Goal: Task Accomplishment & Management: Manage account settings

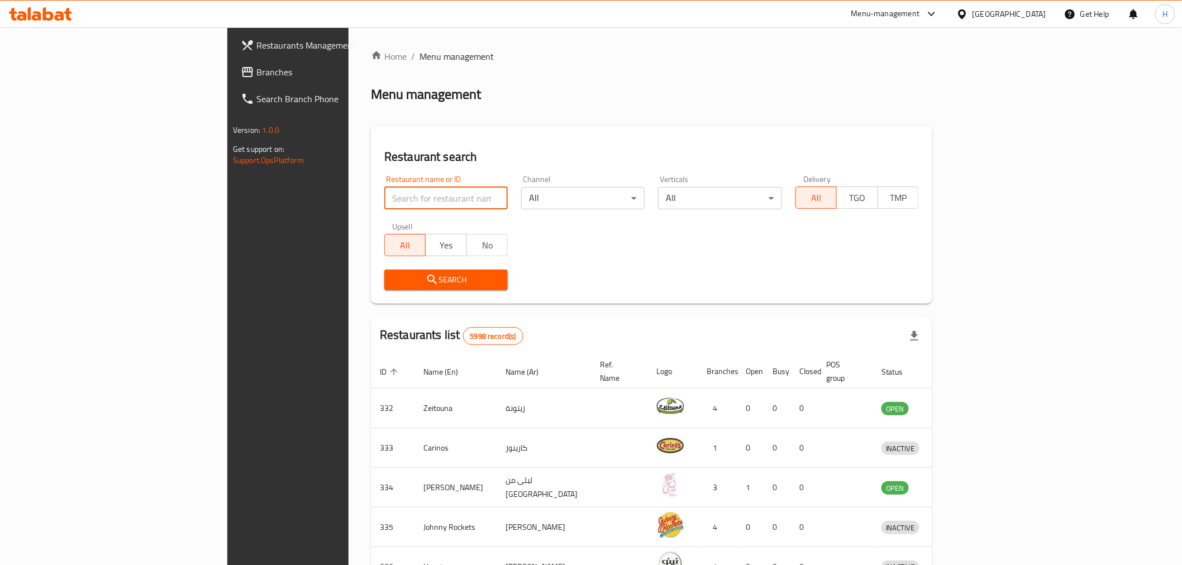
click at [384, 198] on input "search" at bounding box center [445, 198] width 123 height 22
type input "zad"
click button "Search" at bounding box center [445, 280] width 123 height 21
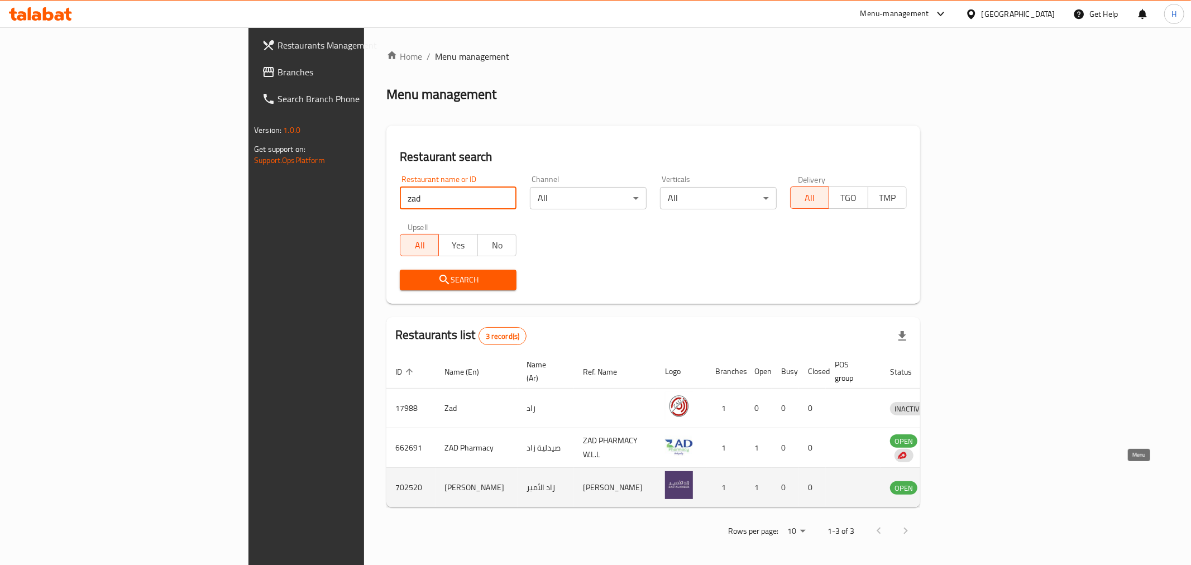
click at [964, 481] on icon "enhanced table" at bounding box center [956, 487] width 13 height 13
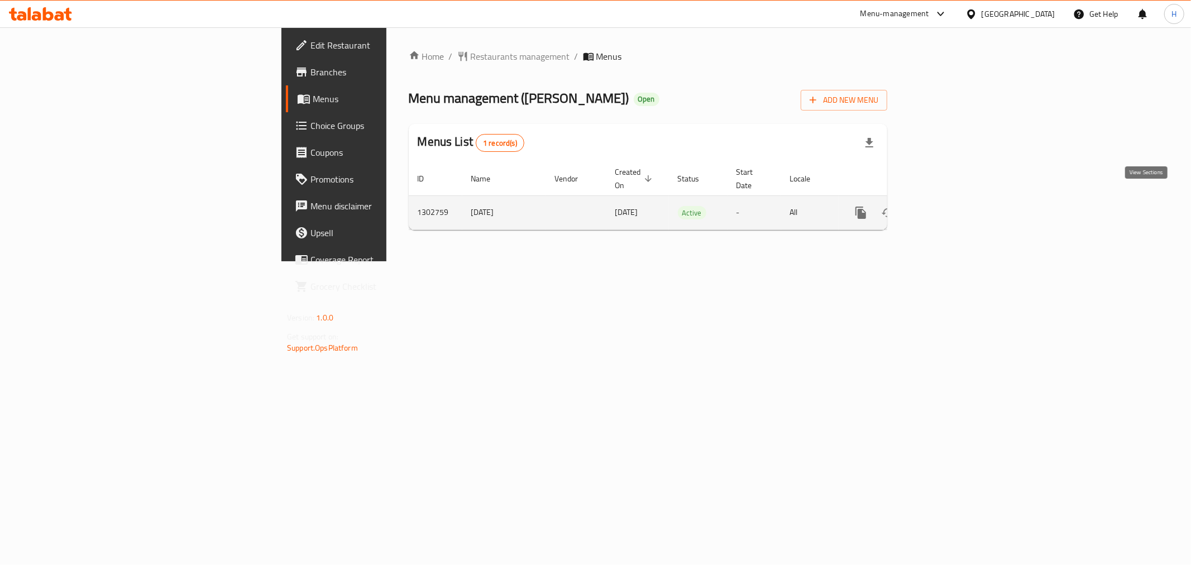
click at [948, 206] on icon "enhanced table" at bounding box center [941, 212] width 13 height 13
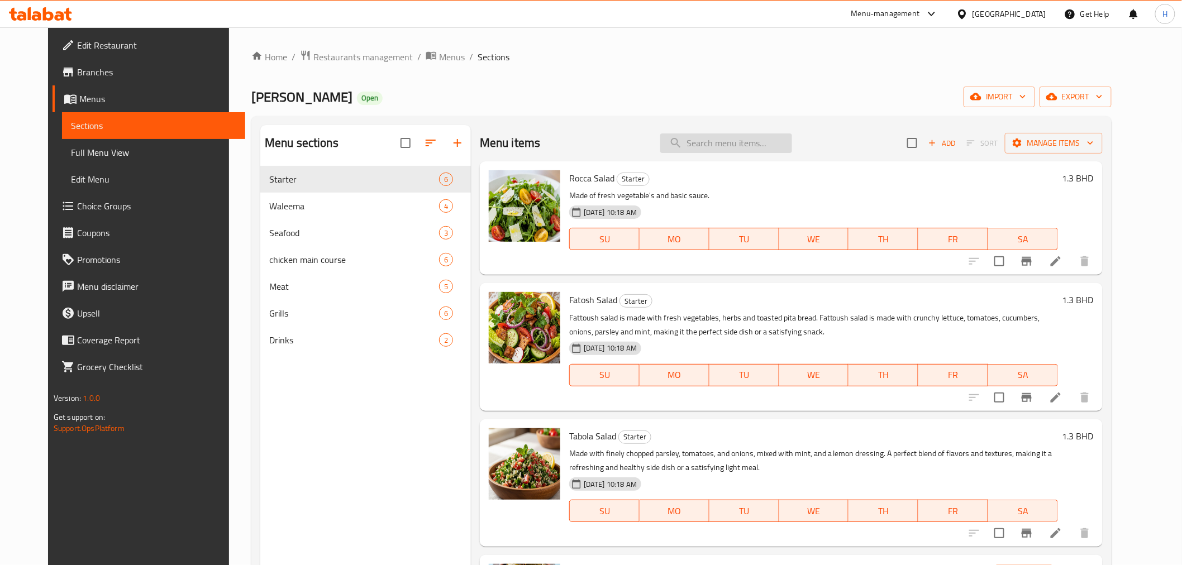
paste input "Chicken Waleema"
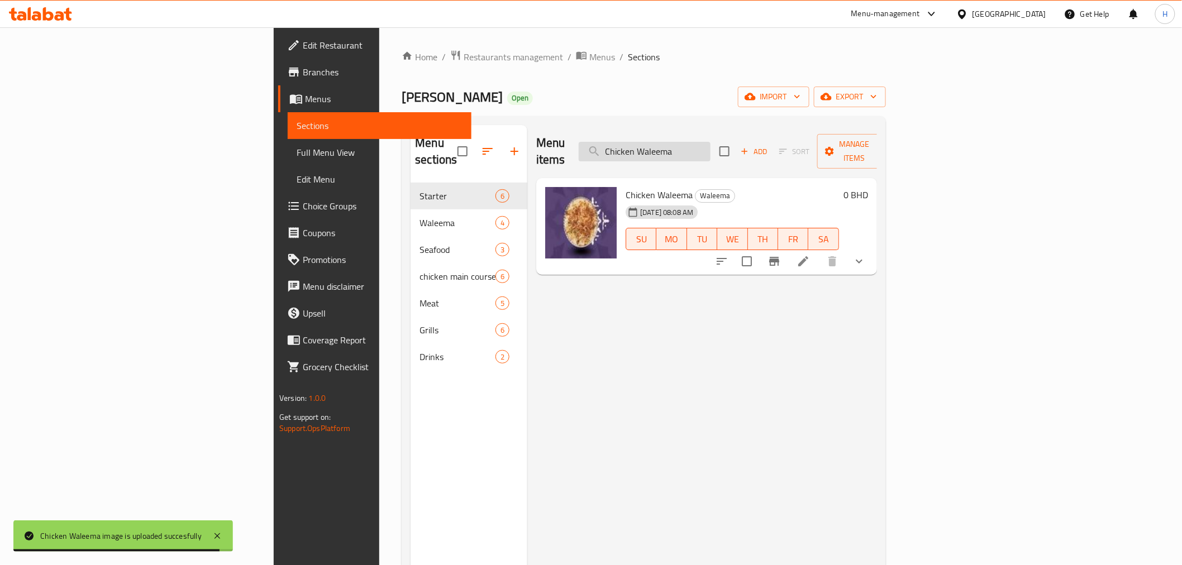
click at [710, 142] on input "Chicken Waleema" at bounding box center [644, 152] width 132 height 20
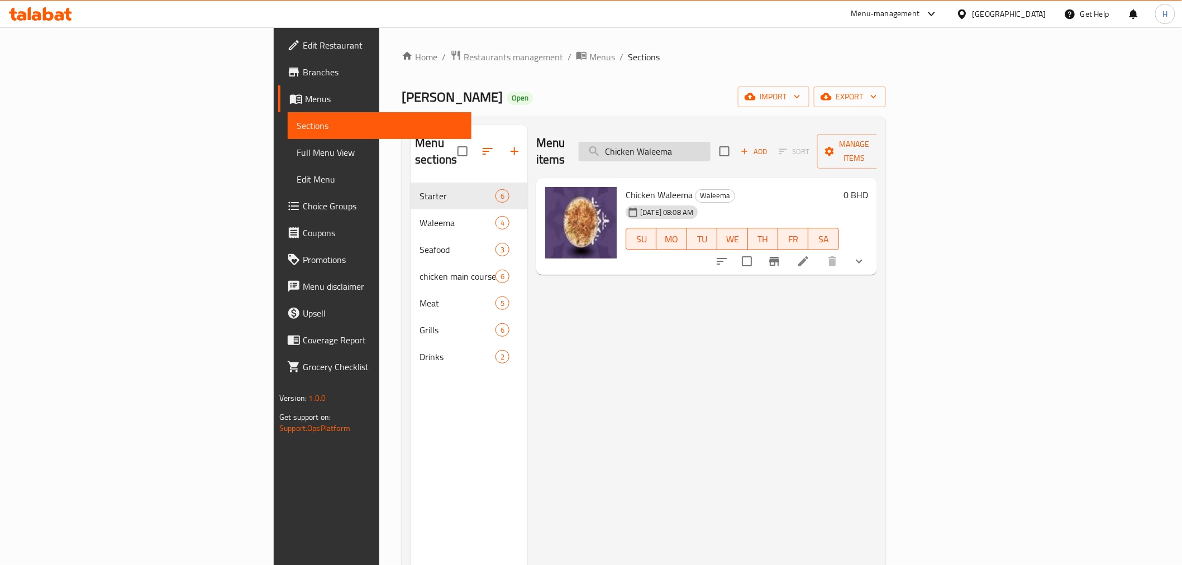
paste input "Grilled Chicken"
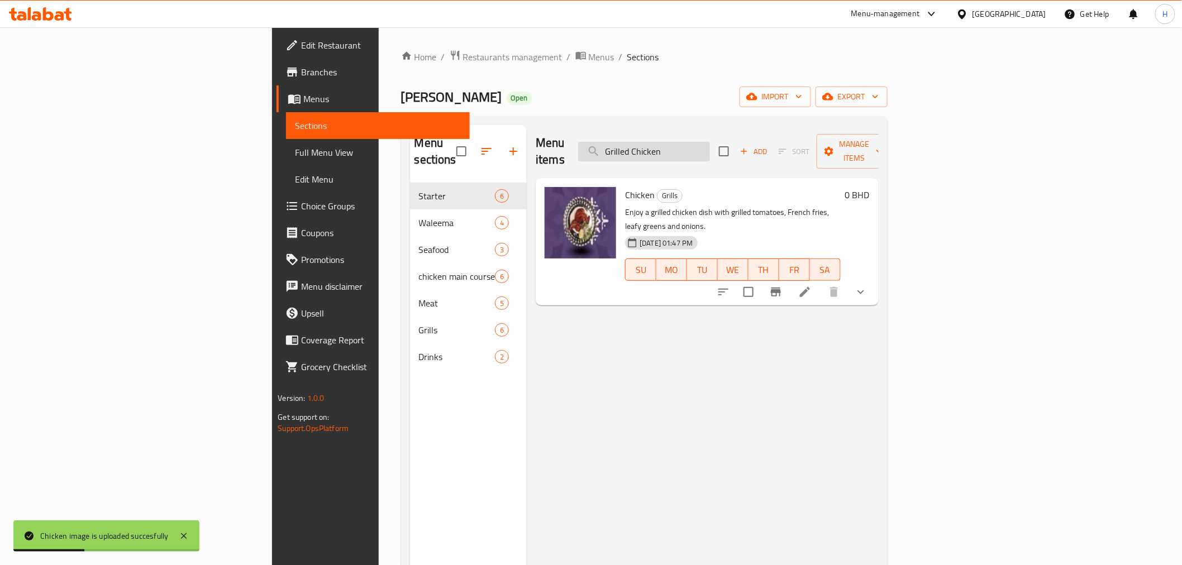
click at [710, 144] on input "Grilled Chicken" at bounding box center [644, 152] width 132 height 20
paste input "Shrimps"
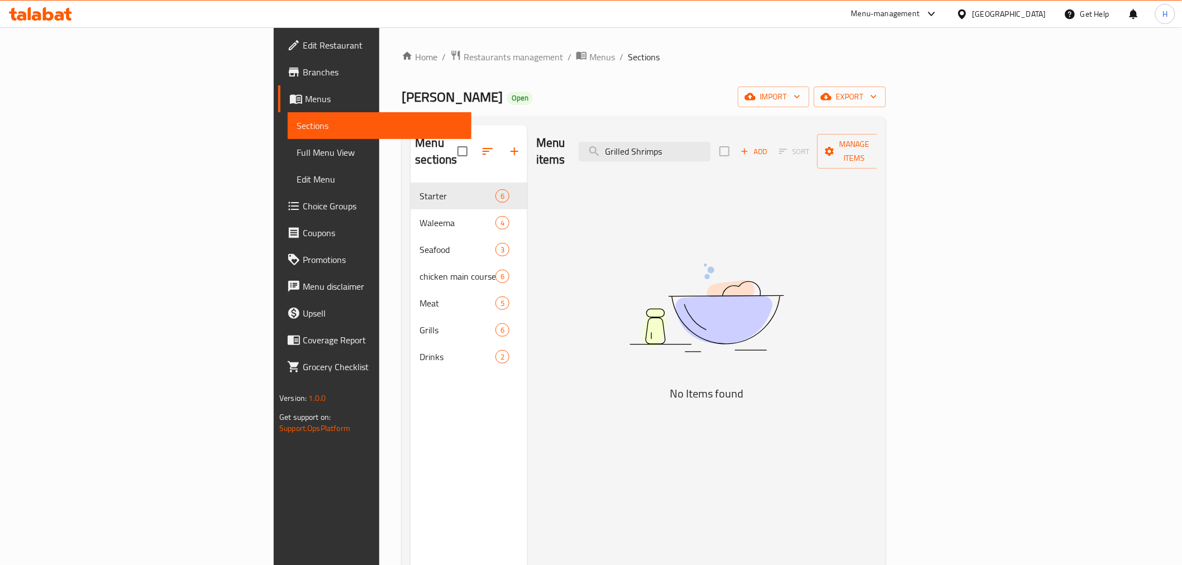
drag, startPoint x: 732, startPoint y: 146, endPoint x: 560, endPoint y: 142, distance: 172.6
click at [540, 136] on div "Menu items Grilled Shrimps Add Sort Manage items" at bounding box center [706, 151] width 341 height 53
click at [710, 142] on input "Grilled Shrimps" at bounding box center [644, 152] width 132 height 20
drag, startPoint x: 730, startPoint y: 144, endPoint x: 628, endPoint y: 143, distance: 102.2
click at [628, 143] on div "Menu items Grilled Shrimp Add Sort Manage items" at bounding box center [706, 151] width 341 height 53
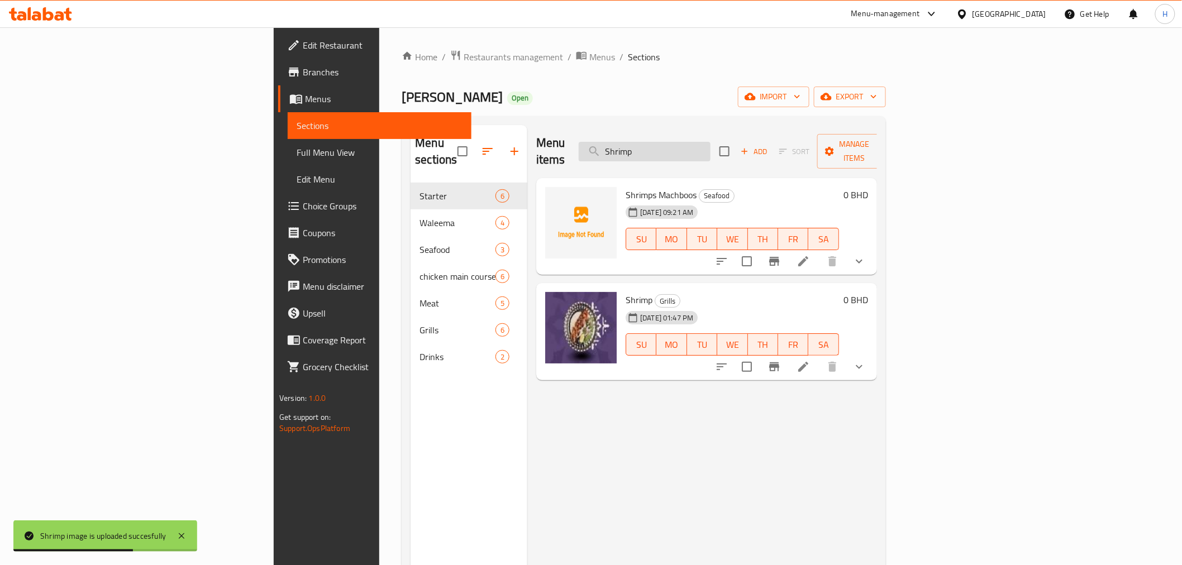
click at [710, 150] on input "Shrimp" at bounding box center [644, 152] width 132 height 20
paste input "Grilled Seabass"
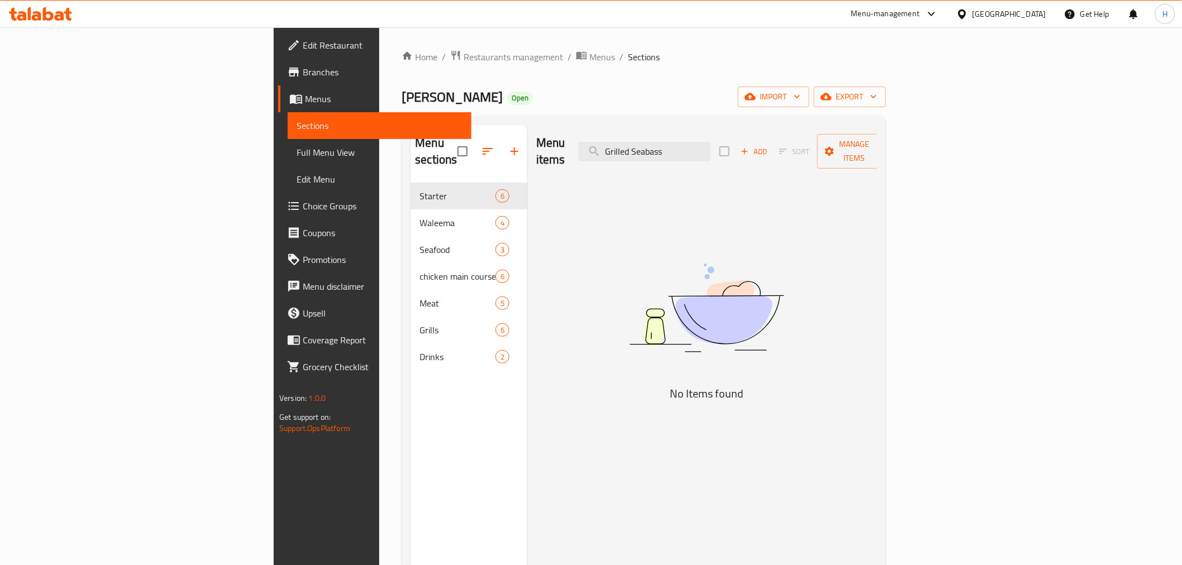
drag, startPoint x: 731, startPoint y: 148, endPoint x: 593, endPoint y: 135, distance: 139.1
click at [593, 135] on div "Menu items Grilled Seabass Add Sort Manage items" at bounding box center [706, 151] width 341 height 53
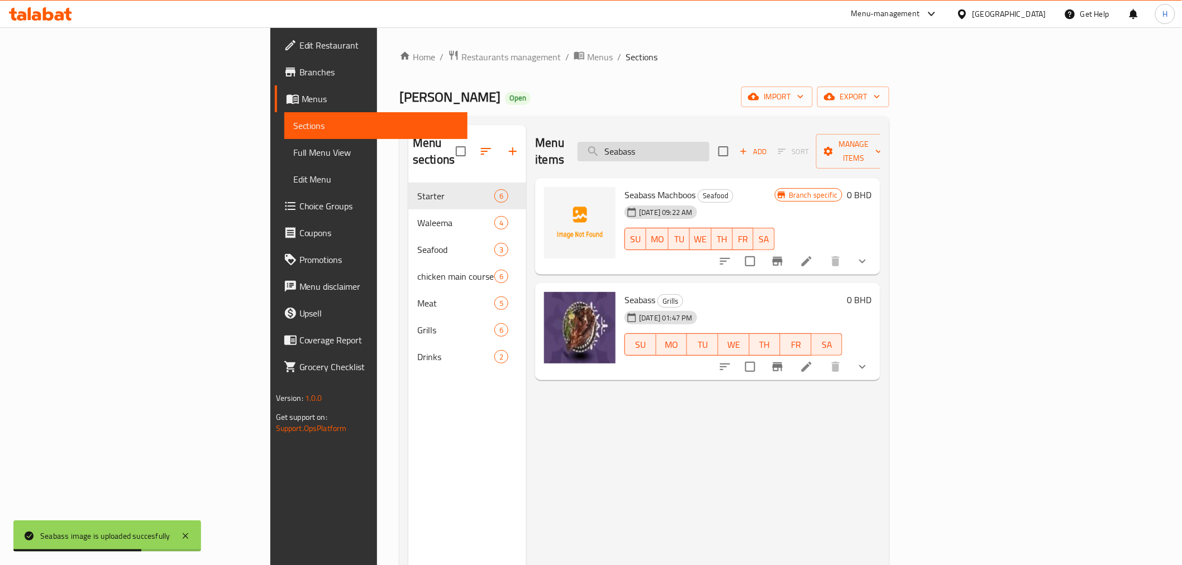
click at [709, 149] on input "Seabass" at bounding box center [643, 152] width 132 height 20
paste input "[PERSON_NAME]"
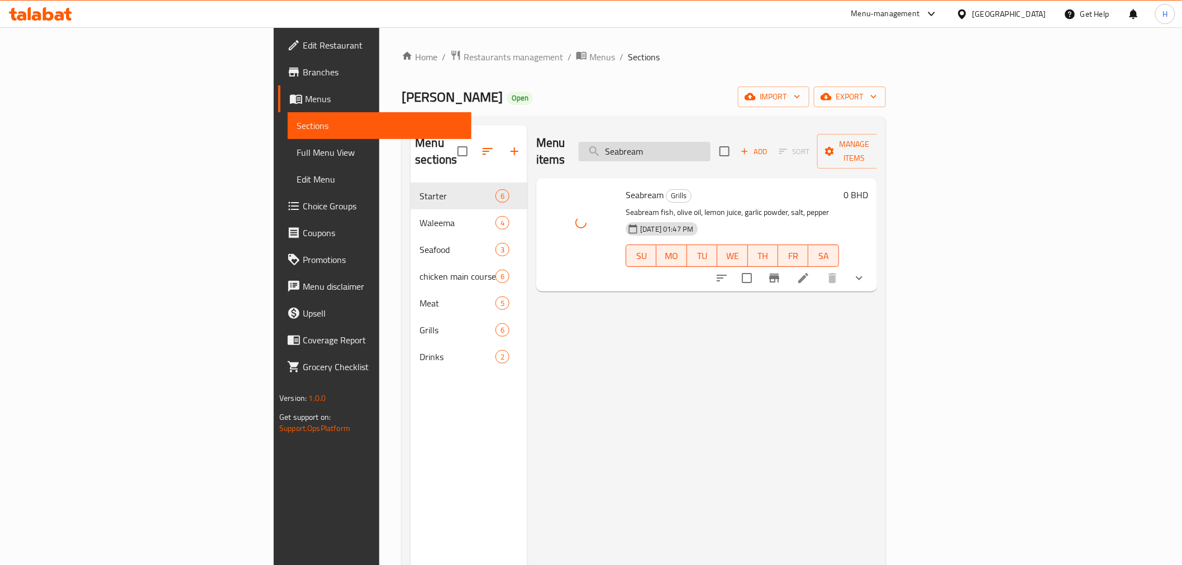
click at [710, 149] on input "Seabream" at bounding box center [644, 152] width 132 height 20
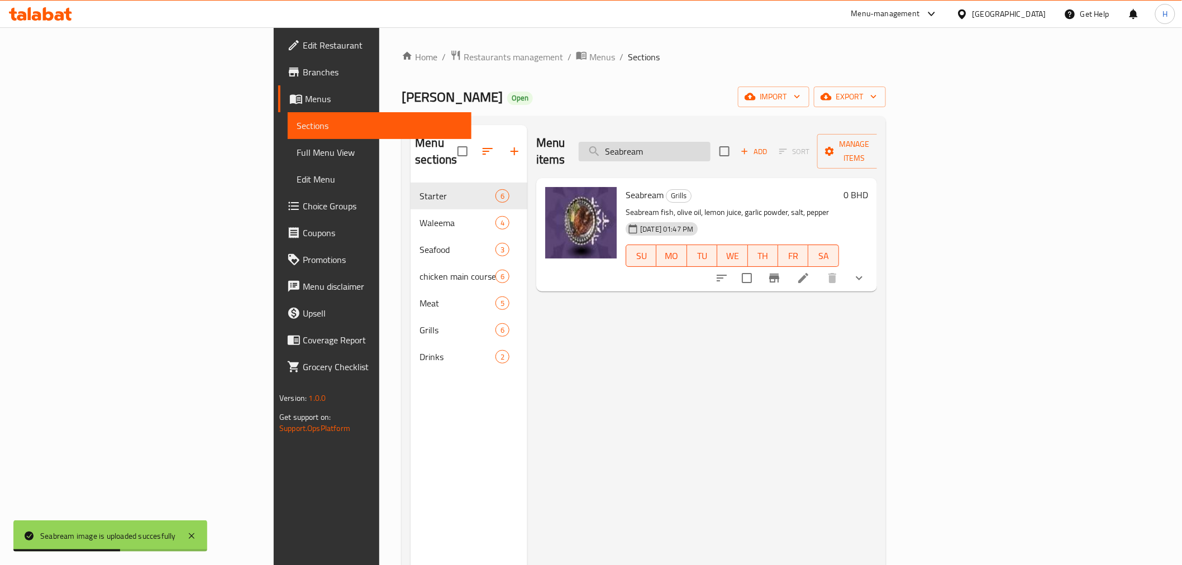
paste input "food Waleema"
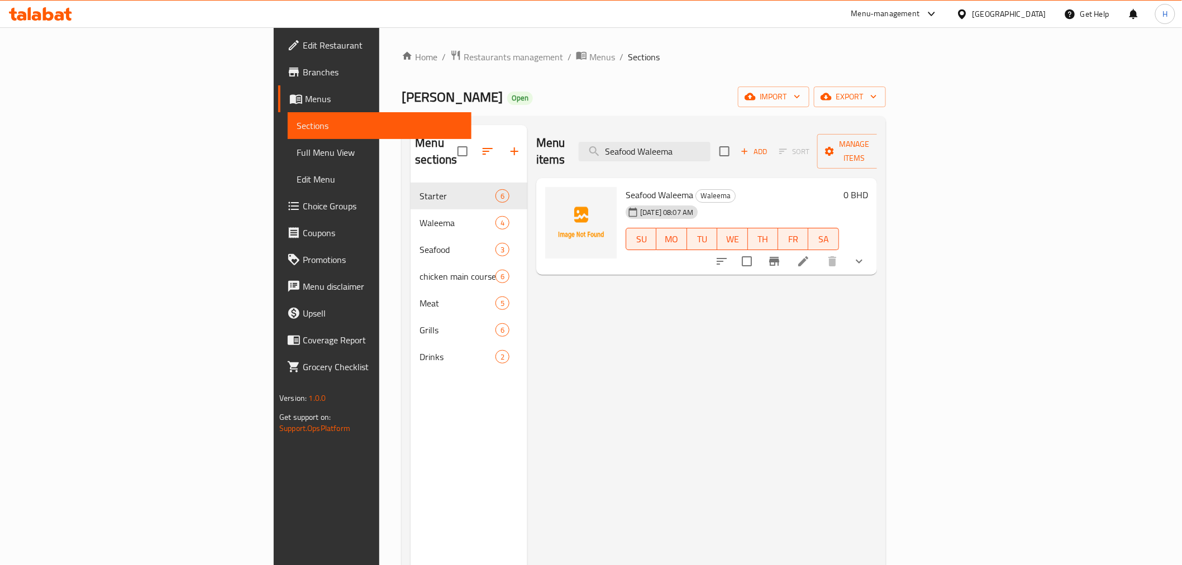
type input "Seafood Waleema"
click at [303, 203] on span "Choice Groups" at bounding box center [382, 205] width 159 height 13
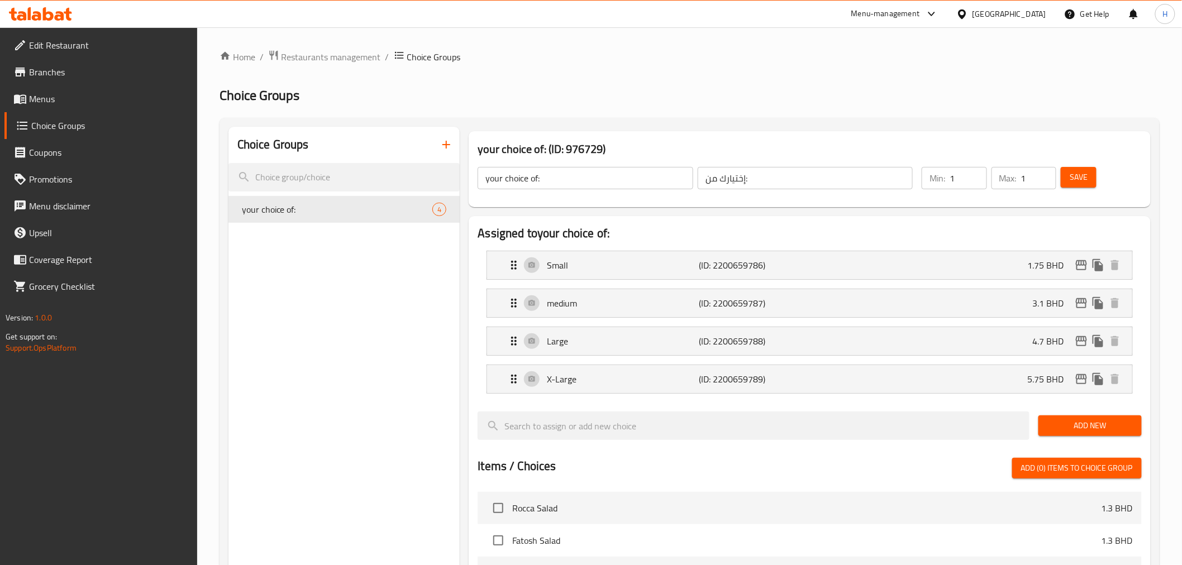
click at [444, 146] on icon "button" at bounding box center [445, 144] width 13 height 13
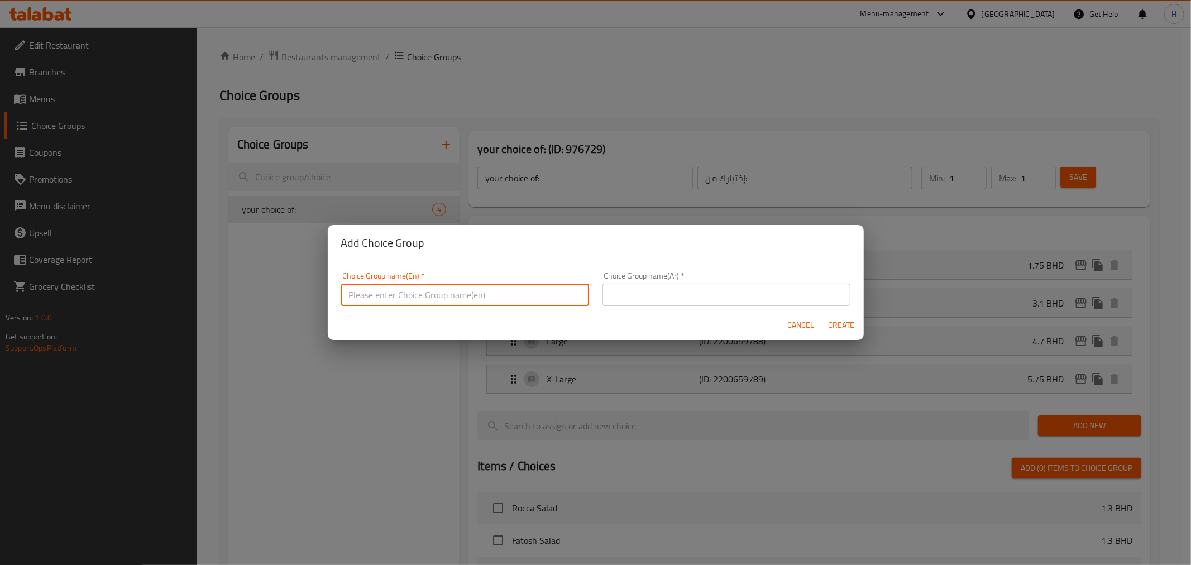
click at [388, 305] on input "text" at bounding box center [465, 295] width 248 height 22
type input "Adds on for Shrimps & Fish"
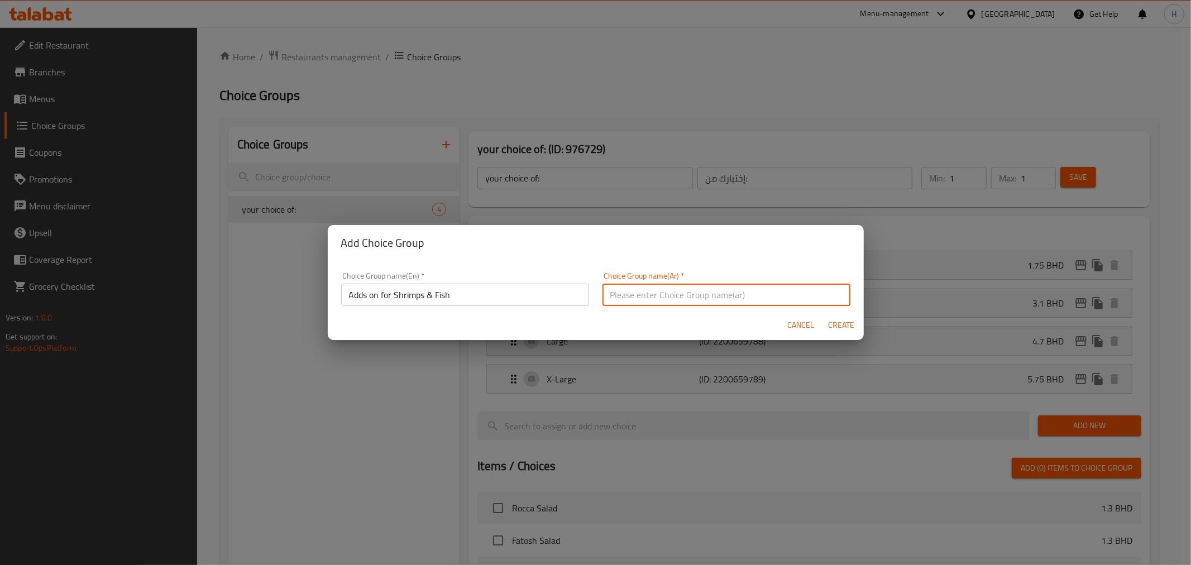
click at [745, 297] on input "text" at bounding box center [727, 295] width 248 height 22
type input "إضافات للروبيان والسمك"
click at [839, 326] on span "Create" at bounding box center [841, 325] width 27 height 14
type input "Adds on for Shrimps & Fish"
type input "إضافات للروبيان والسمك"
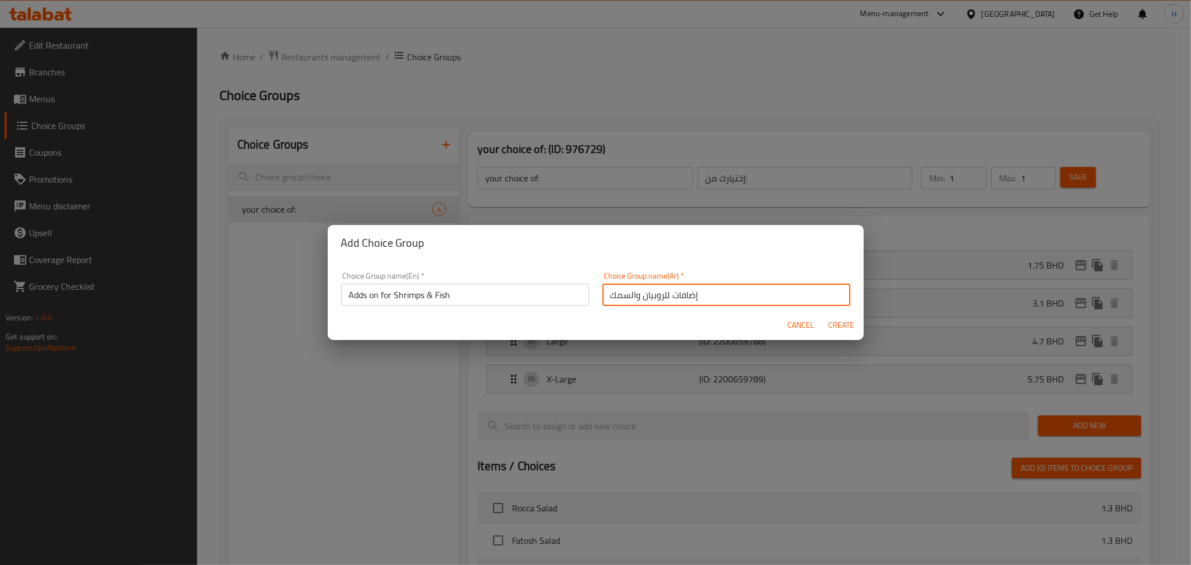
type input "0"
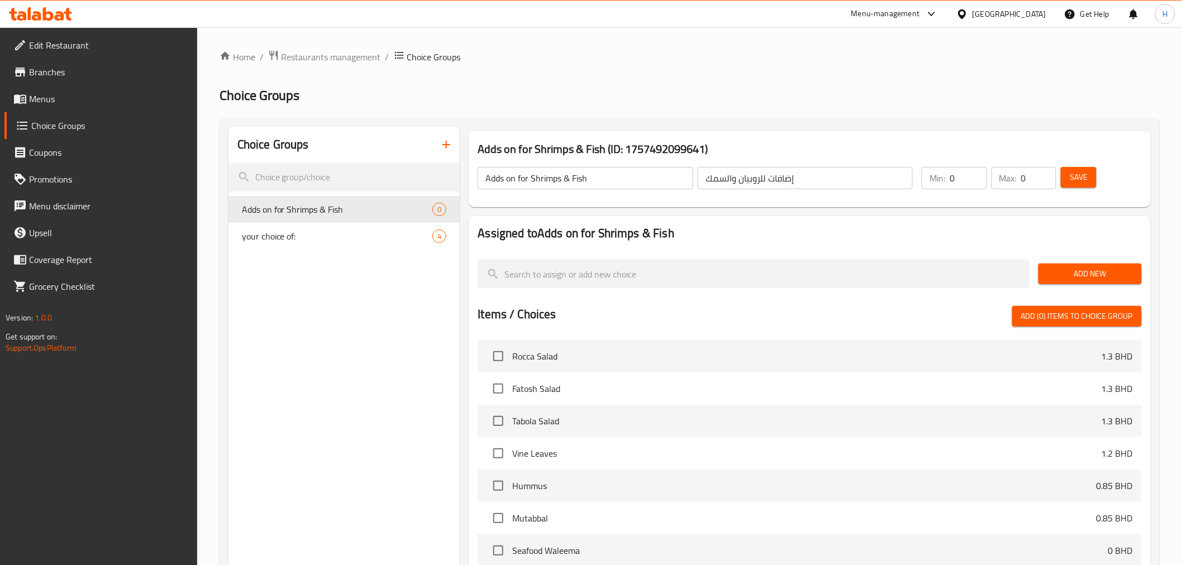
click at [1042, 268] on button "Add New" at bounding box center [1089, 274] width 103 height 21
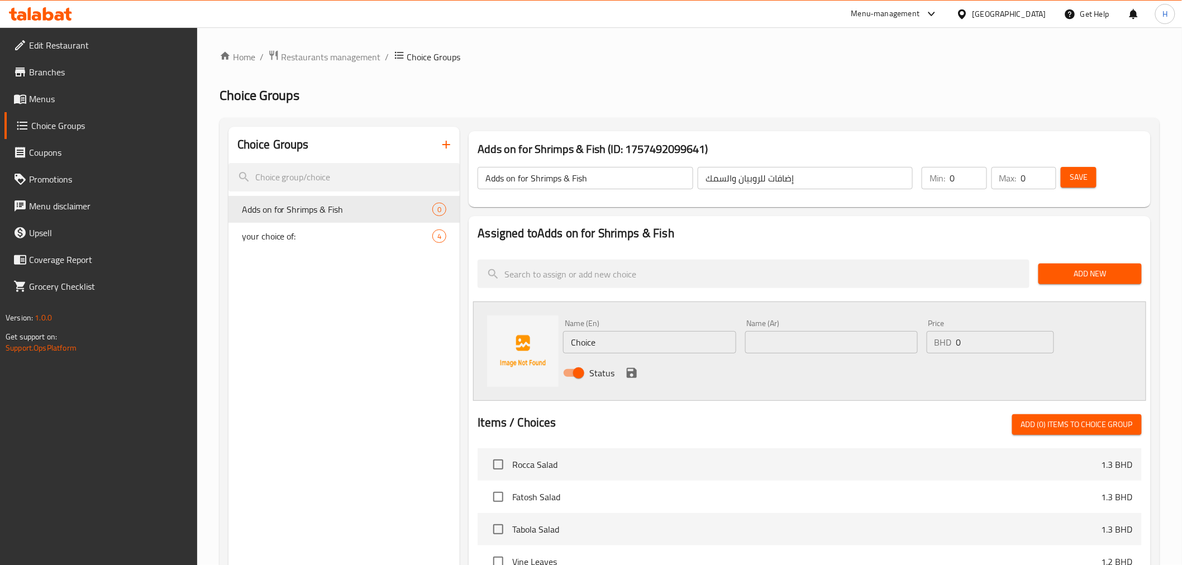
click at [585, 345] on input "Choice" at bounding box center [649, 342] width 173 height 22
paste input "Small R"
type input "Small Rice"
click at [823, 337] on input "text" at bounding box center [831, 342] width 173 height 22
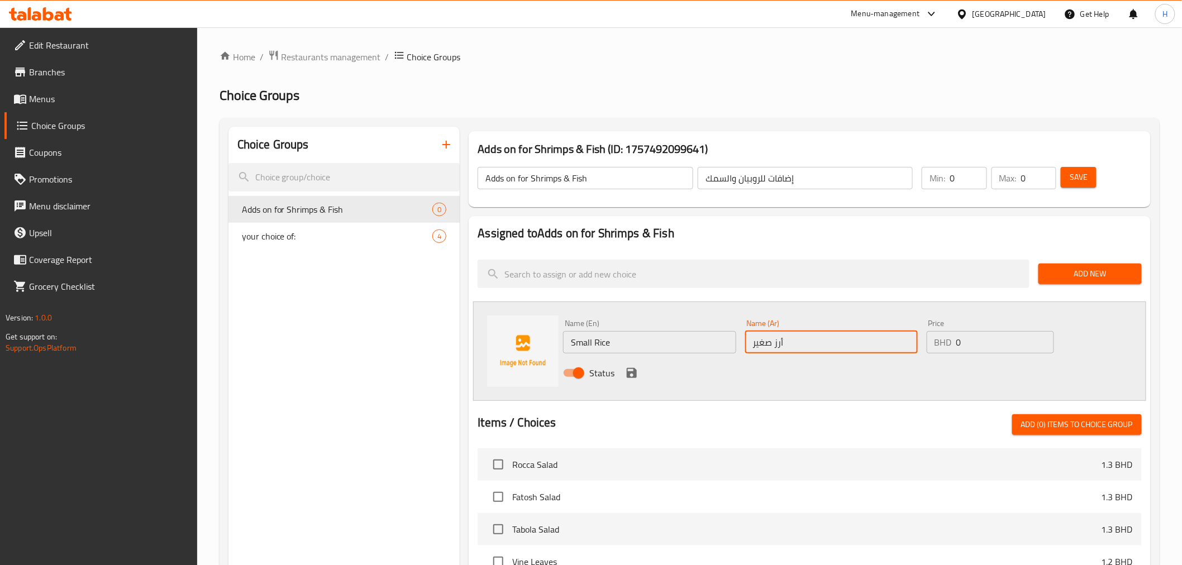
type input "أرز صغير"
drag, startPoint x: 976, startPoint y: 342, endPoint x: 909, endPoint y: 343, distance: 66.5
click at [909, 343] on div "Name (En) Small Rice Name (En) Name (Ar) أرز صغير Name (Ar) Price BHD 0 Price S…" at bounding box center [830, 351] width 544 height 73
type input "0.800"
click at [634, 375] on icon "save" at bounding box center [632, 373] width 10 height 10
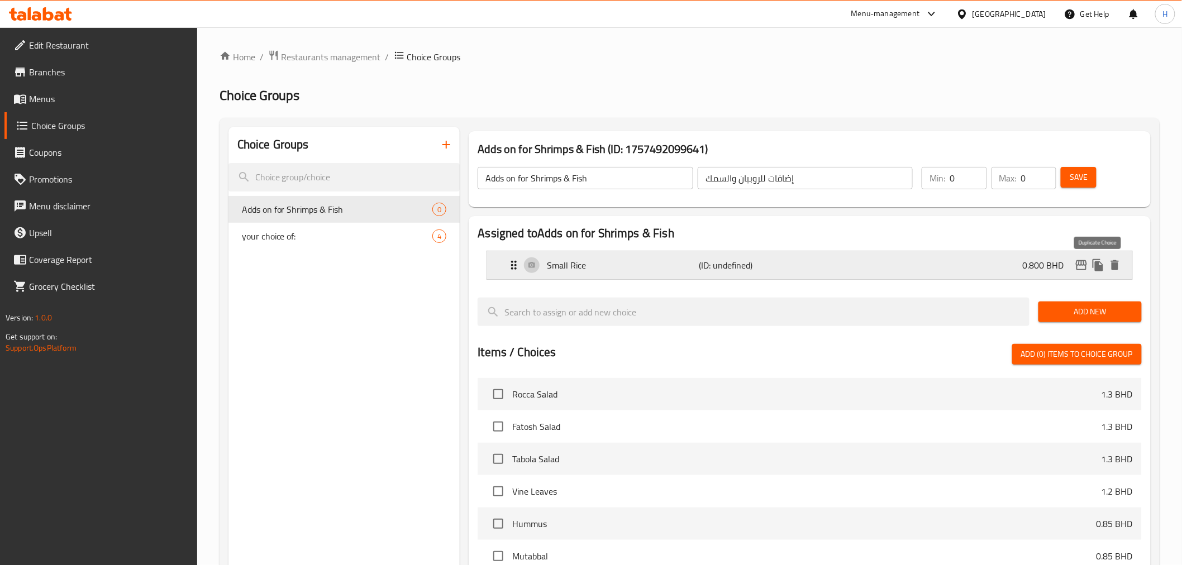
click at [1096, 267] on icon "duplicate" at bounding box center [1097, 265] width 11 height 12
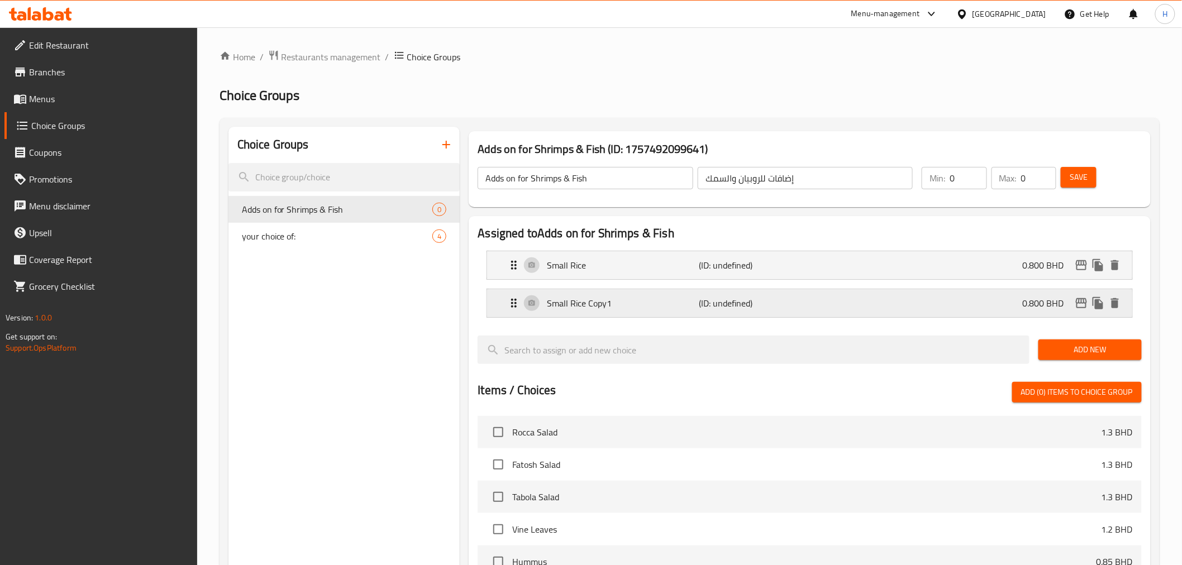
click at [654, 306] on p "Small Rice Copy1" at bounding box center [623, 303] width 152 height 13
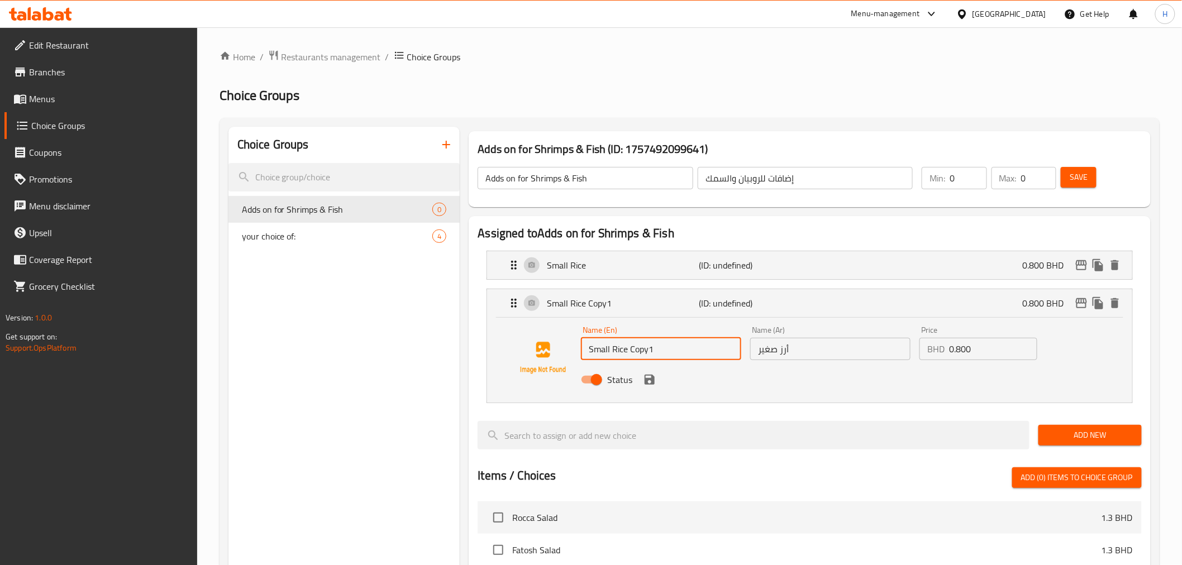
drag, startPoint x: 627, startPoint y: 350, endPoint x: 830, endPoint y: 350, distance: 203.8
click at [830, 350] on div "Name (En) Small Rice Copy1 Name (En) Name (Ar) أرز صغير Name (Ar) Price BHD 0.8…" at bounding box center [830, 358] width 508 height 73
drag, startPoint x: 612, startPoint y: 355, endPoint x: 523, endPoint y: 354, distance: 88.8
click at [523, 354] on div "Name (En) Small Rice Name (En) Name (Ar) أرز صغير Name (Ar) Price BHD 0.800 Pri…" at bounding box center [809, 358] width 609 height 76
paste input "Medium"
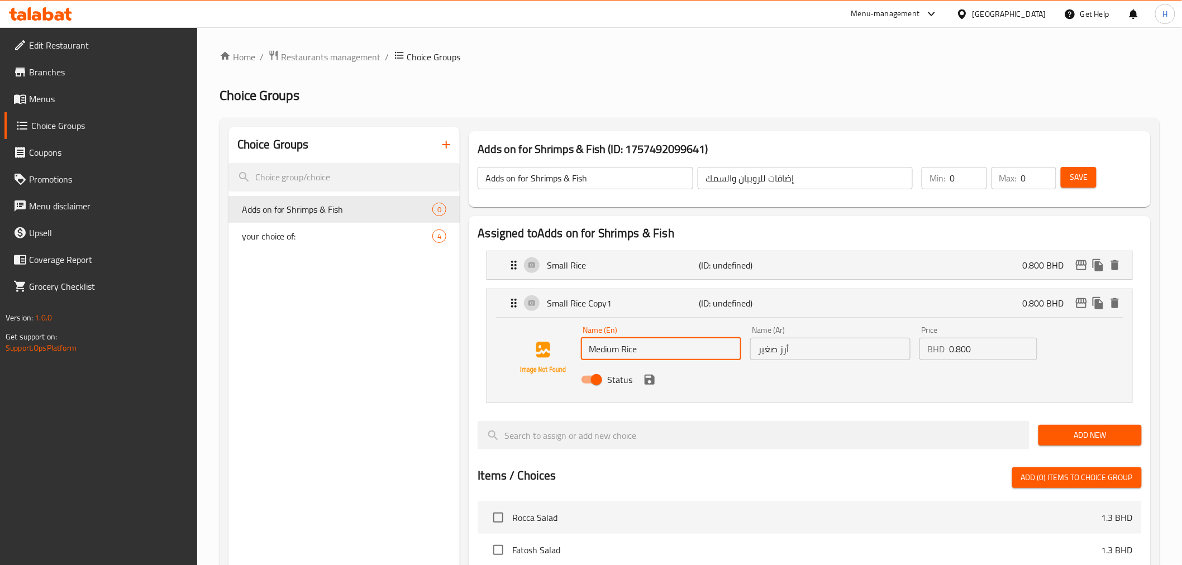
type input "Medium Rice"
drag, startPoint x: 777, startPoint y: 350, endPoint x: 700, endPoint y: 346, distance: 77.2
click at [700, 346] on div "Name (En) Medium Rice Name (En) Name (Ar) أرز صغير Name (Ar) Price BHD 0.800 Pr…" at bounding box center [830, 358] width 508 height 73
type input "أرز وسط"
click at [955, 350] on input "0.800" at bounding box center [993, 349] width 88 height 22
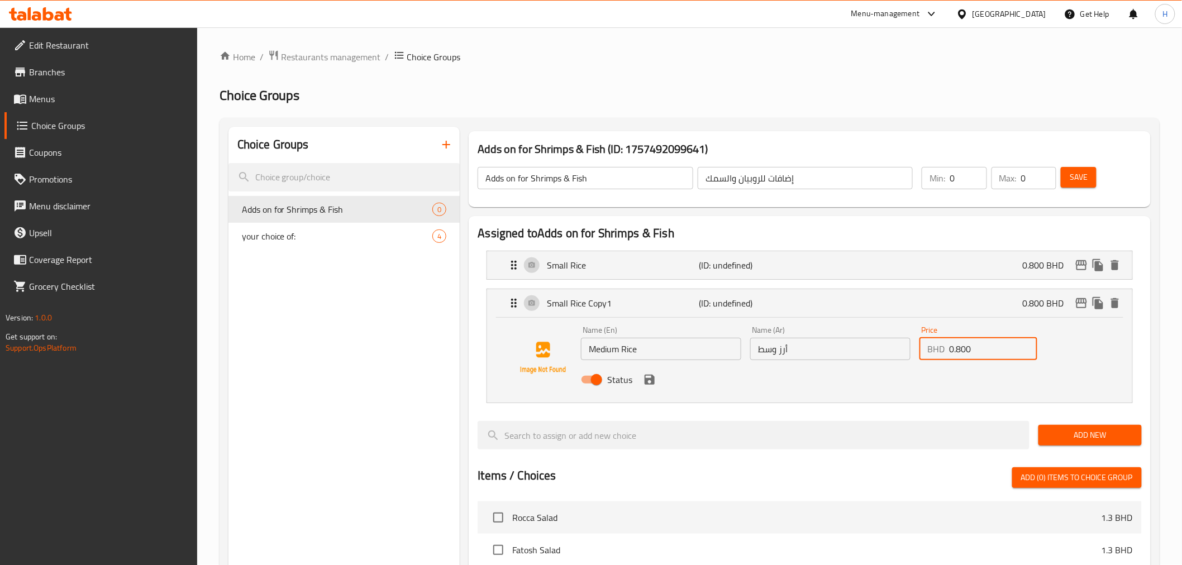
click at [955, 350] on input "0.800" at bounding box center [993, 349] width 88 height 22
click at [650, 379] on icon "save" at bounding box center [649, 380] width 10 height 10
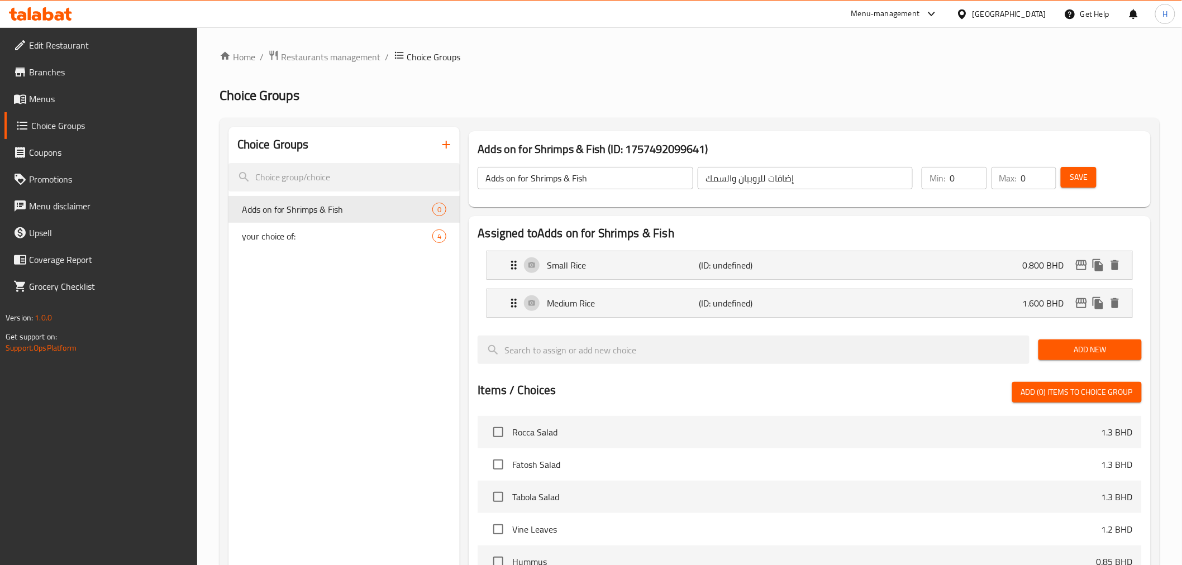
type input "1.600"
click at [663, 300] on p "Medium Rice" at bounding box center [623, 303] width 152 height 13
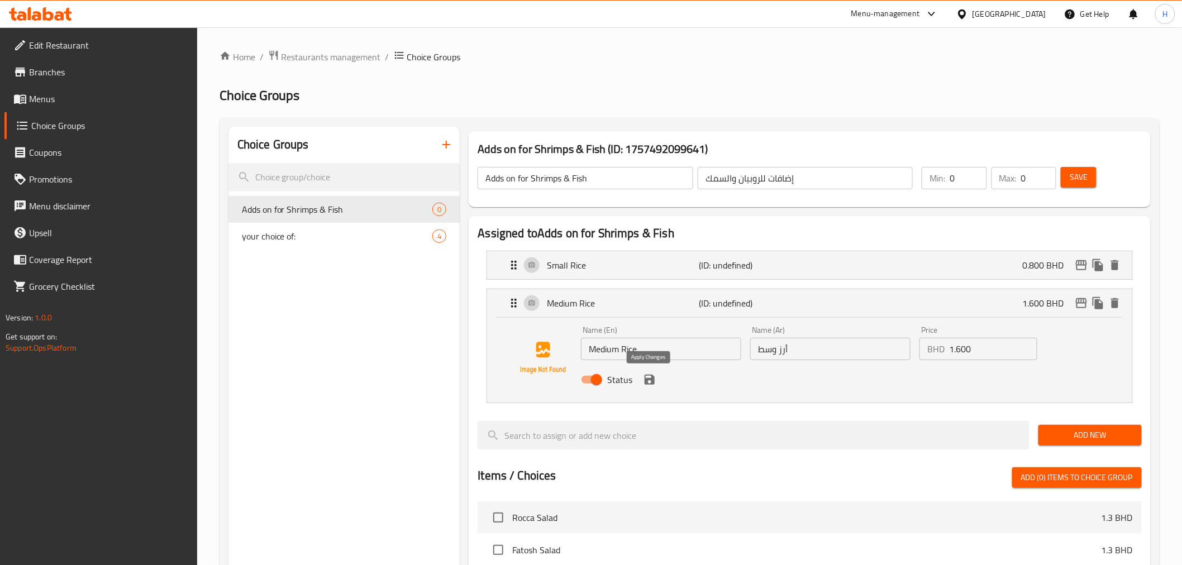
drag, startPoint x: 644, startPoint y: 379, endPoint x: 649, endPoint y: 370, distance: 10.3
click at [644, 379] on icon "save" at bounding box center [649, 379] width 13 height 13
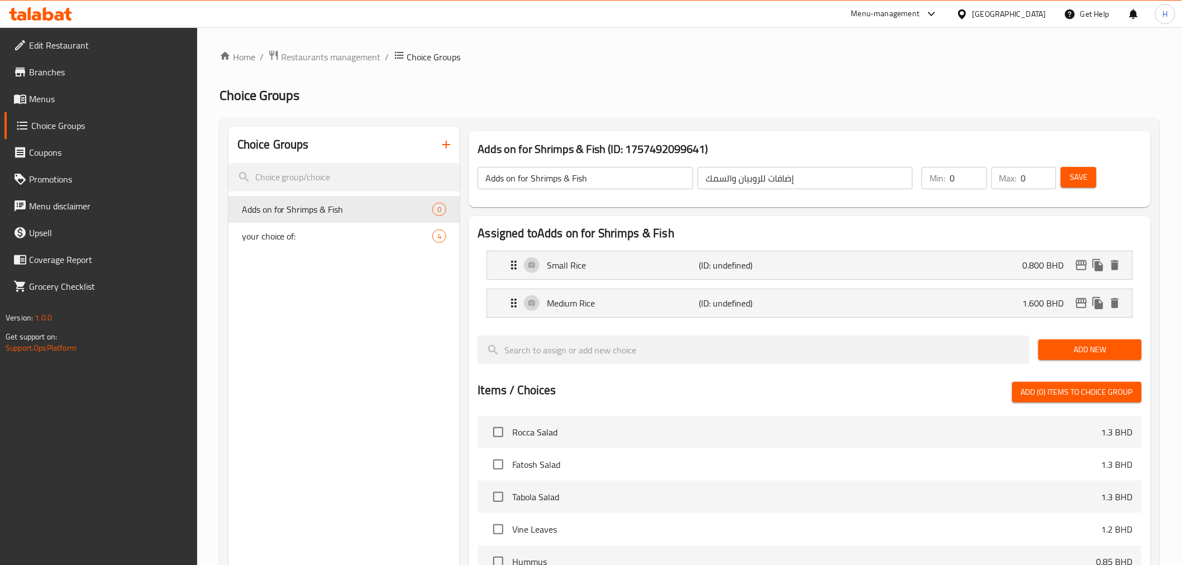
click at [670, 269] on nav "Small Rice (ID: undefined) 0.800 BHD Name (En) Small Rice Name (En) Name (Ar) أ…" at bounding box center [808, 284] width 663 height 85
click at [835, 266] on div "Small Rice (ID: undefined) 0.800 BHD" at bounding box center [812, 265] width 611 height 28
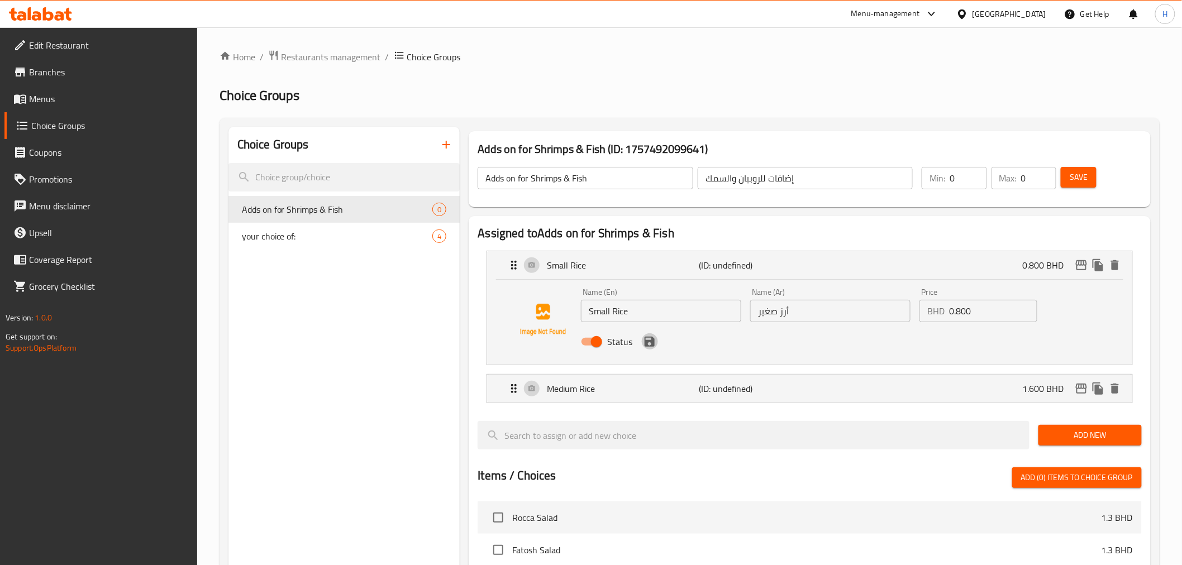
click at [647, 343] on icon "save" at bounding box center [649, 342] width 10 height 10
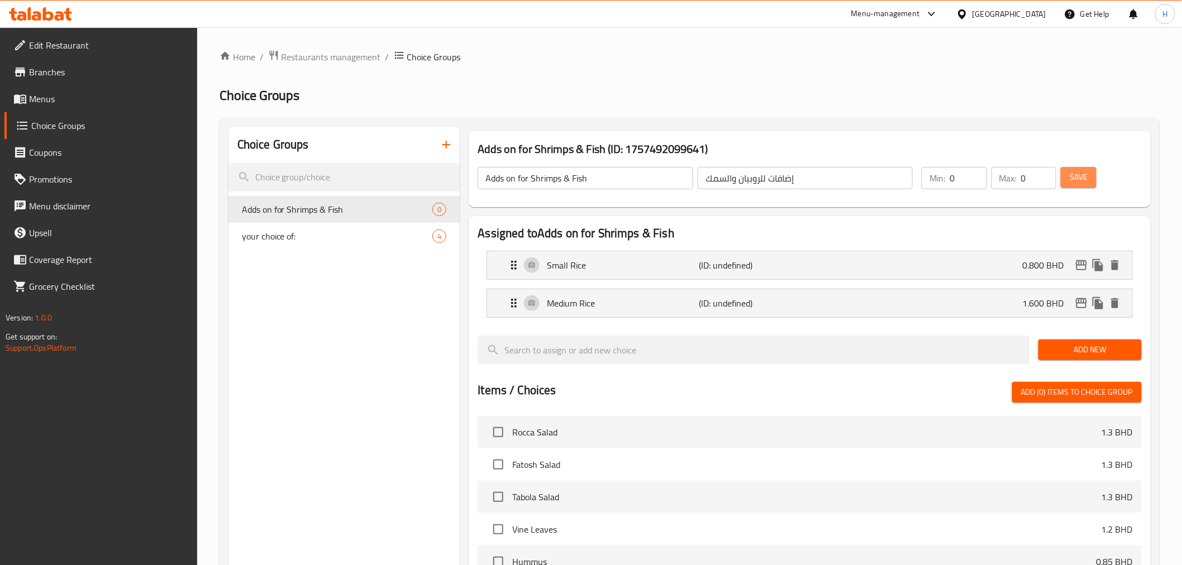
click at [1075, 175] on span "Save" at bounding box center [1078, 177] width 18 height 14
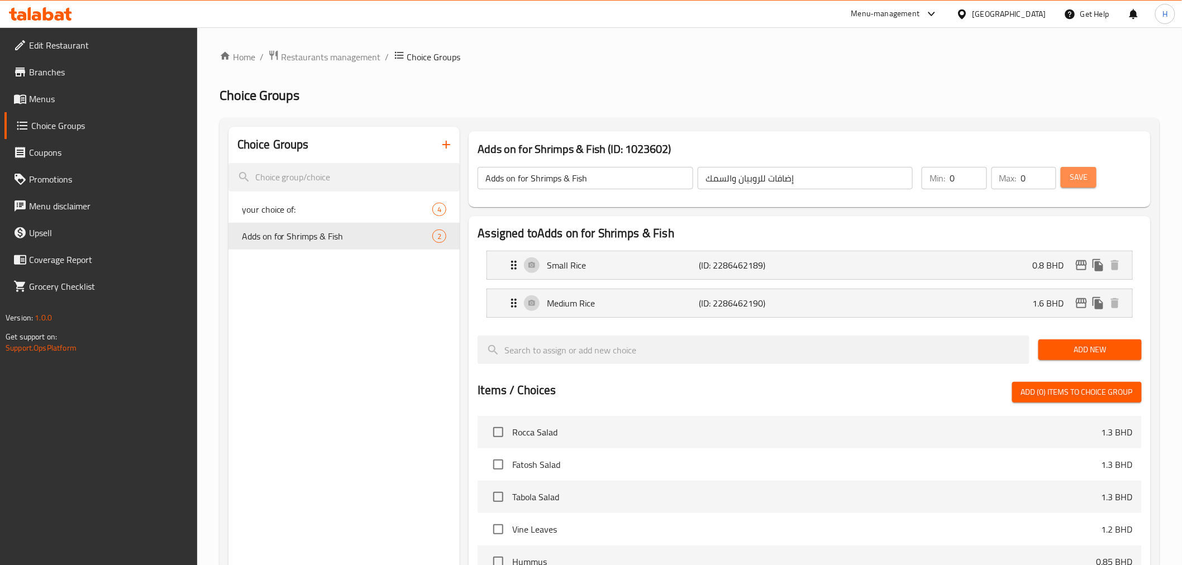
click at [1075, 175] on span "Save" at bounding box center [1078, 177] width 18 height 14
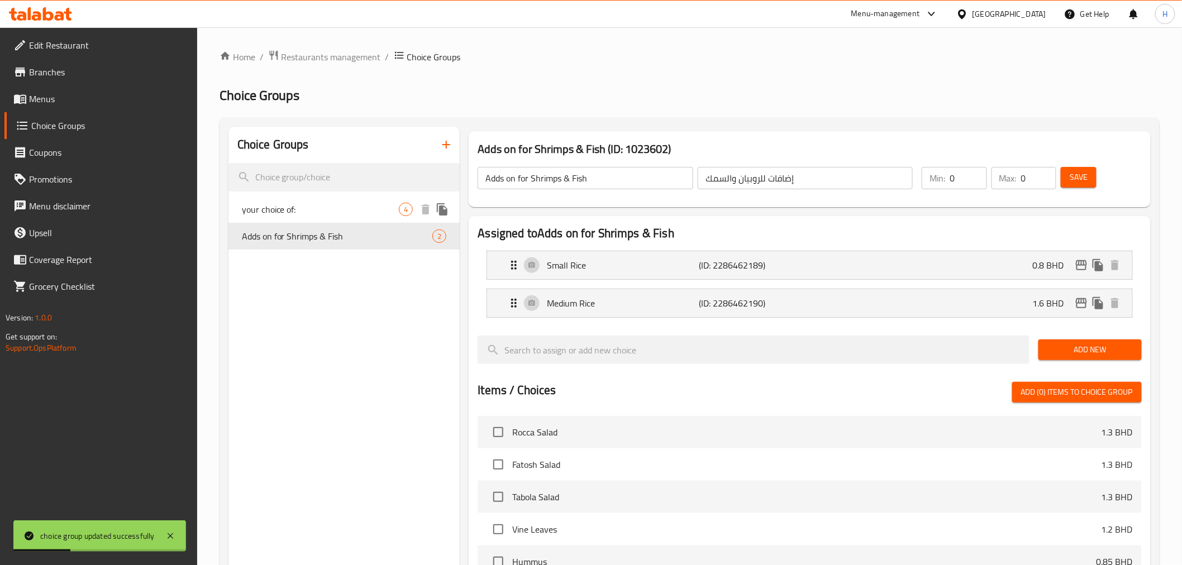
click at [319, 214] on span "your choice of:" at bounding box center [320, 209] width 157 height 13
type input "your choice of:"
type input "إختيارك من:"
type input "1"
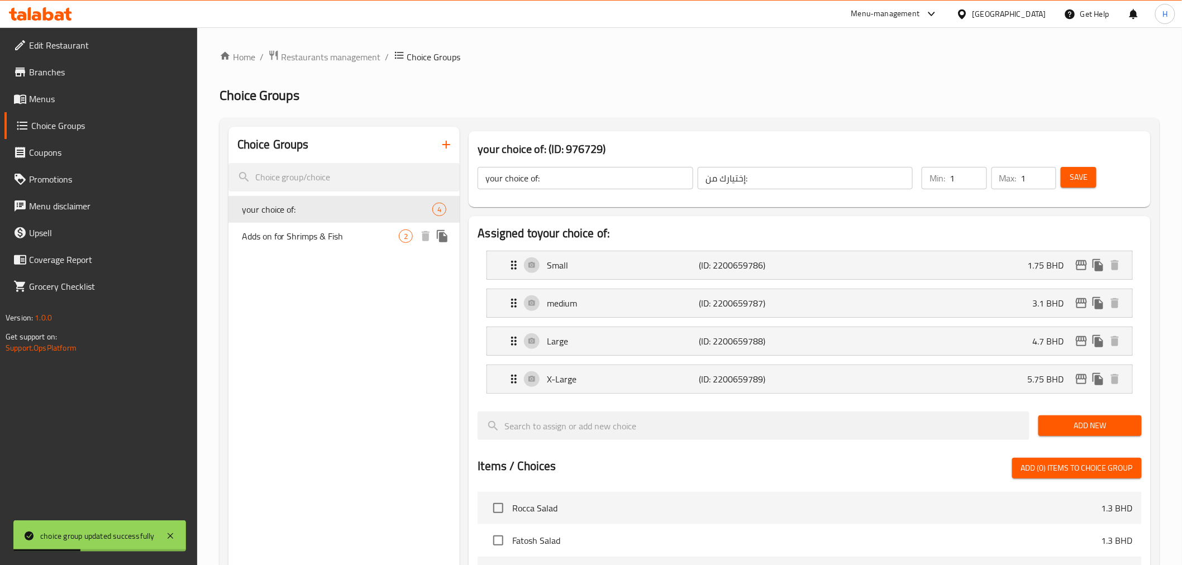
click at [324, 231] on span "Adds on for Shrimps & Fish" at bounding box center [320, 235] width 157 height 13
type input "Adds on for Shrimps & Fish"
type input "إضافات للروبيان والسمك"
type input "0"
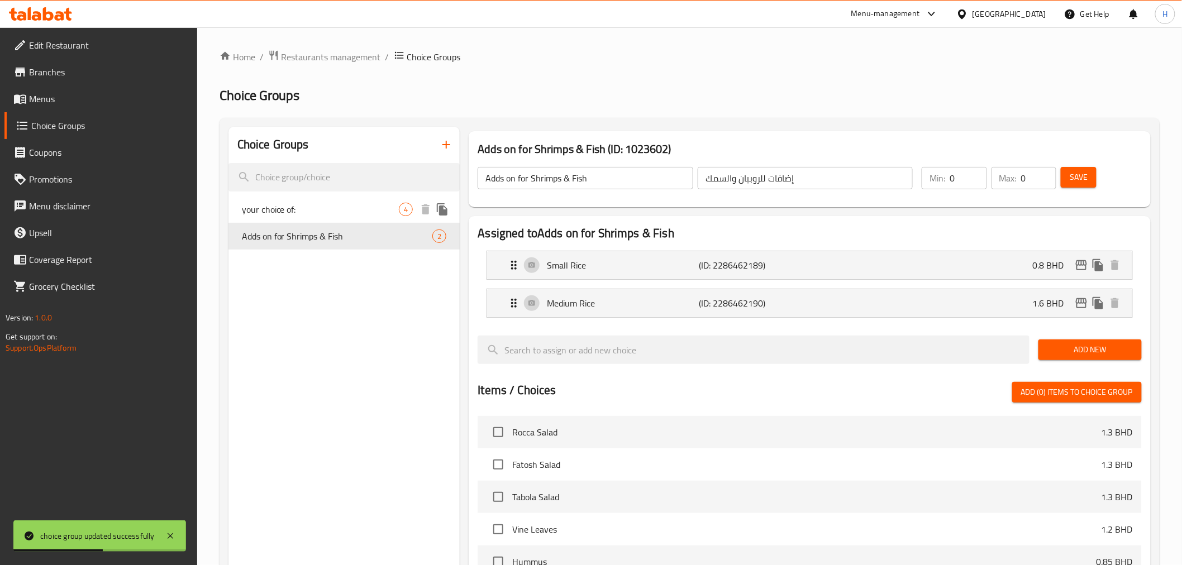
click at [325, 207] on span "your choice of:" at bounding box center [320, 209] width 157 height 13
type input "your choice of:"
type input "إختيارك من:"
type input "1"
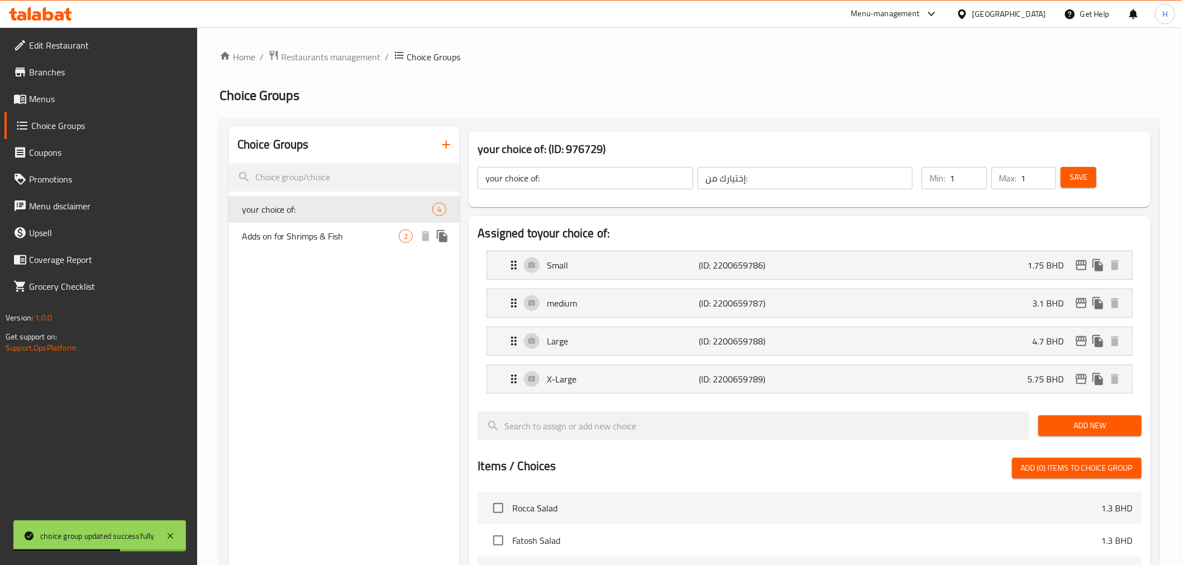
click at [327, 227] on div "Adds on for Shrimps & Fish 2" at bounding box center [344, 236] width 232 height 27
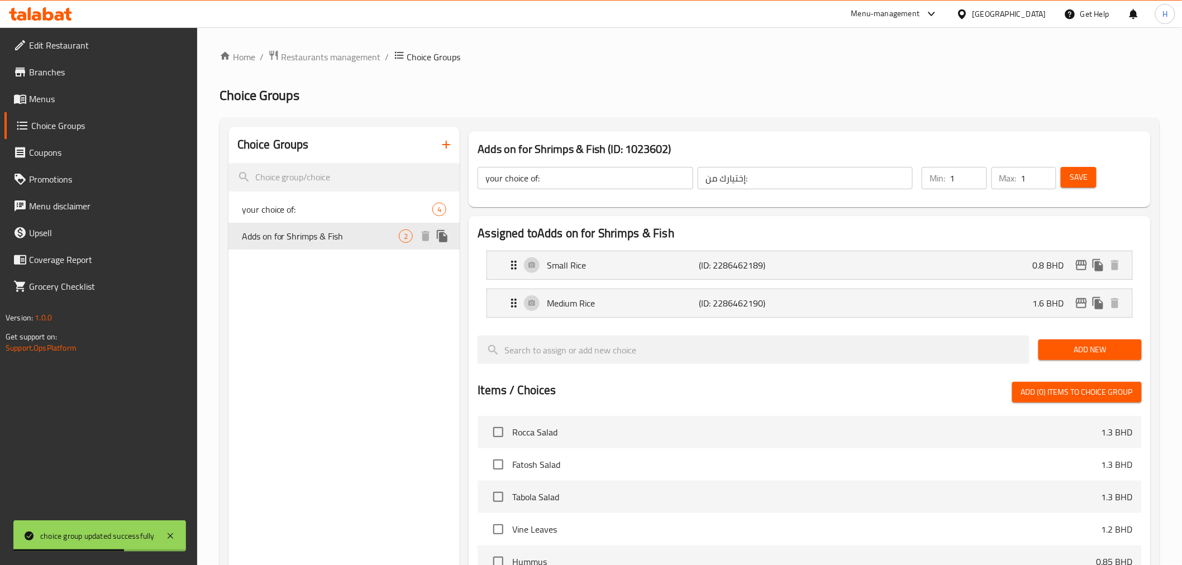
type input "Adds on for Shrimps & Fish"
type input "إضافات للروبيان والسمك"
type input "0"
click at [833, 296] on div "Medium Rice (ID: 2286462190) 1.6 BHD" at bounding box center [812, 303] width 611 height 28
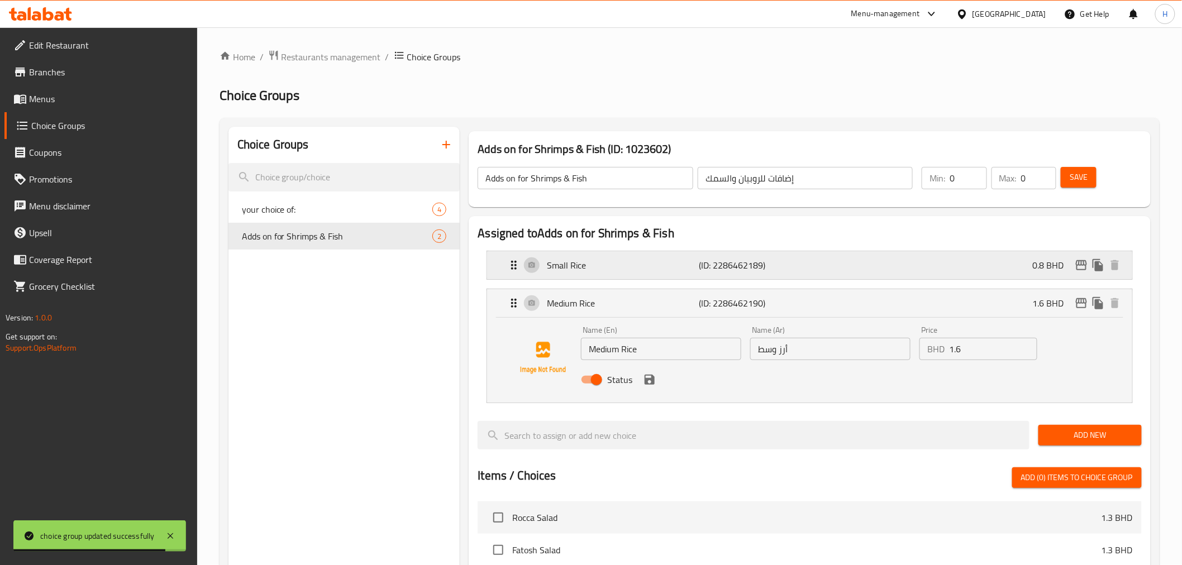
click at [790, 271] on p "(ID: 2286462189)" at bounding box center [750, 265] width 102 height 13
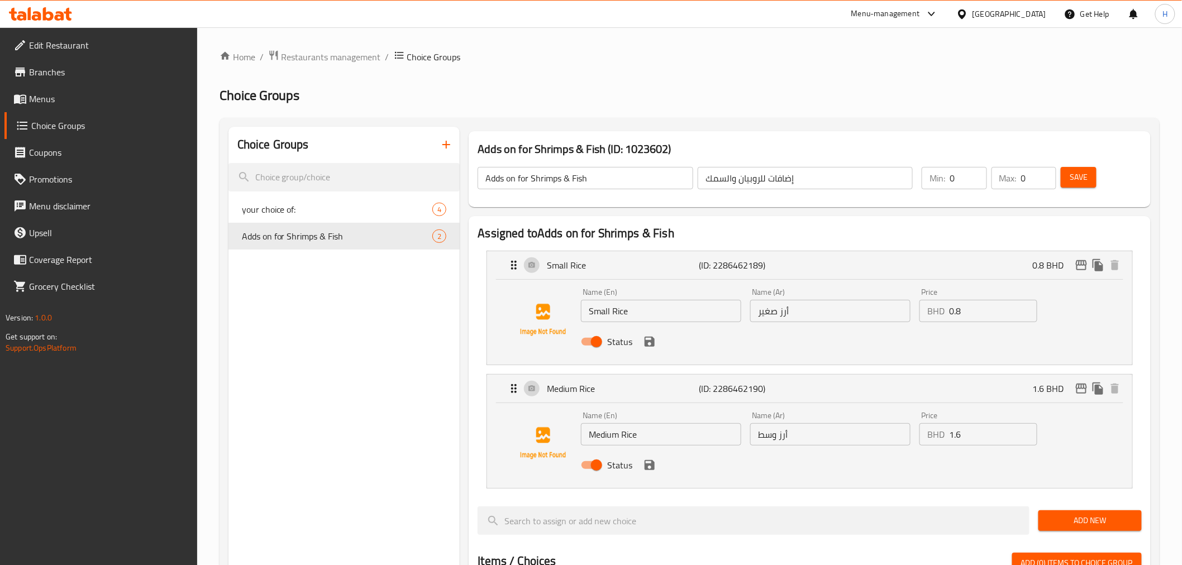
click at [40, 92] on span "Menus" at bounding box center [108, 98] width 159 height 13
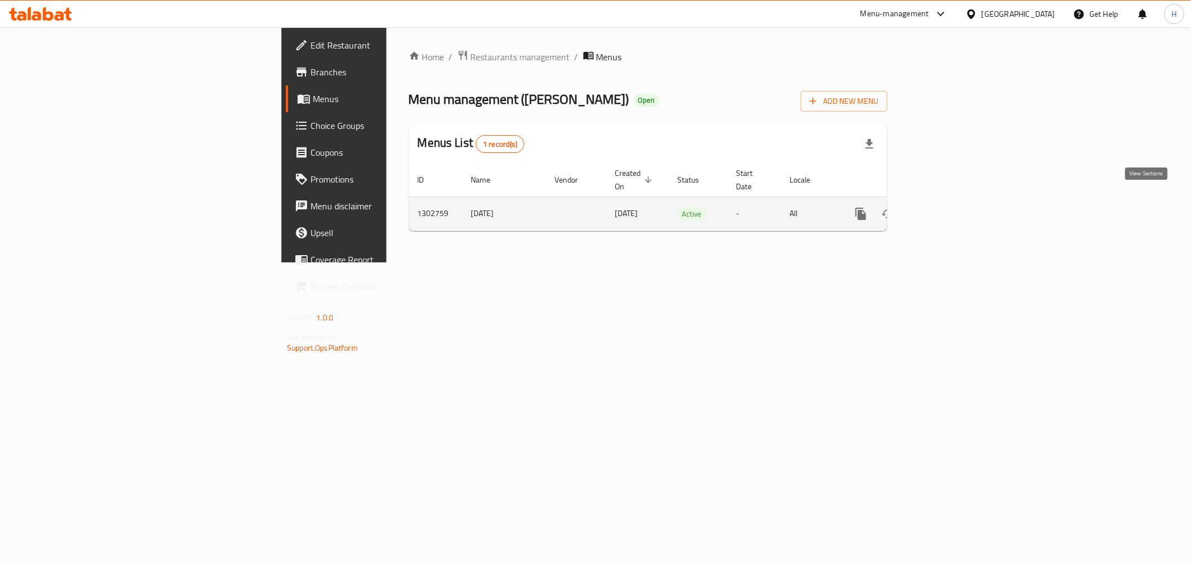
click at [948, 207] on icon "enhanced table" at bounding box center [941, 213] width 13 height 13
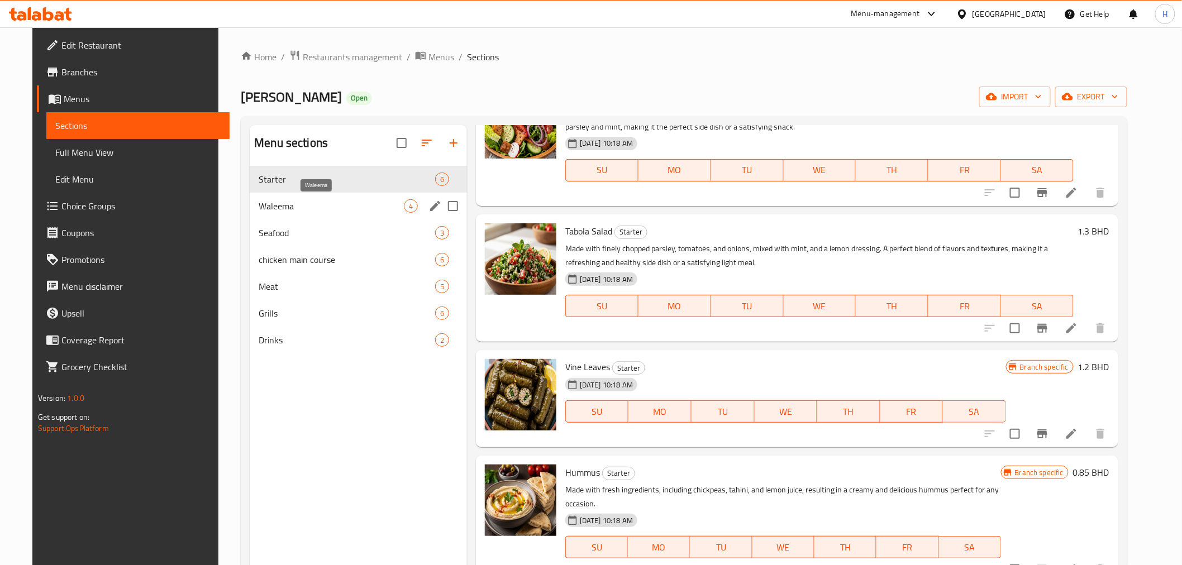
click at [280, 207] on span "Waleema" at bounding box center [331, 205] width 145 height 13
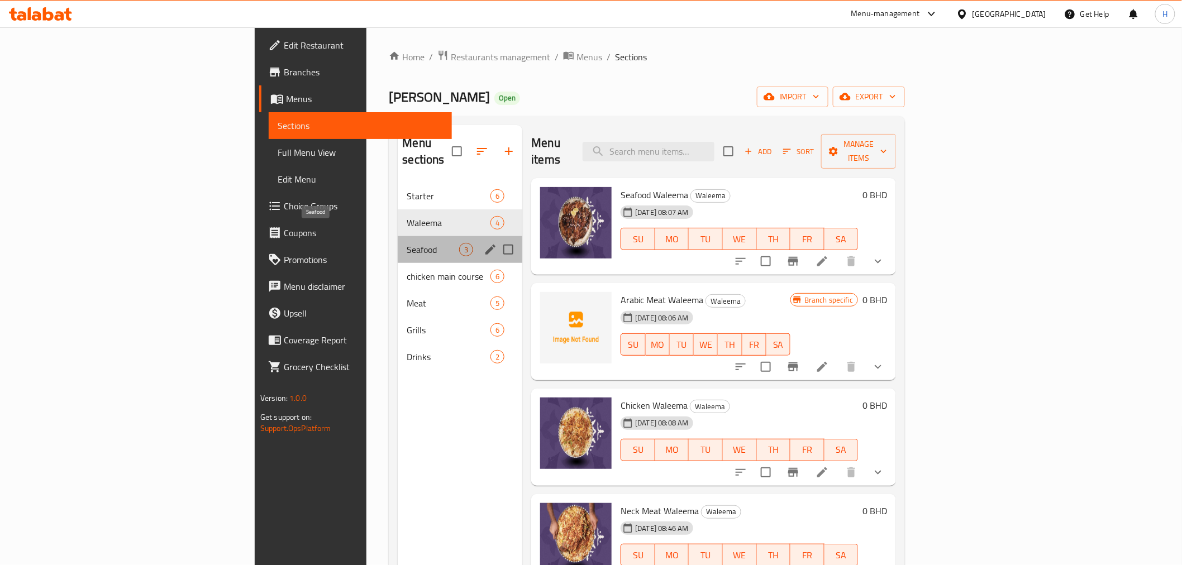
click at [407, 243] on span "Seafood" at bounding box center [433, 249] width 52 height 13
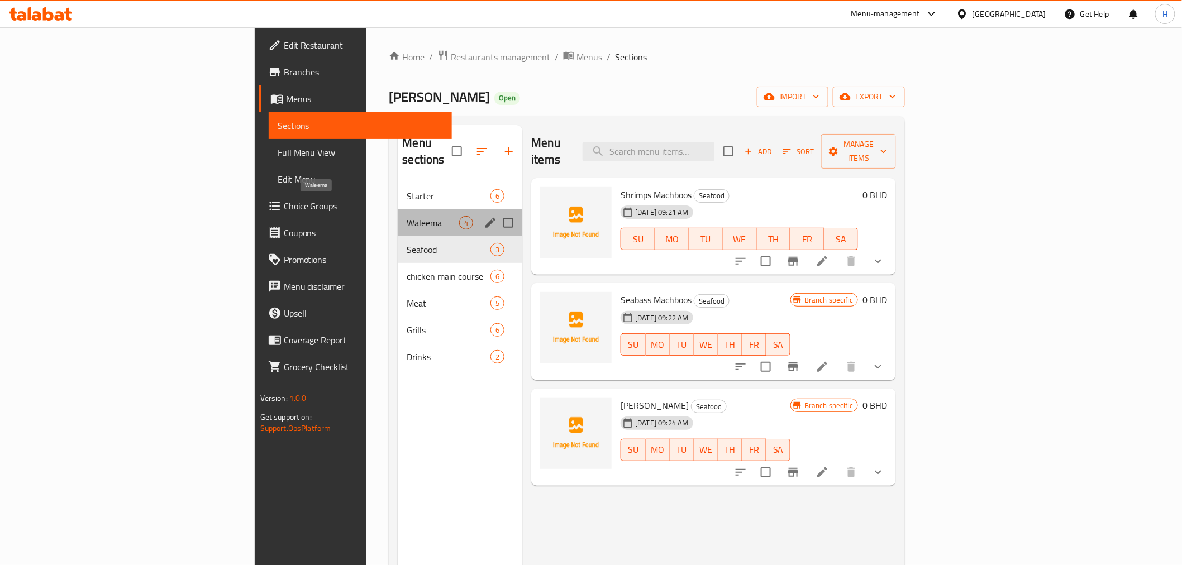
click at [407, 216] on span "Waleema" at bounding box center [433, 222] width 52 height 13
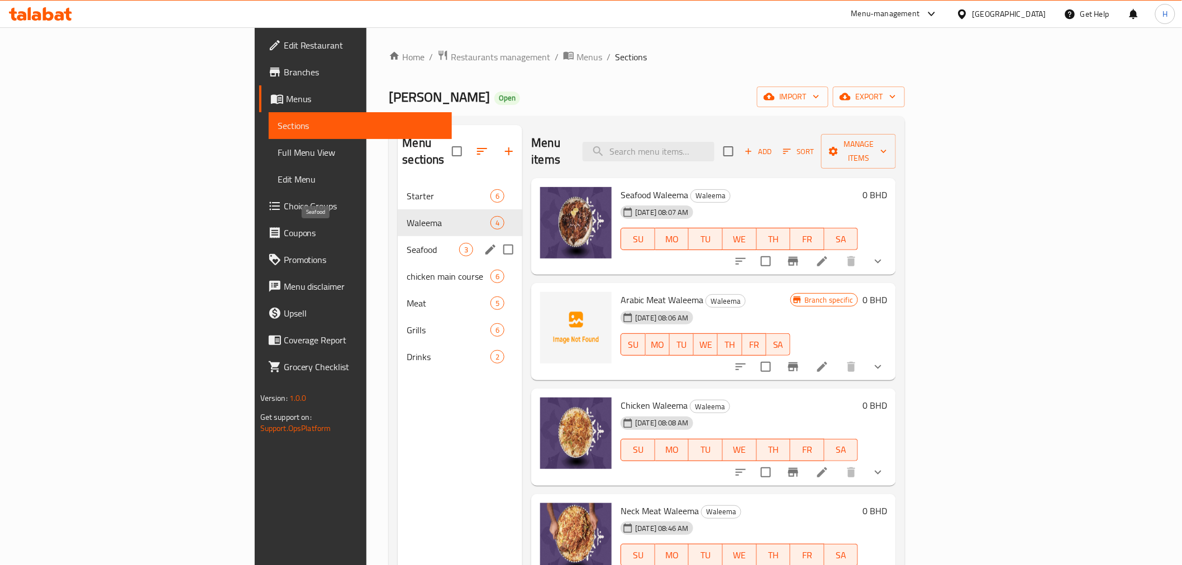
click at [407, 243] on span "Seafood" at bounding box center [433, 249] width 52 height 13
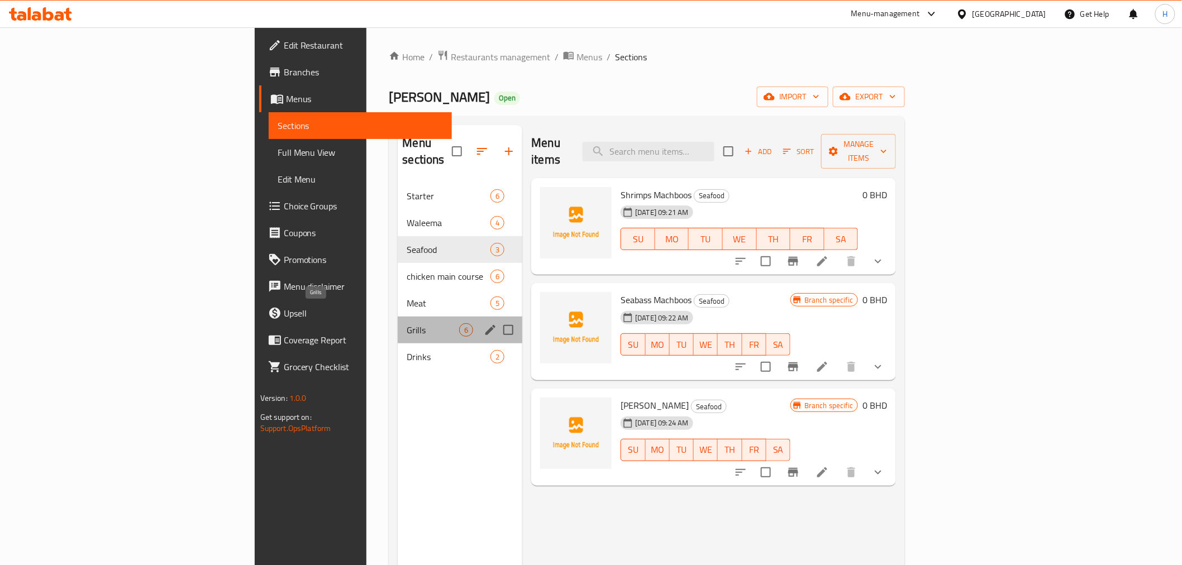
click at [407, 323] on span "Grills" at bounding box center [433, 329] width 52 height 13
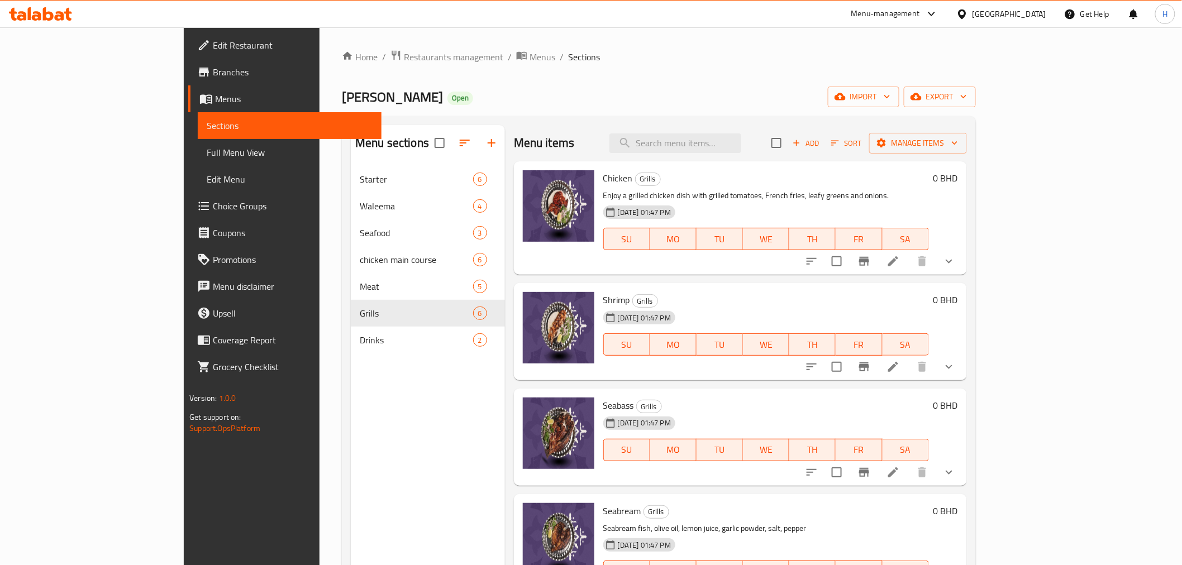
click at [898, 260] on icon at bounding box center [893, 261] width 10 height 10
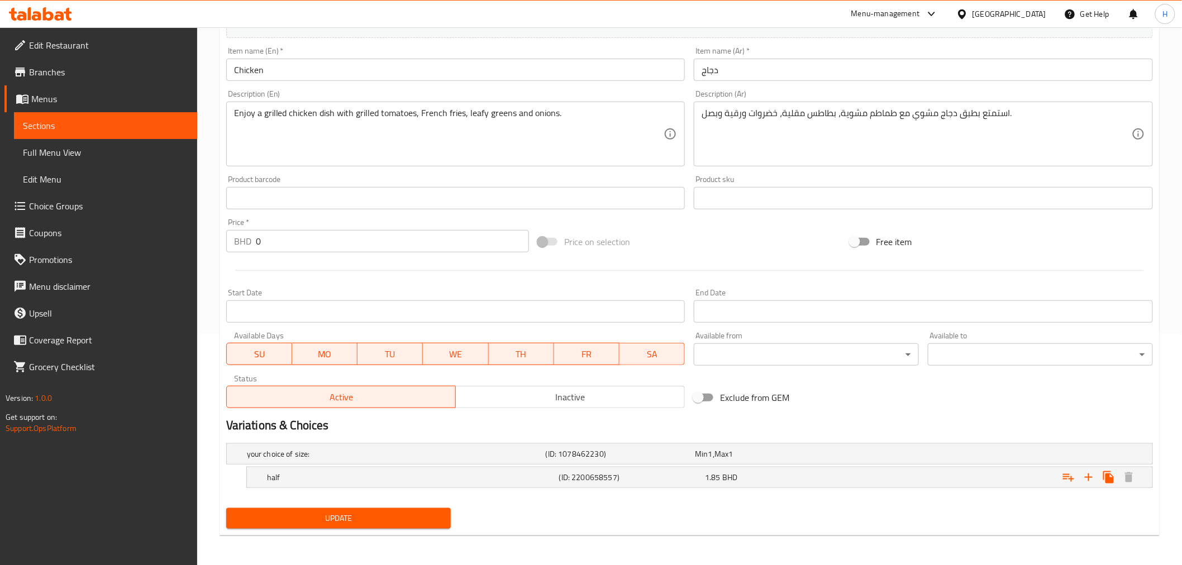
scroll to position [232, 0]
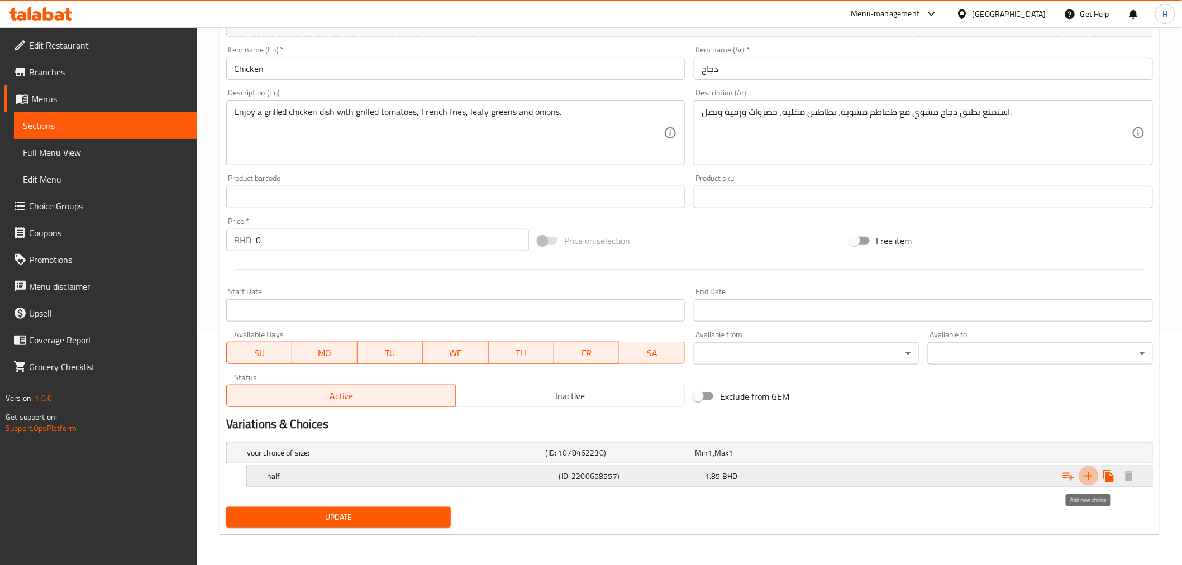
click at [1088, 472] on icon "Expand" at bounding box center [1088, 476] width 8 height 8
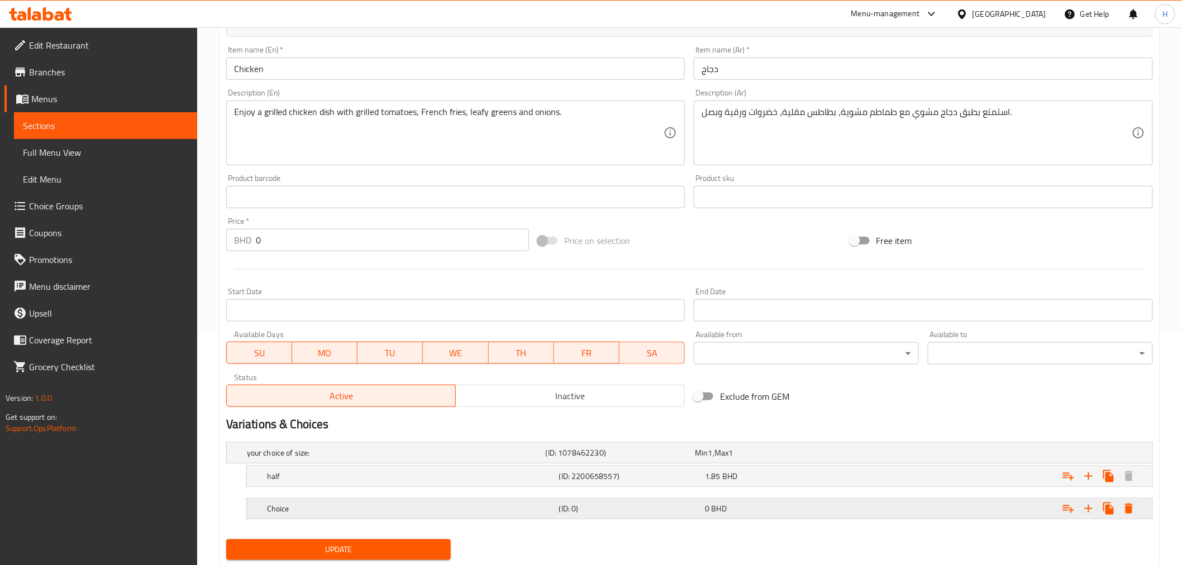
click at [270, 509] on h5 "Choice" at bounding box center [411, 508] width 288 height 11
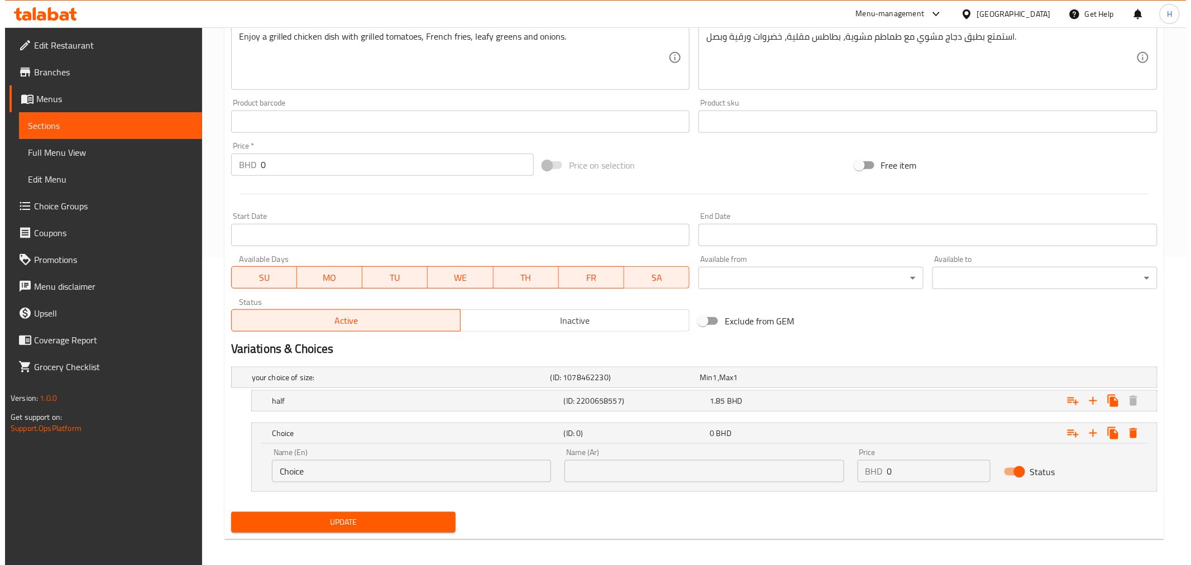
scroll to position [313, 0]
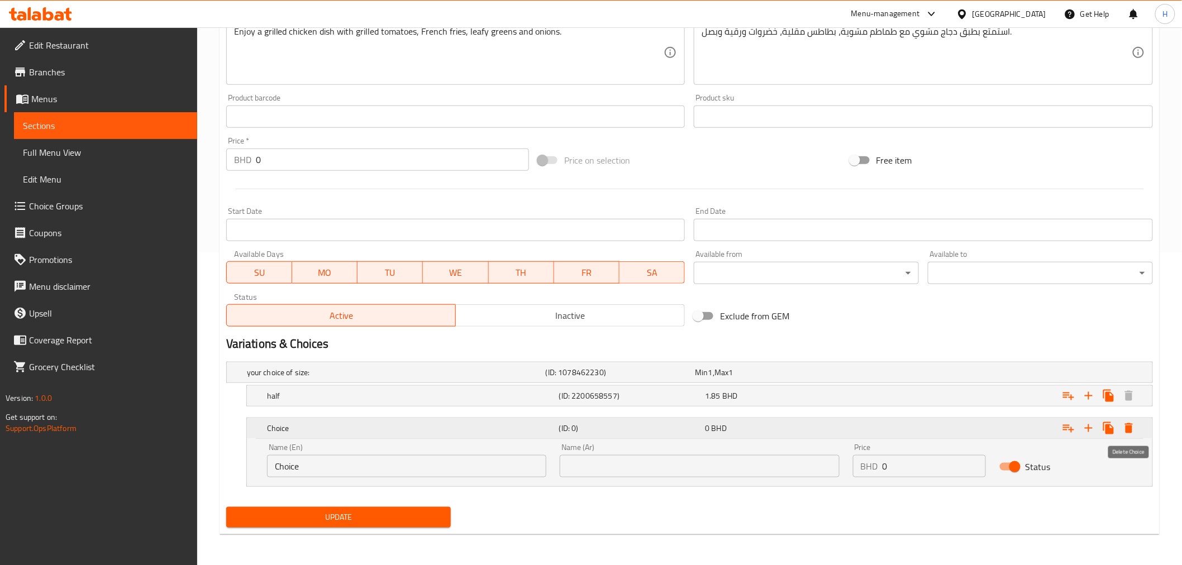
click at [1129, 429] on icon "Expand" at bounding box center [1129, 428] width 8 height 10
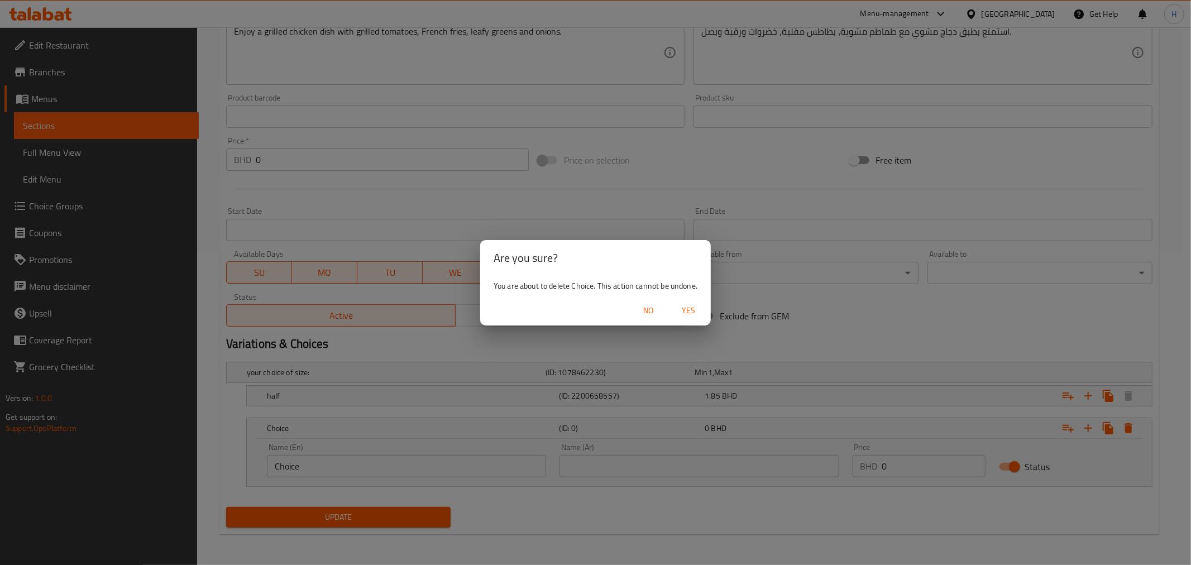
click at [689, 308] on span "Yes" at bounding box center [688, 311] width 27 height 14
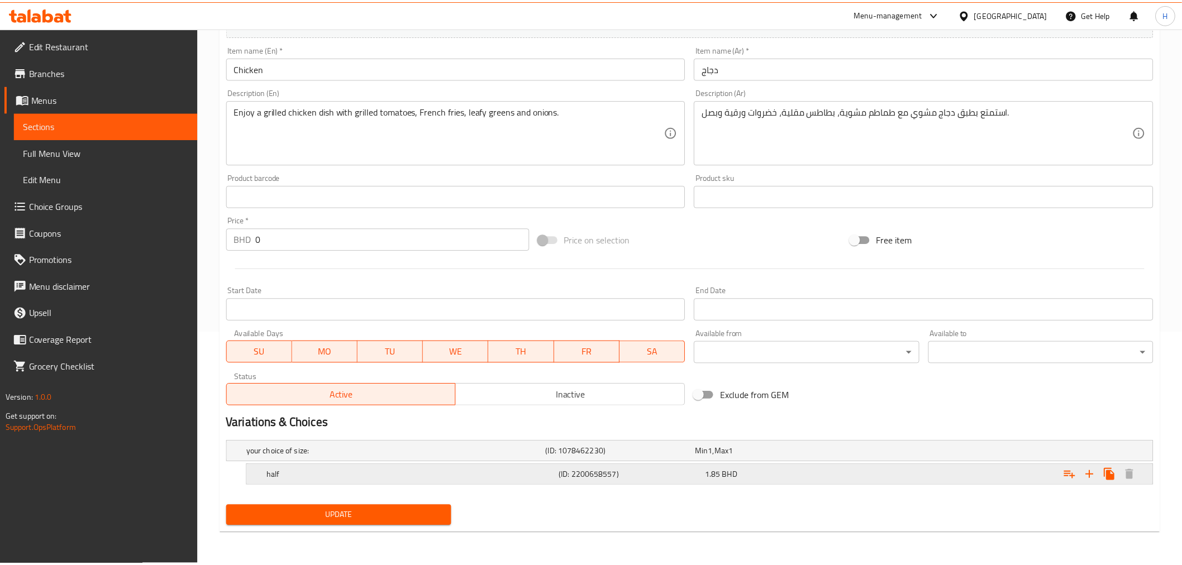
scroll to position [232, 0]
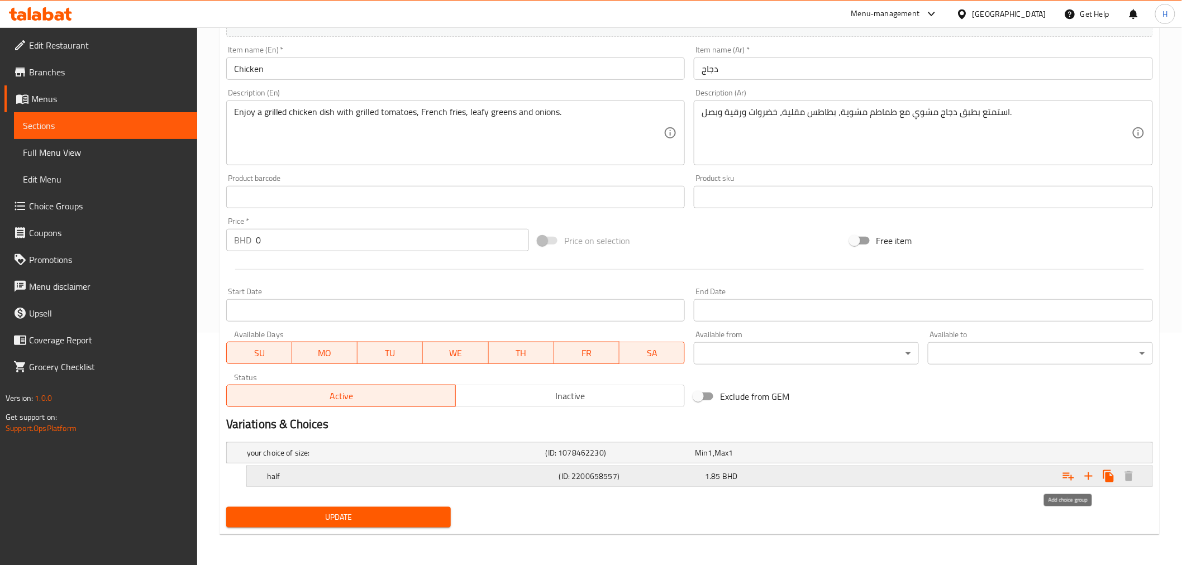
click at [1067, 473] on icon "Expand" at bounding box center [1068, 477] width 11 height 8
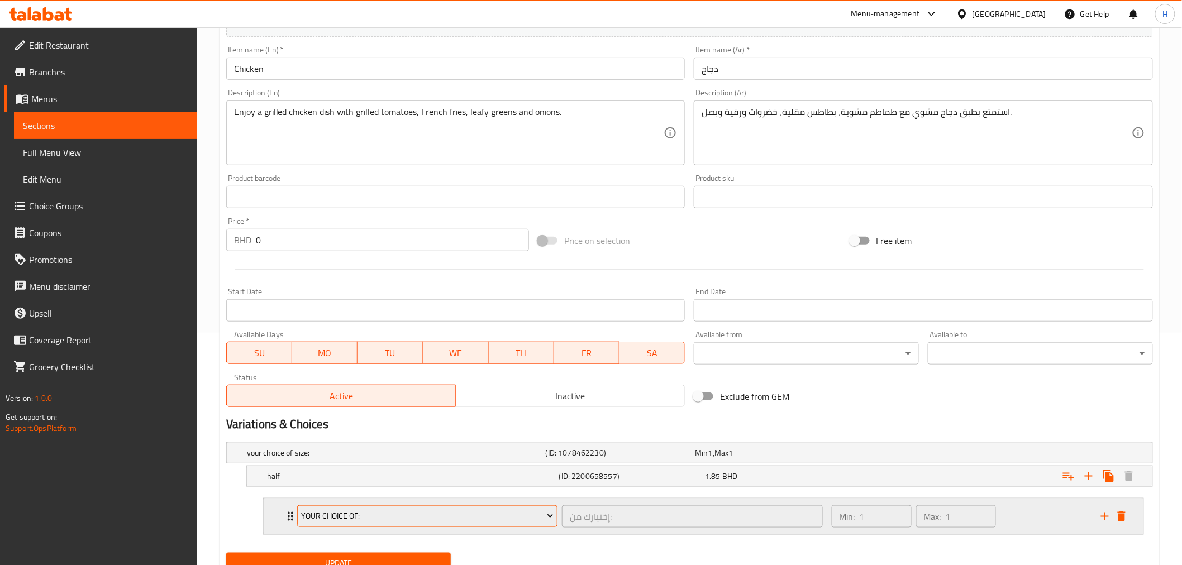
click at [329, 511] on span "your choice of:" at bounding box center [427, 516] width 252 height 14
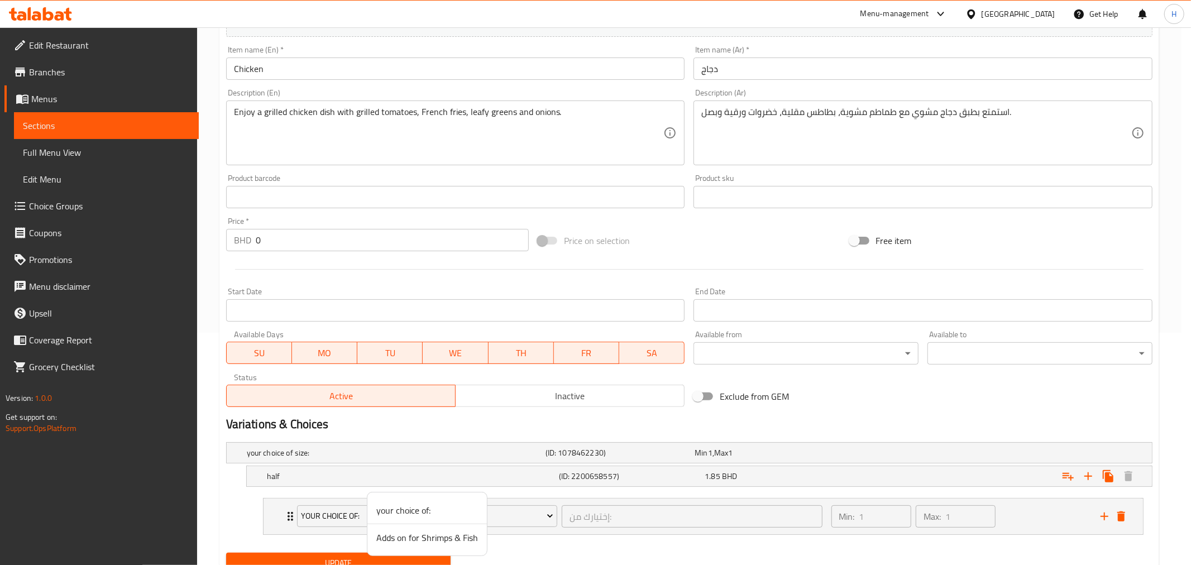
click at [432, 542] on span "Adds on for Shrimps & Fish" at bounding box center [427, 537] width 102 height 13
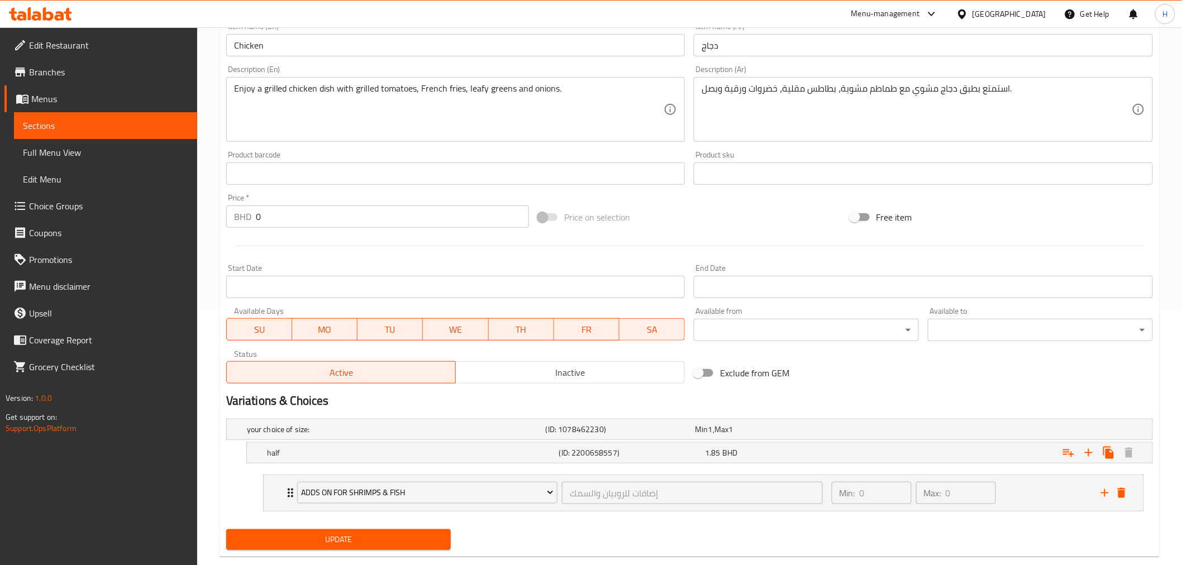
scroll to position [278, 0]
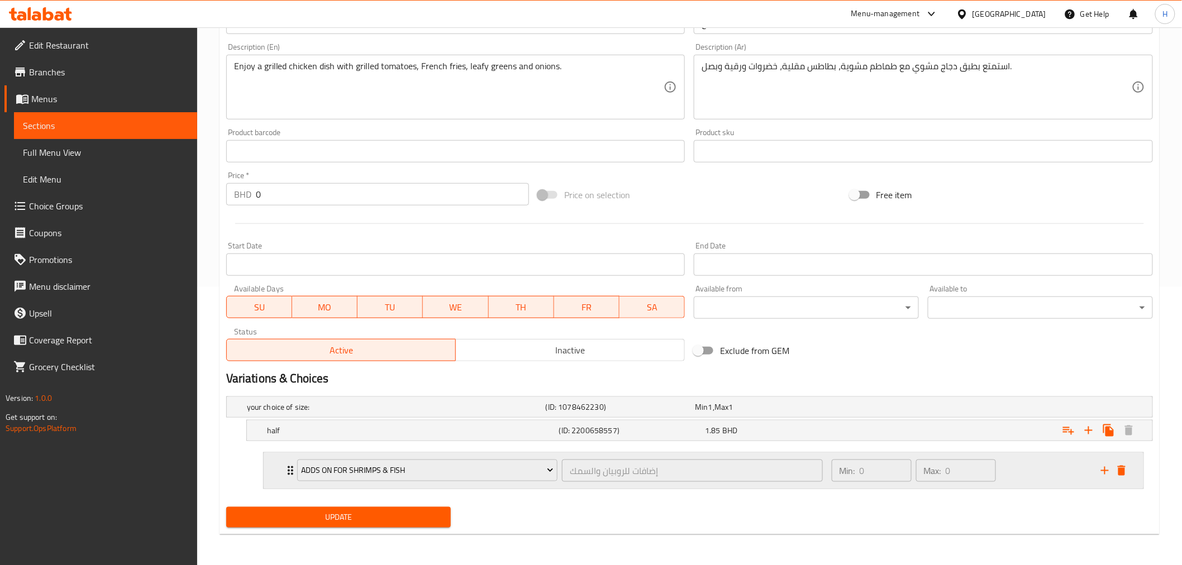
click at [289, 468] on icon "Expand" at bounding box center [290, 470] width 13 height 13
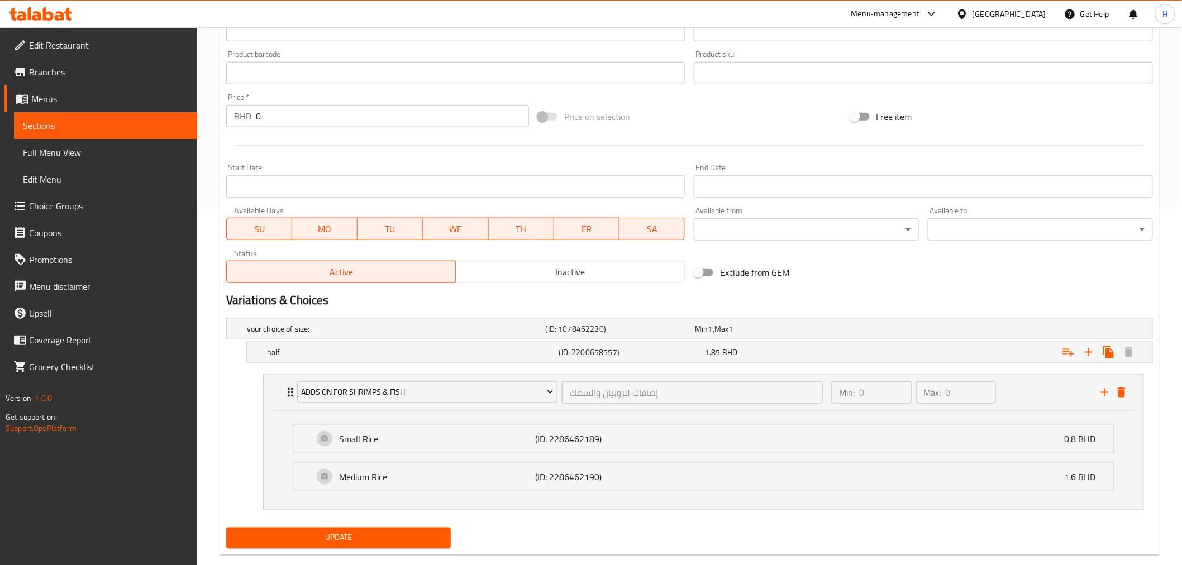
scroll to position [377, 0]
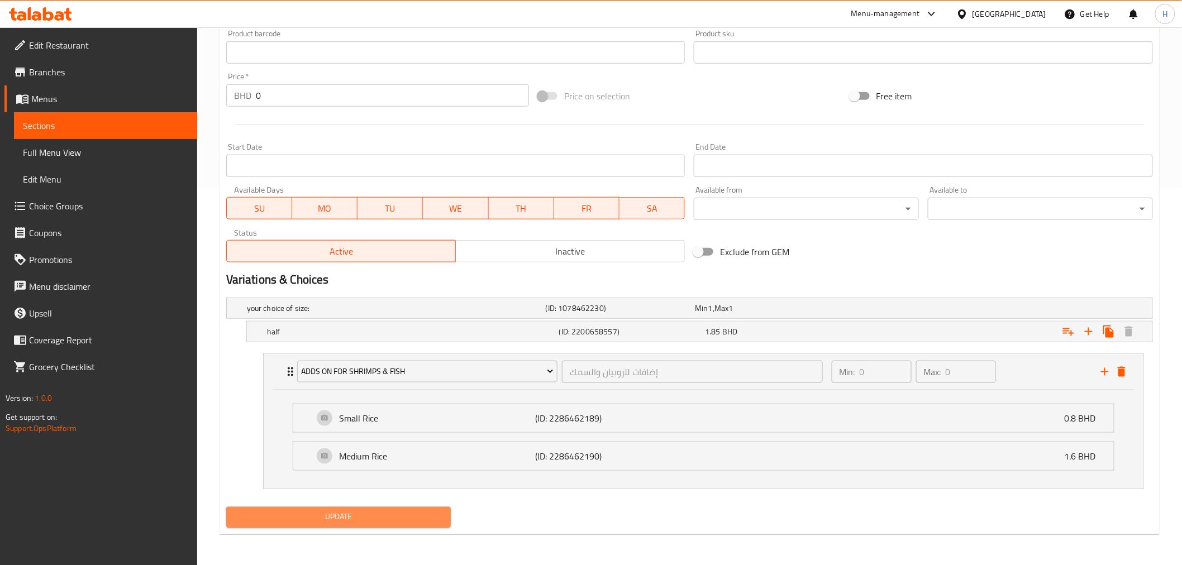
click at [341, 517] on span "Update" at bounding box center [338, 517] width 207 height 14
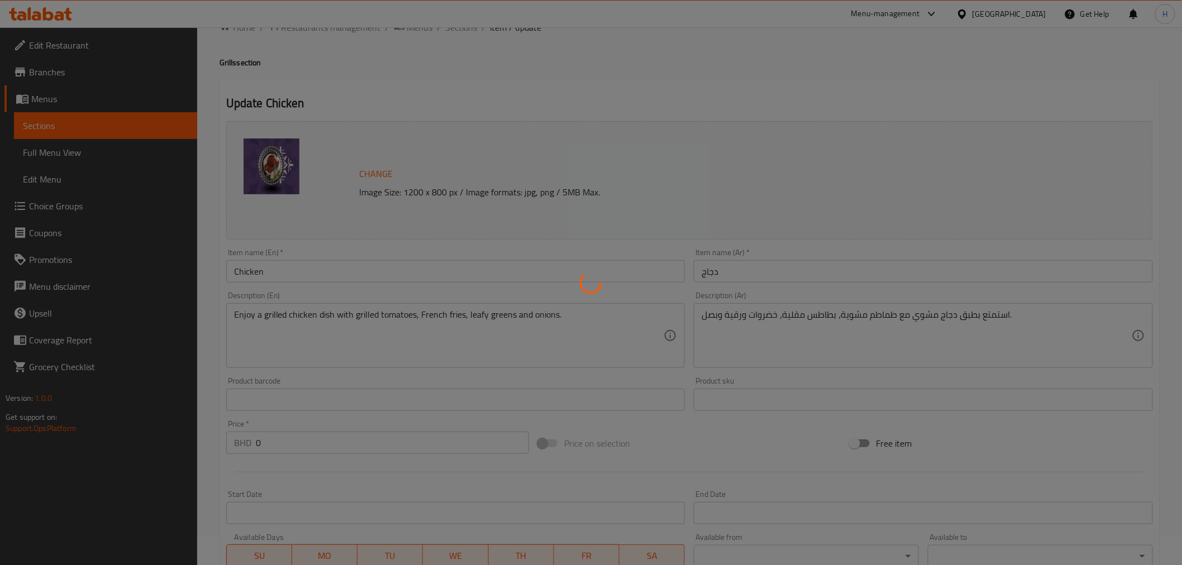
scroll to position [0, 0]
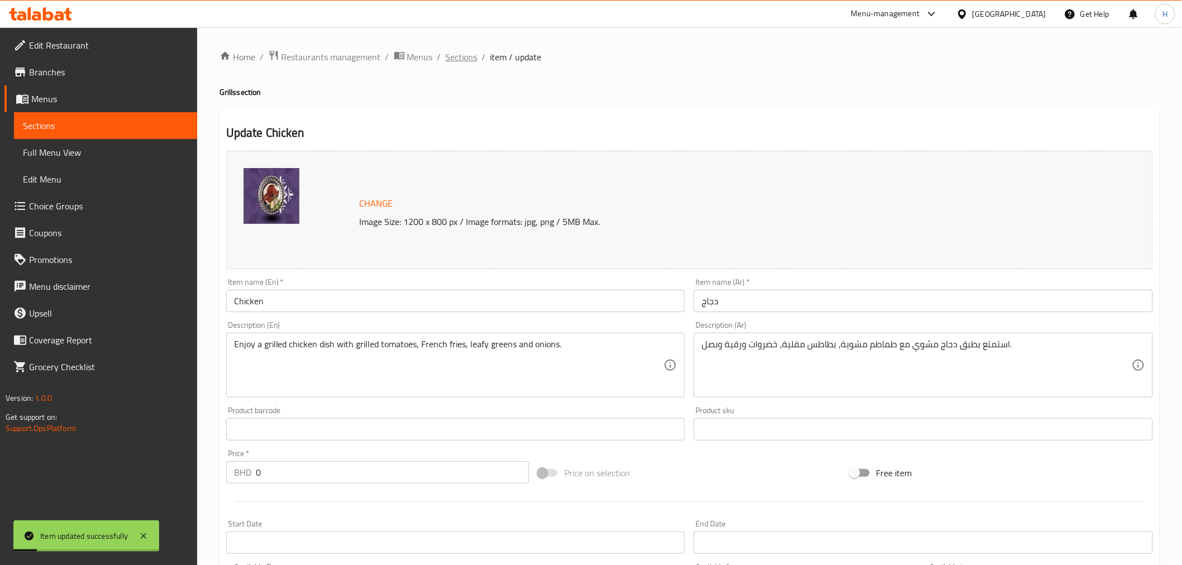
click at [457, 58] on span "Sections" at bounding box center [462, 56] width 32 height 13
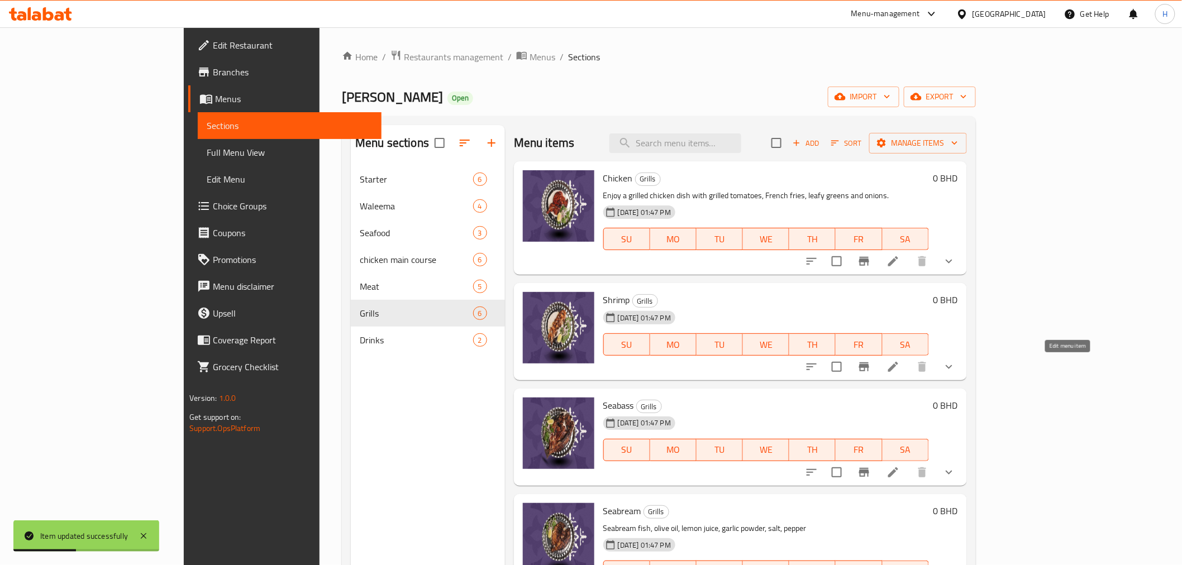
click at [900, 366] on icon at bounding box center [892, 366] width 13 height 13
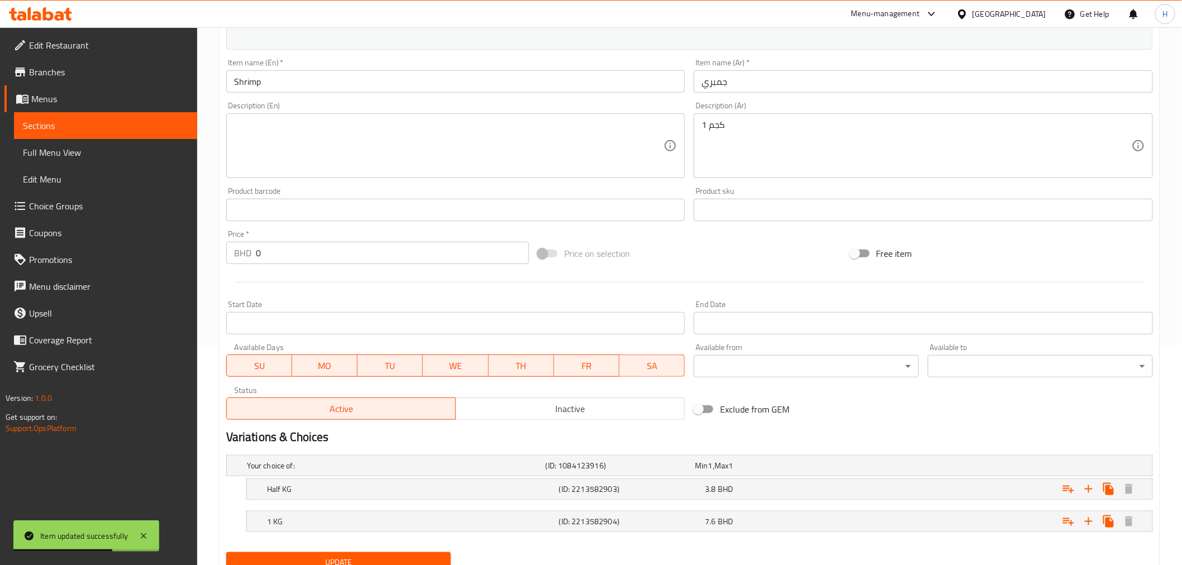
scroll to position [265, 0]
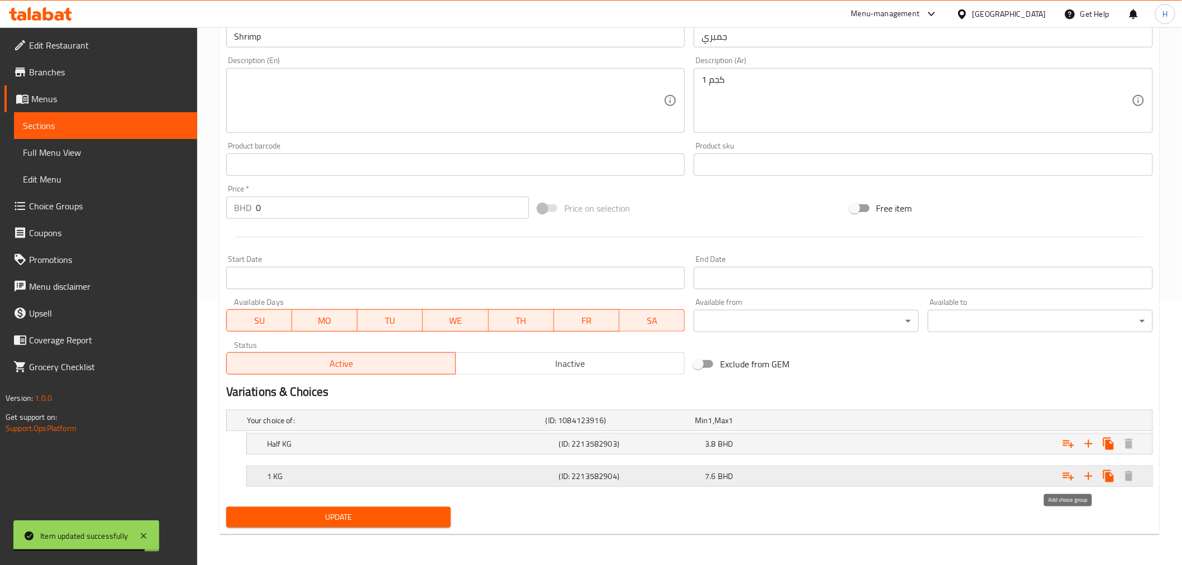
click at [1064, 478] on icon "Expand" at bounding box center [1067, 476] width 13 height 13
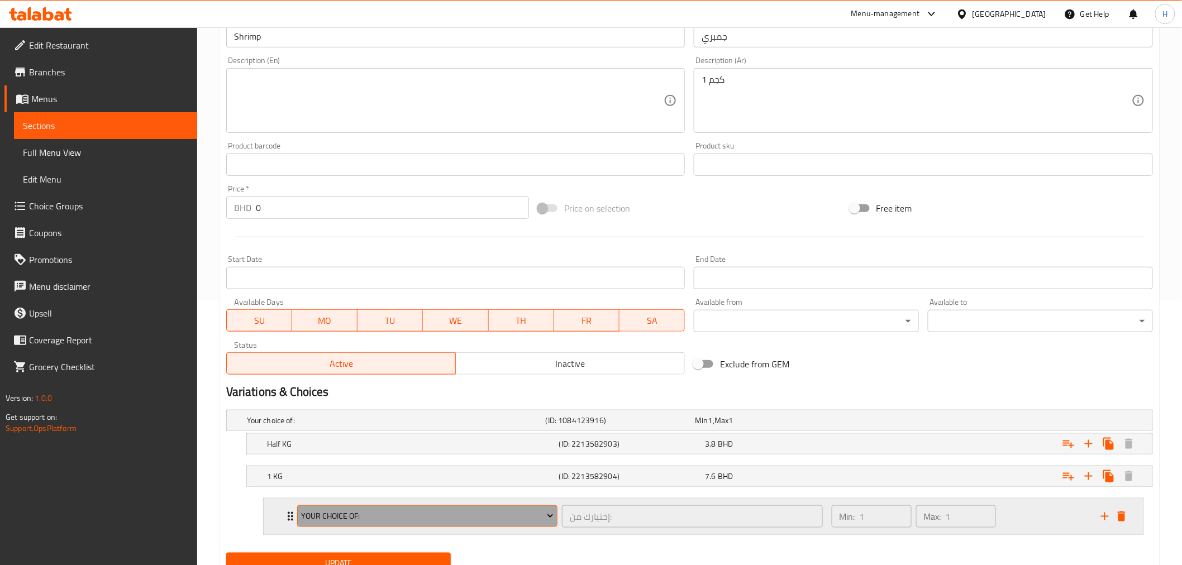
click at [321, 505] on button "your choice of:" at bounding box center [427, 516] width 260 height 22
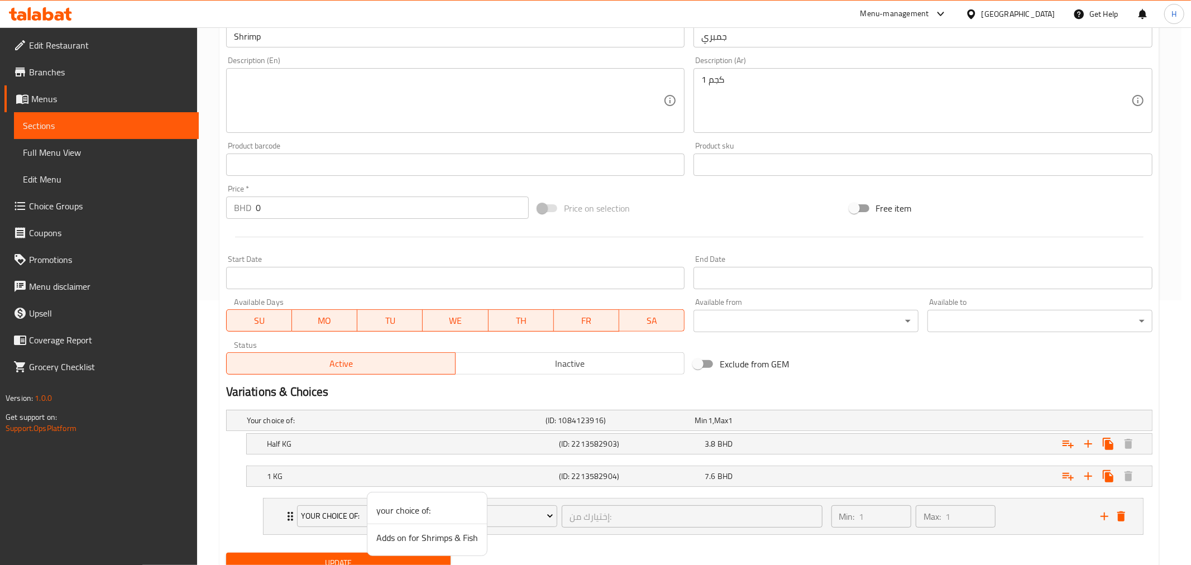
click at [410, 537] on span "Adds on for Shrimps & Fish" at bounding box center [427, 537] width 102 height 13
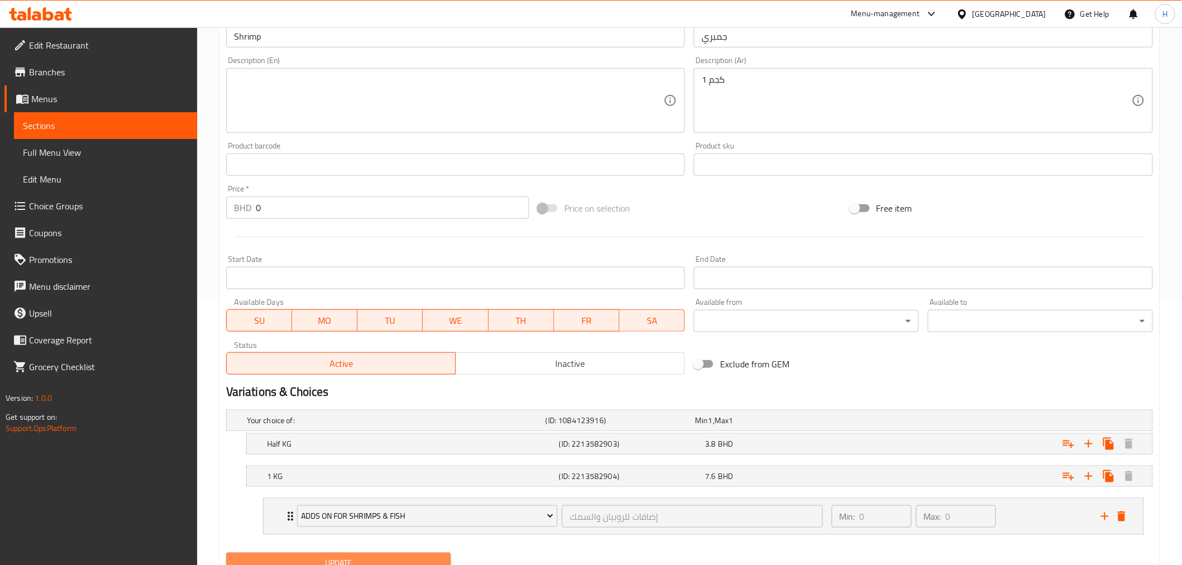
click at [332, 556] on span "Update" at bounding box center [338, 563] width 207 height 14
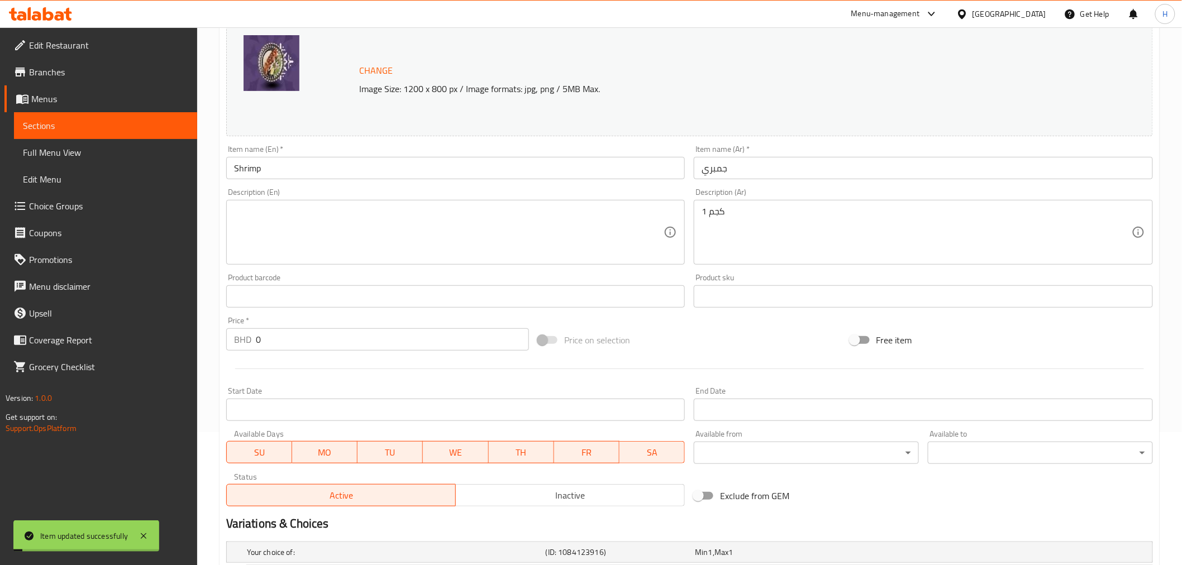
scroll to position [0, 0]
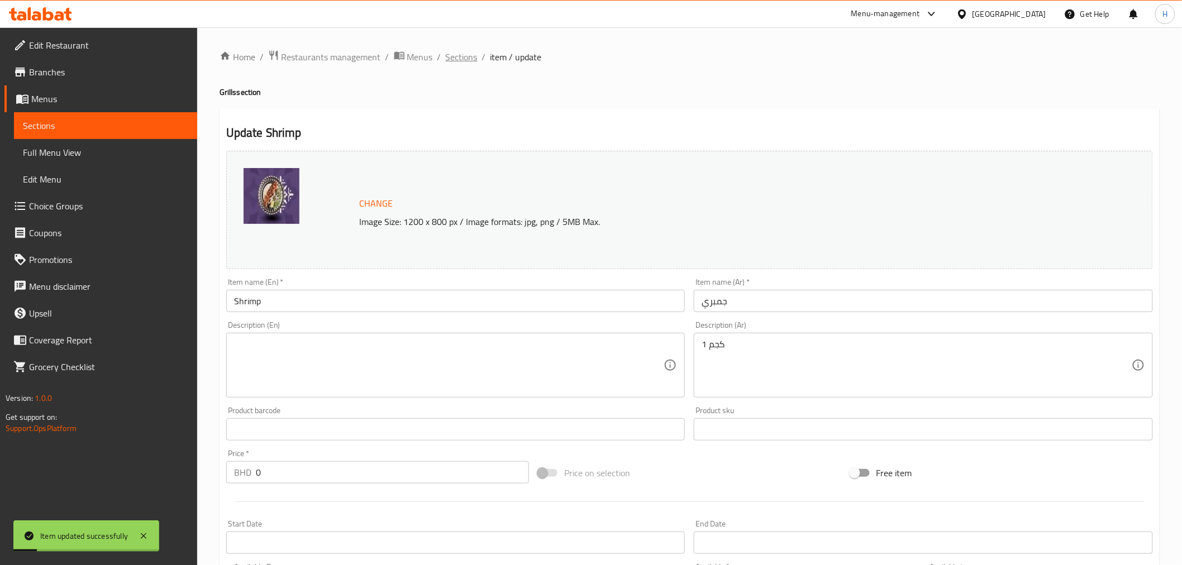
click at [457, 58] on span "Sections" at bounding box center [462, 56] width 32 height 13
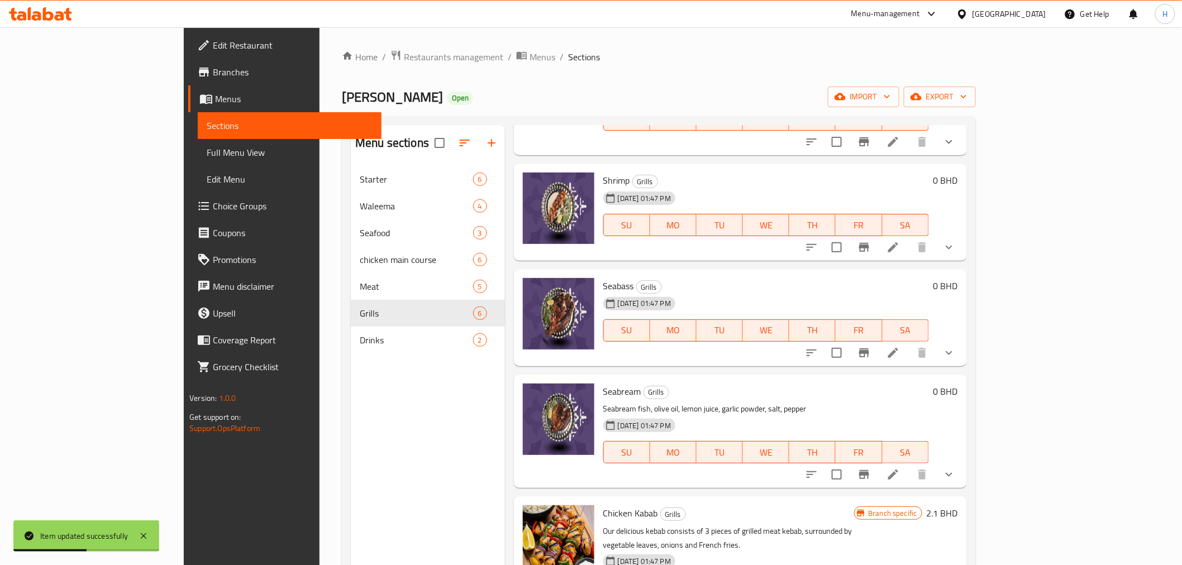
scroll to position [124, 0]
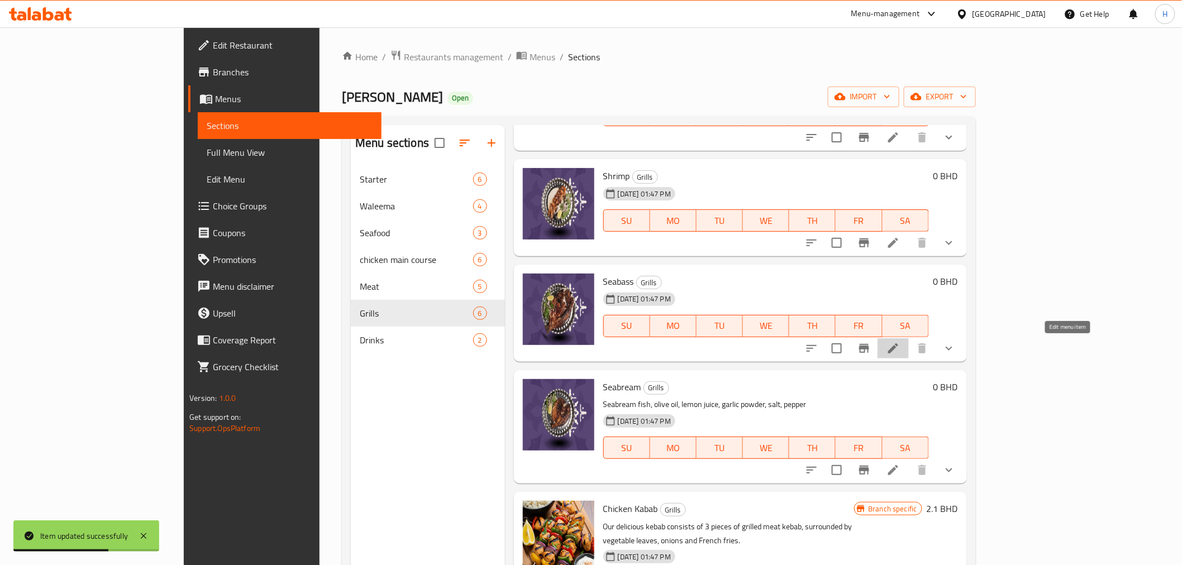
click at [898, 343] on icon at bounding box center [893, 348] width 10 height 10
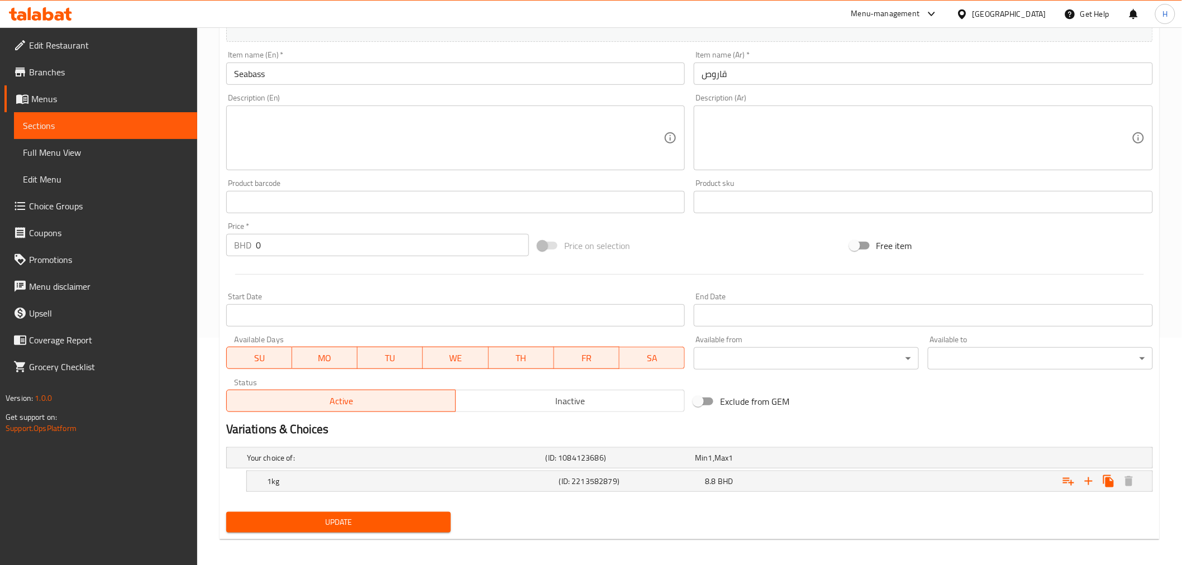
scroll to position [232, 0]
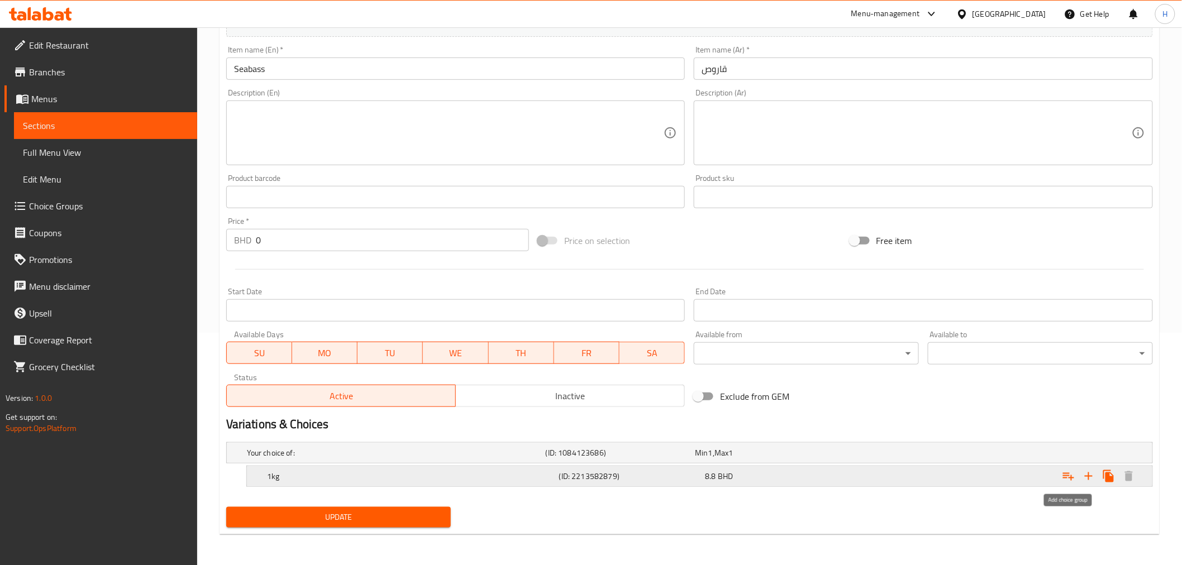
click at [1065, 477] on icon "Expand" at bounding box center [1068, 477] width 11 height 8
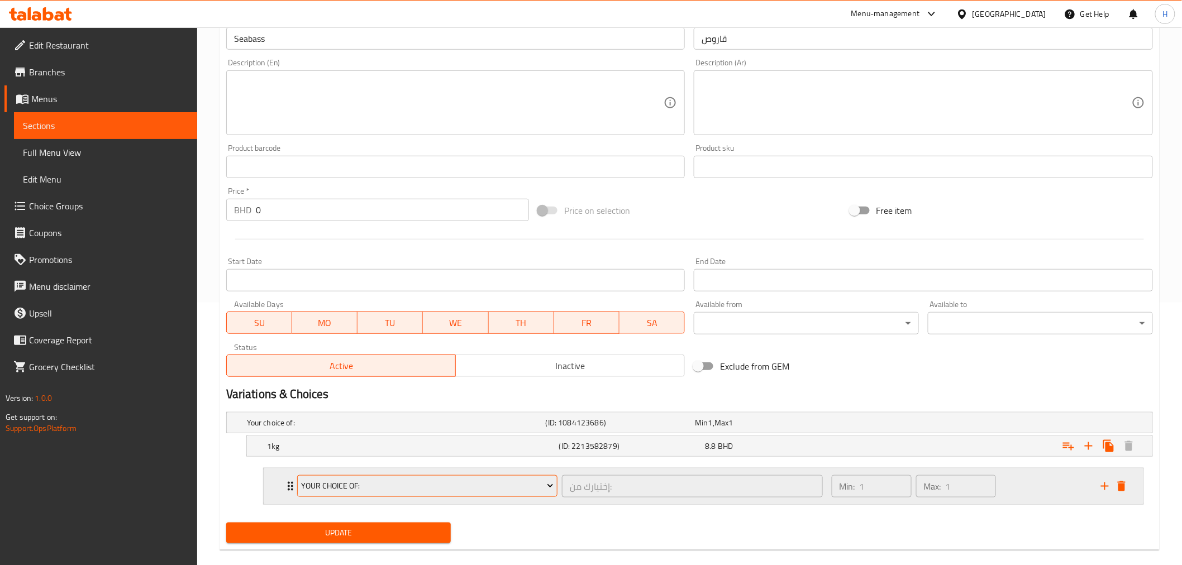
scroll to position [278, 0]
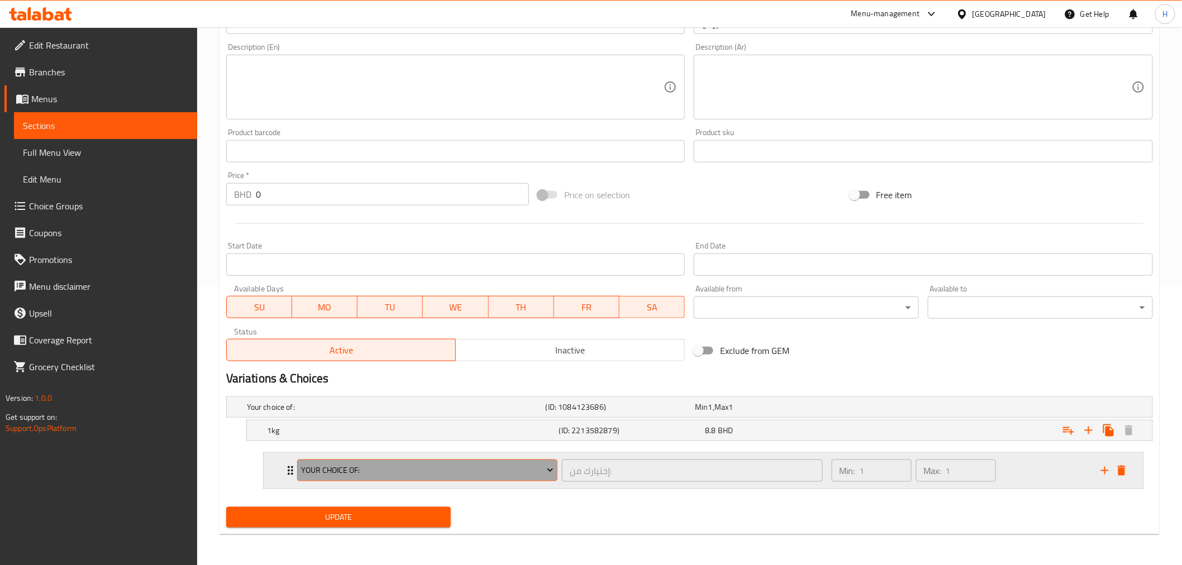
click at [322, 471] on span "your choice of:" at bounding box center [427, 470] width 252 height 14
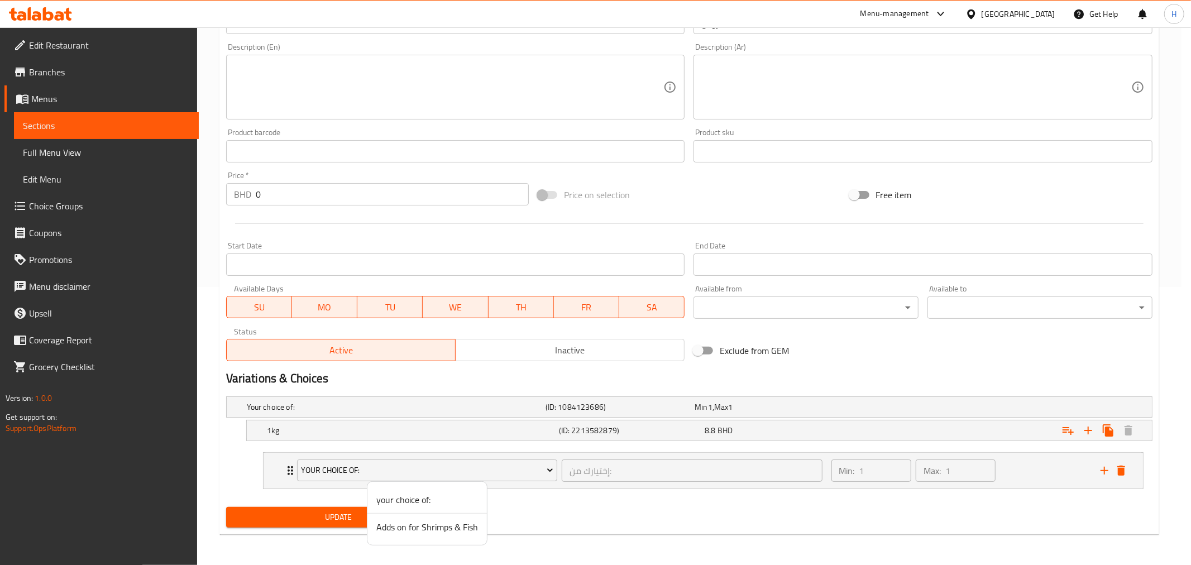
click at [442, 527] on span "Adds on for Shrimps & Fish" at bounding box center [427, 526] width 102 height 13
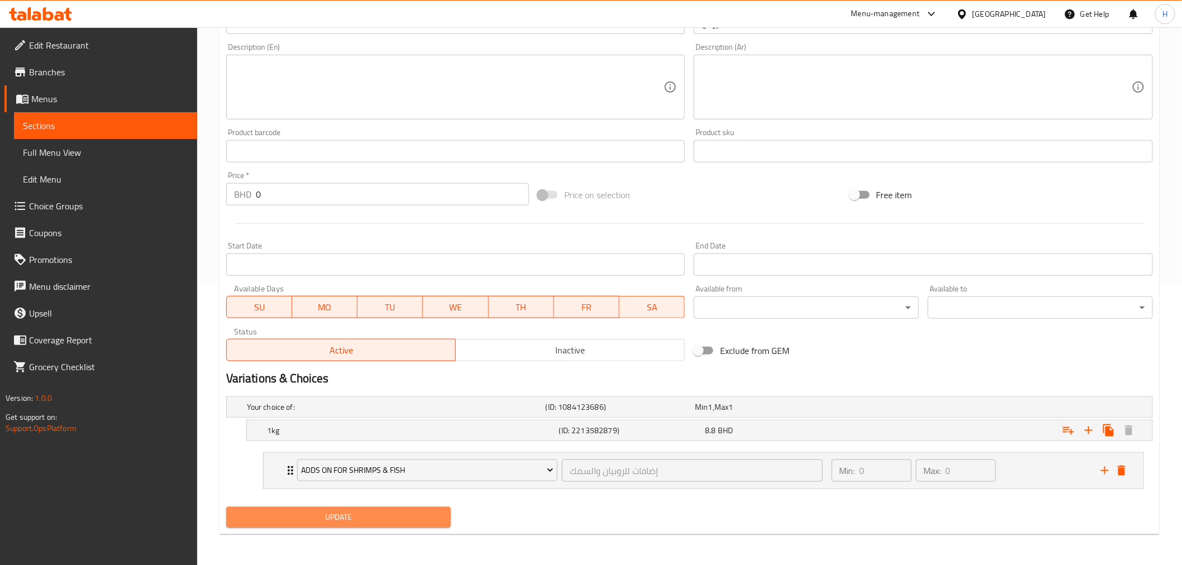
click at [322, 515] on span "Update" at bounding box center [338, 517] width 207 height 14
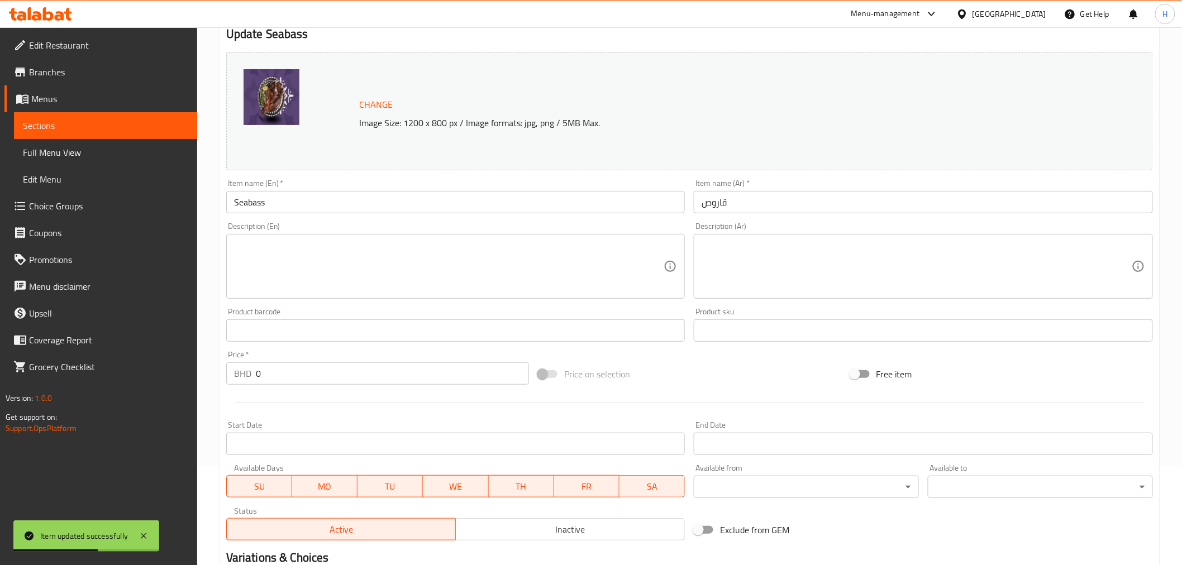
scroll to position [0, 0]
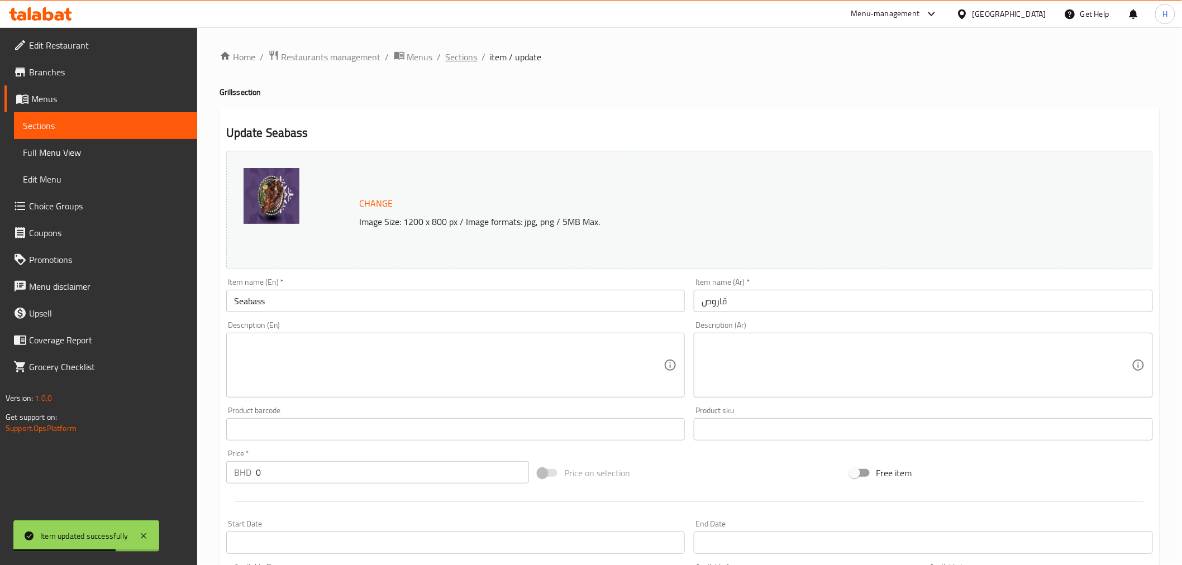
click at [453, 58] on span "Sections" at bounding box center [462, 56] width 32 height 13
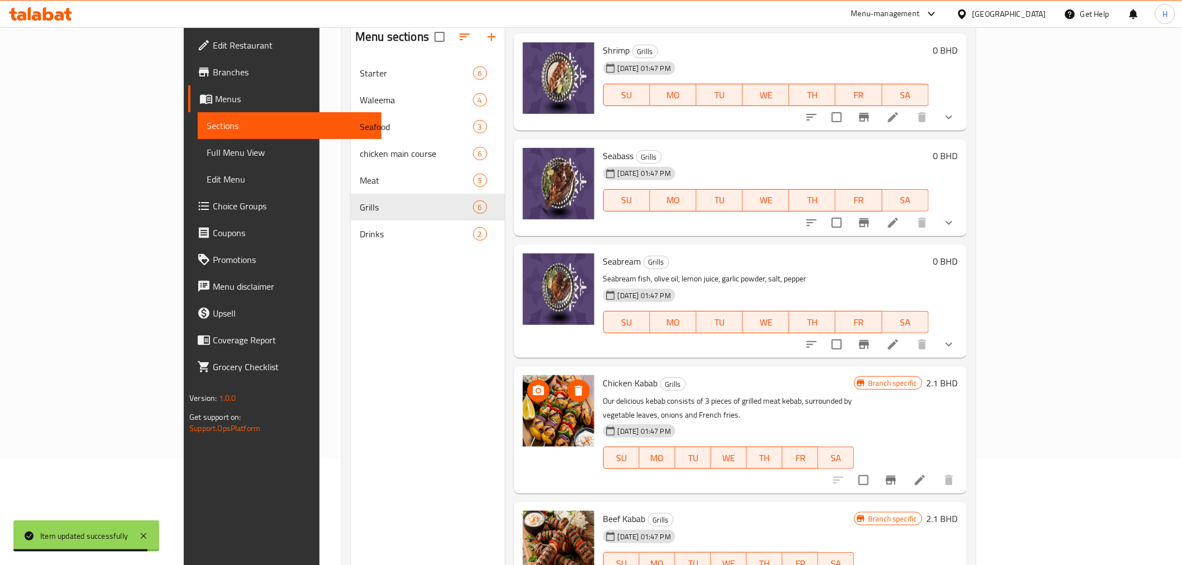
scroll to position [156, 0]
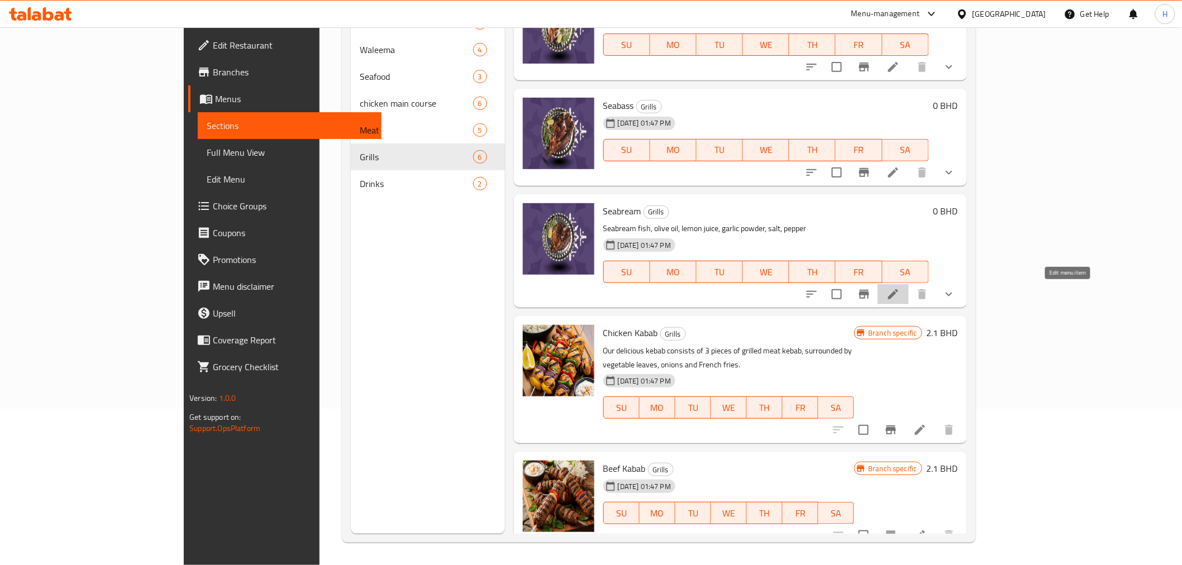
click at [900, 291] on icon at bounding box center [892, 294] width 13 height 13
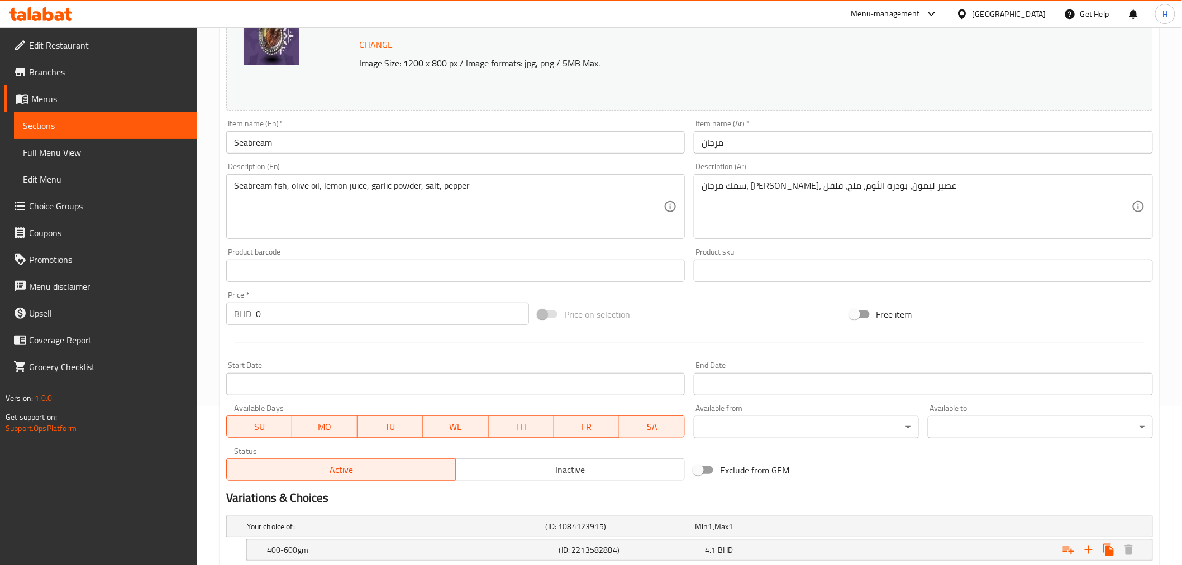
scroll to position [232, 0]
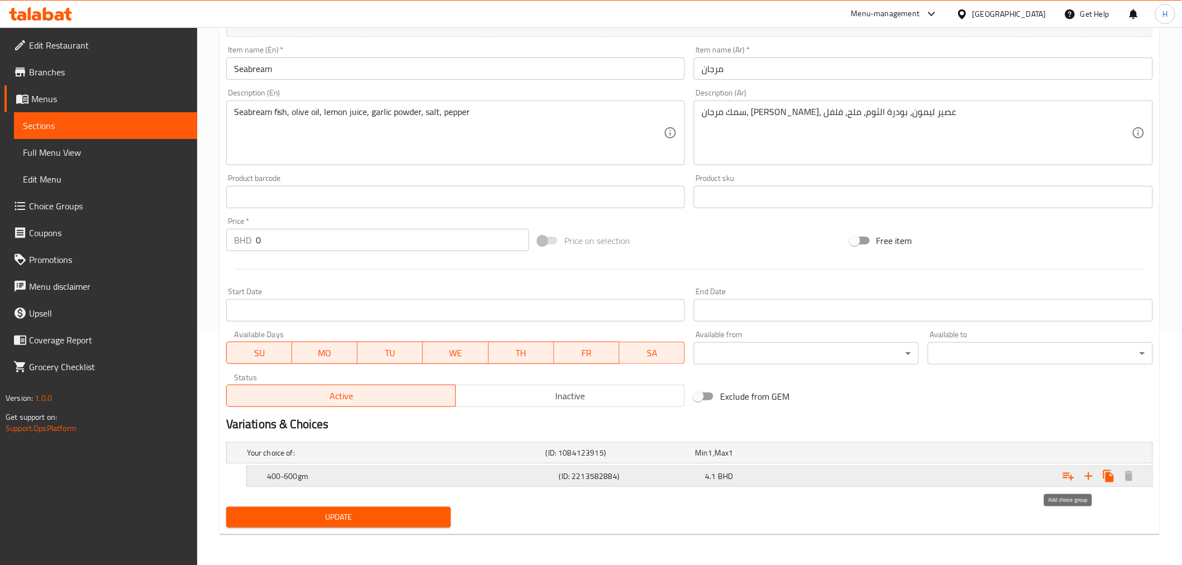
click at [1069, 475] on icon "Expand" at bounding box center [1068, 477] width 11 height 8
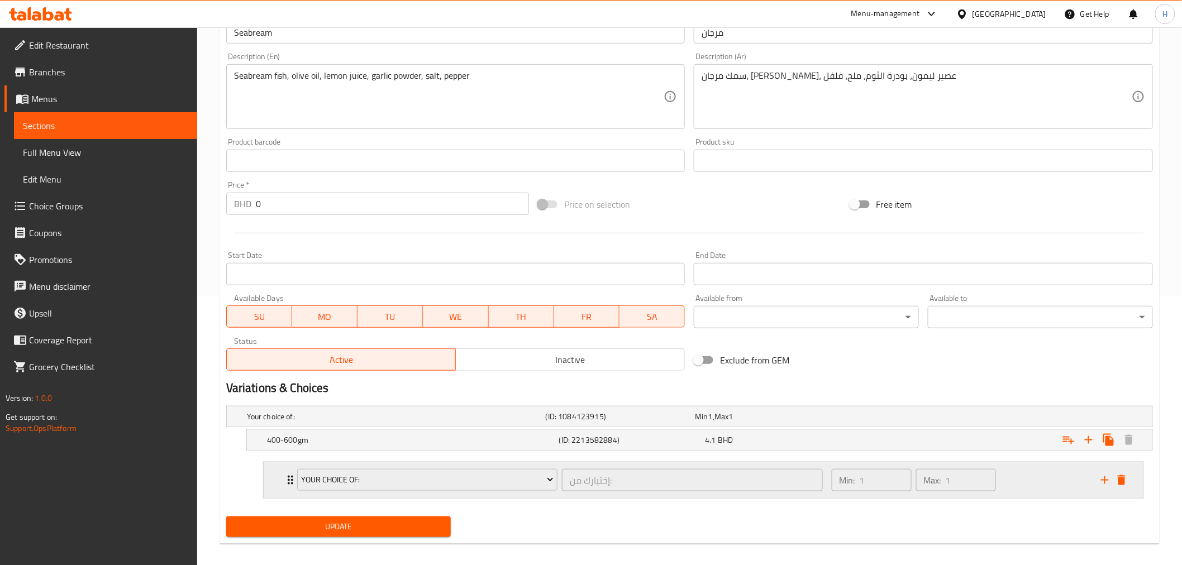
scroll to position [278, 0]
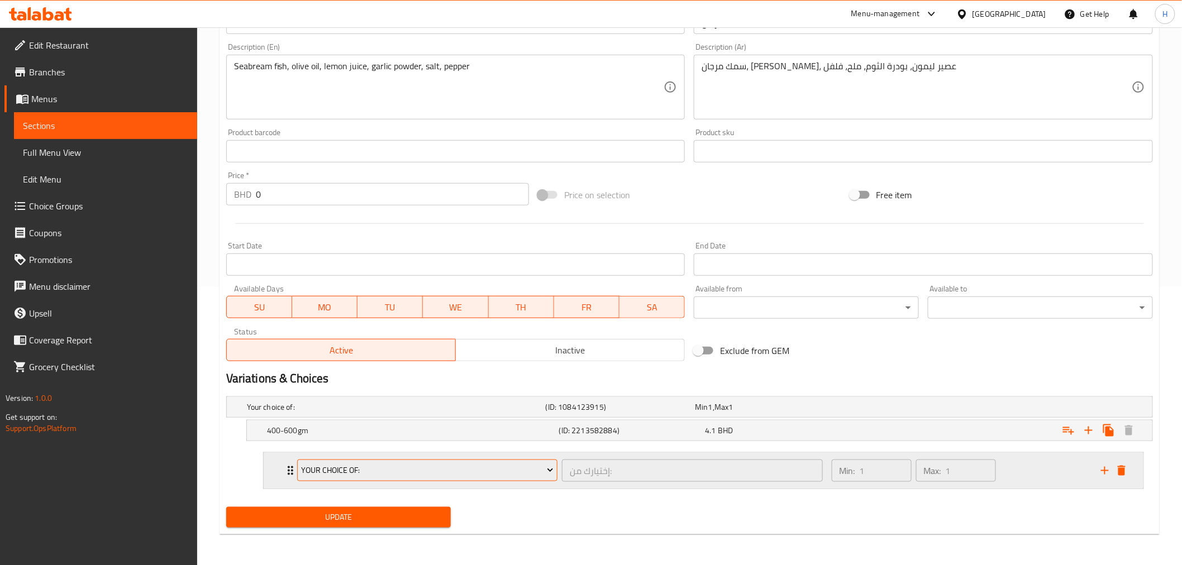
click at [313, 467] on span "your choice of:" at bounding box center [427, 470] width 252 height 14
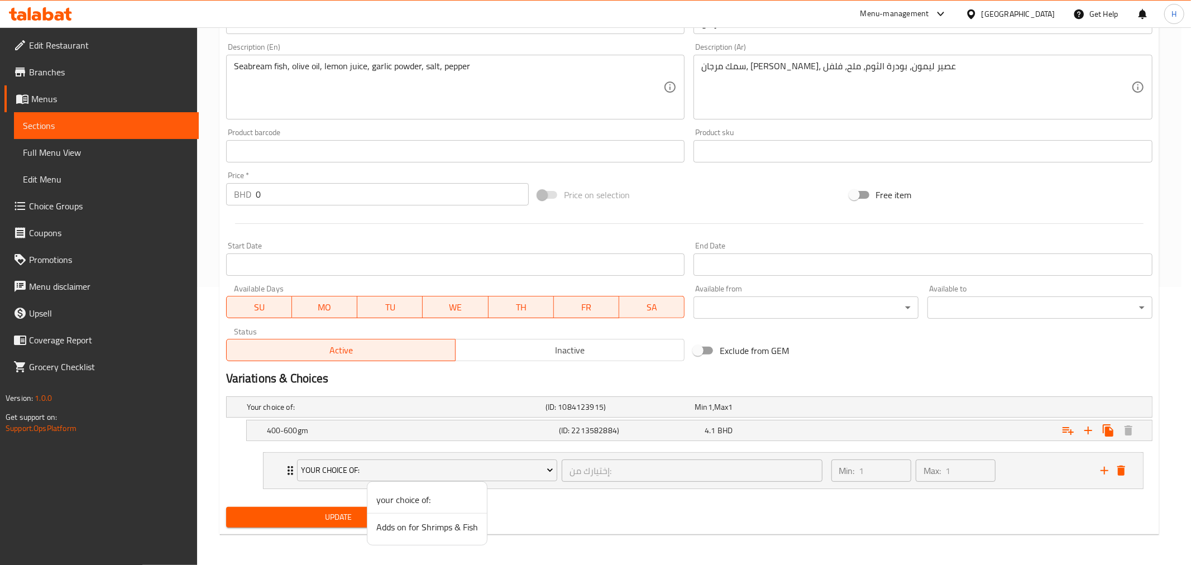
click at [429, 532] on span "Adds on for Shrimps & Fish" at bounding box center [427, 526] width 102 height 13
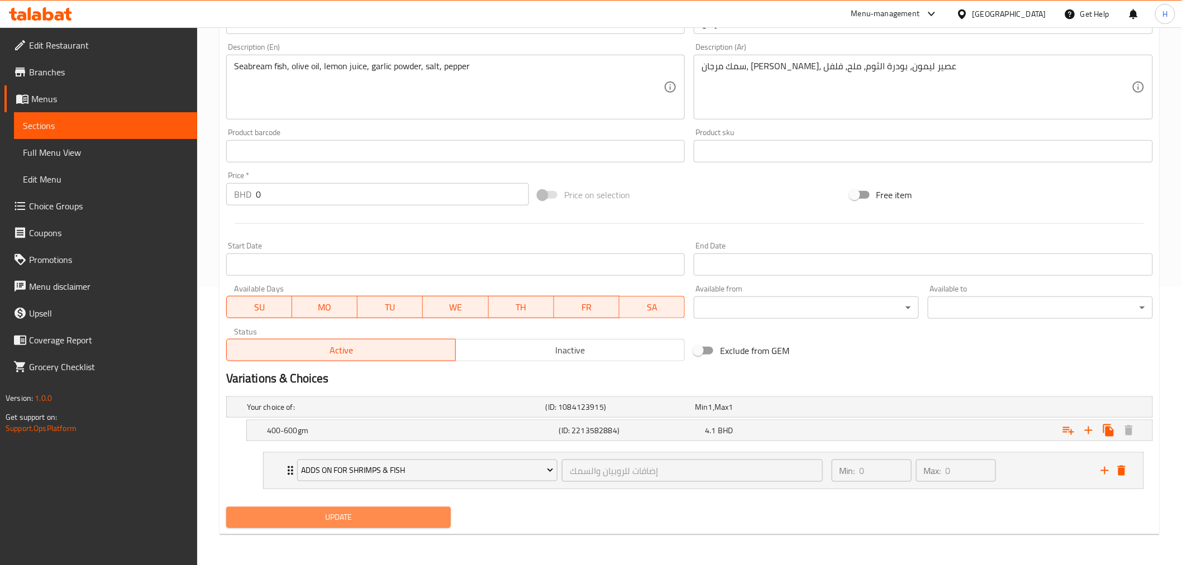
click at [333, 512] on span "Update" at bounding box center [338, 517] width 207 height 14
click at [352, 515] on span "Update" at bounding box center [338, 517] width 207 height 14
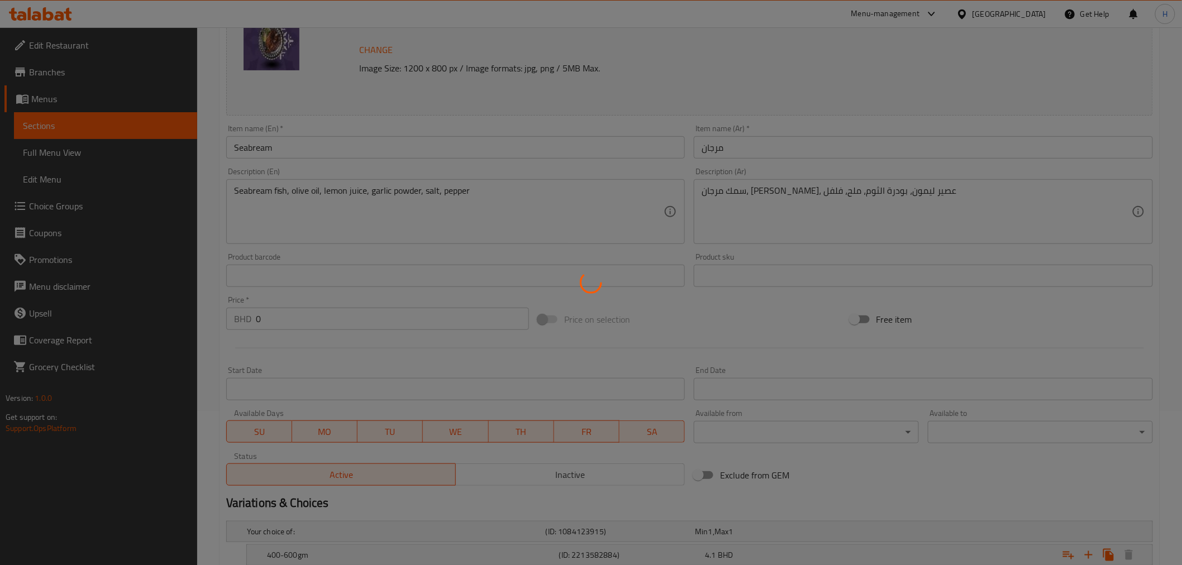
scroll to position [0, 0]
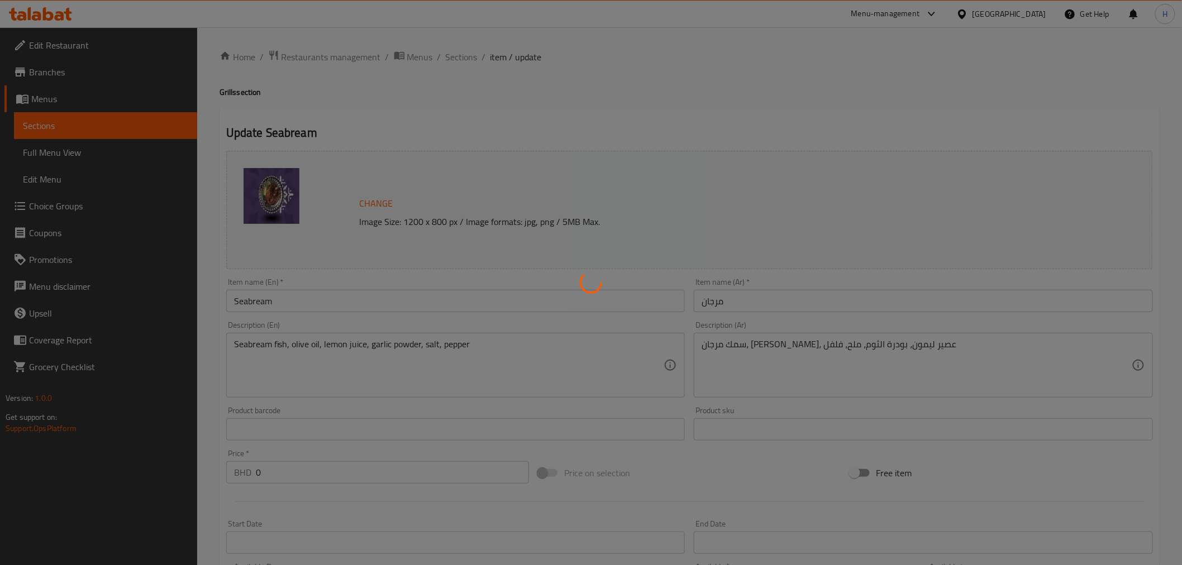
click at [456, 56] on div at bounding box center [591, 282] width 1182 height 565
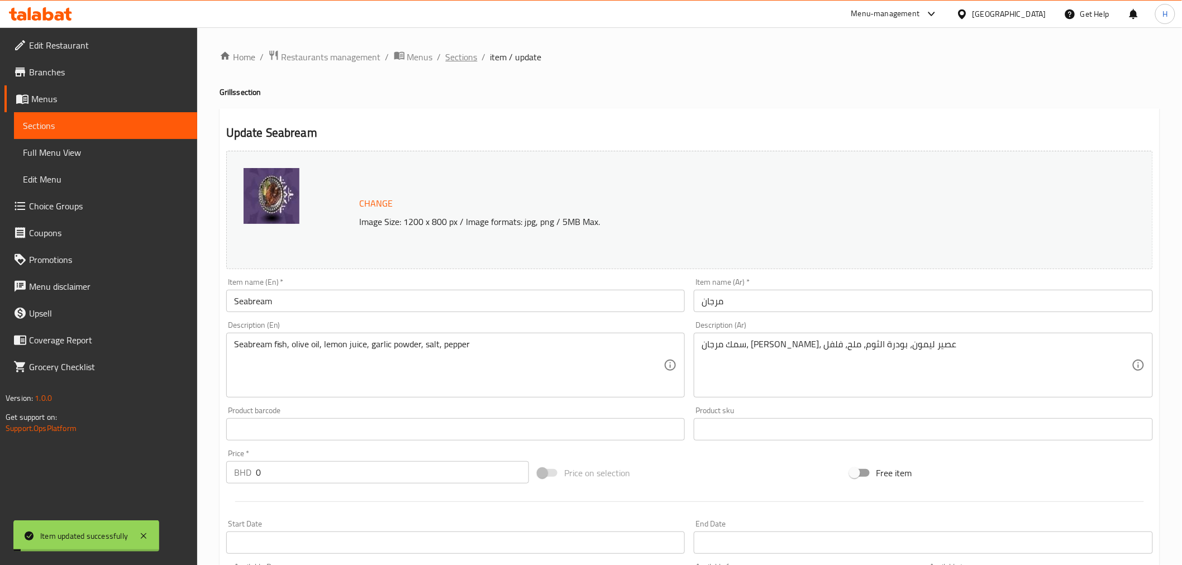
click at [465, 56] on span "Sections" at bounding box center [462, 56] width 32 height 13
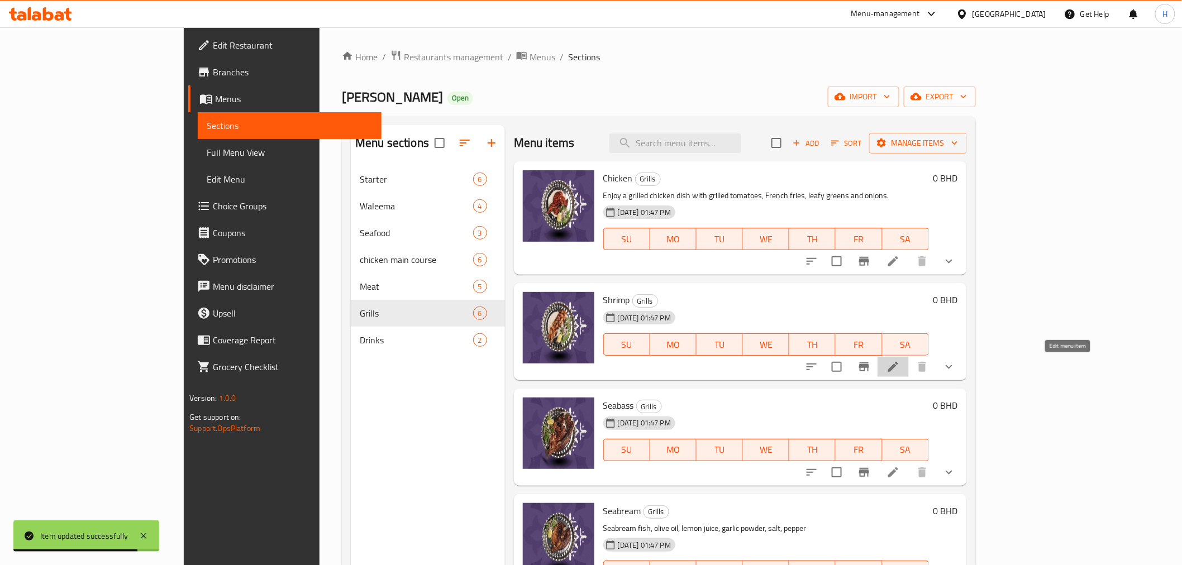
click at [900, 361] on icon at bounding box center [892, 366] width 13 height 13
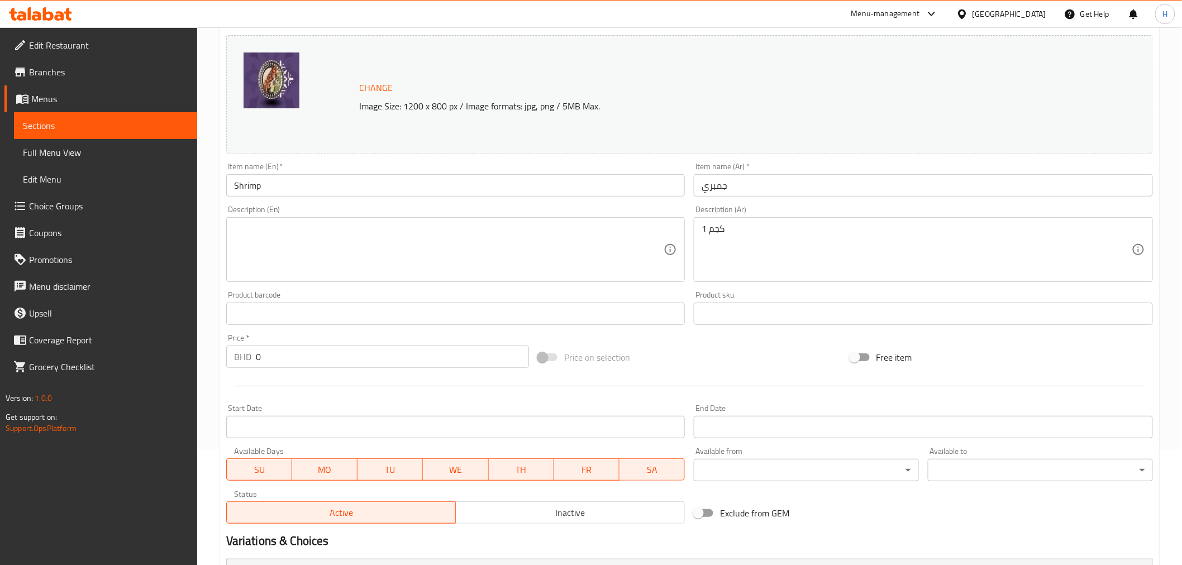
scroll to position [310, 0]
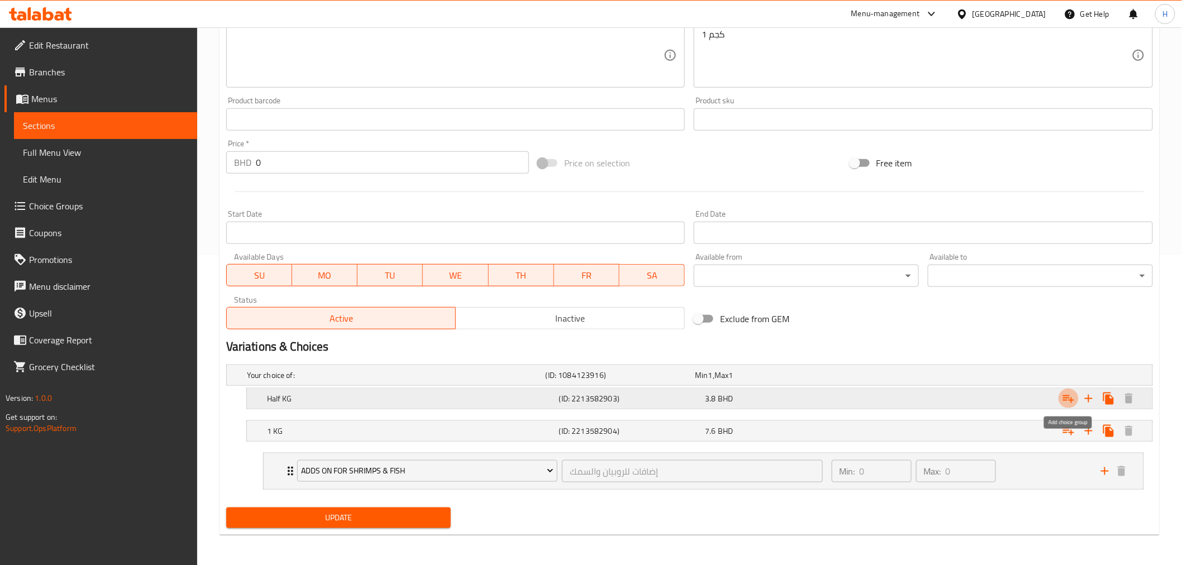
click at [1068, 395] on icon "Expand" at bounding box center [1068, 399] width 11 height 8
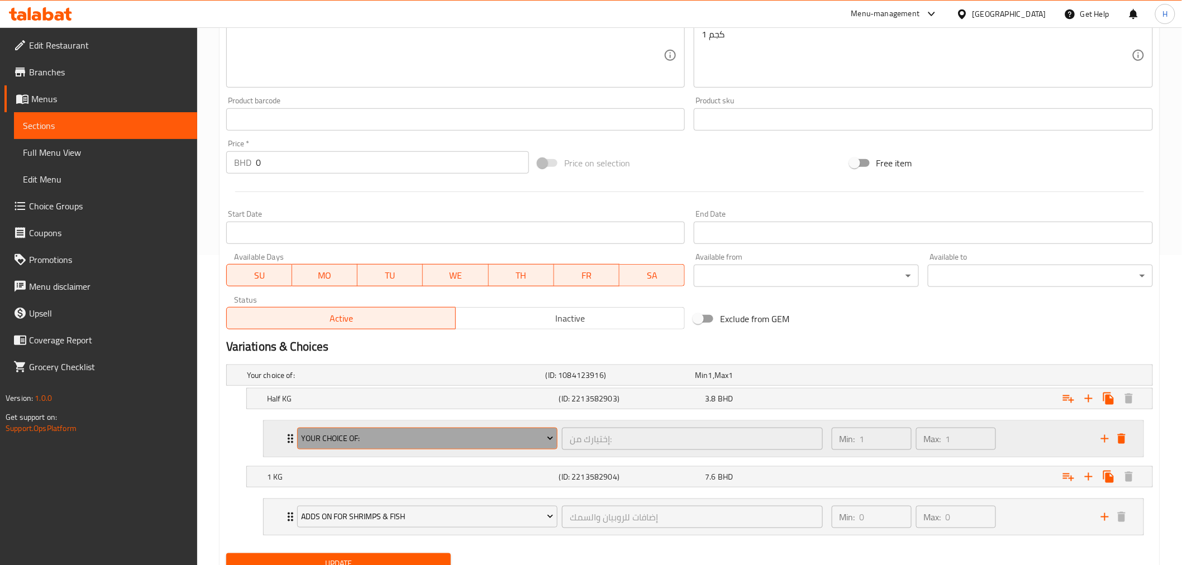
click at [321, 438] on span "your choice of:" at bounding box center [427, 439] width 252 height 14
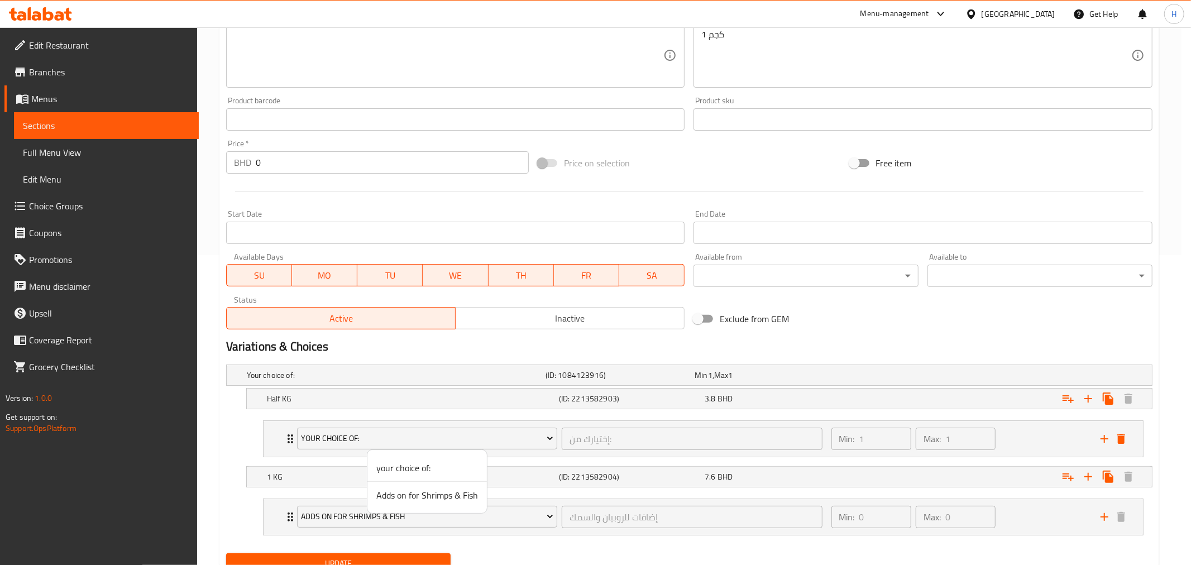
click at [422, 501] on span "Adds on for Shrimps & Fish" at bounding box center [427, 495] width 102 height 13
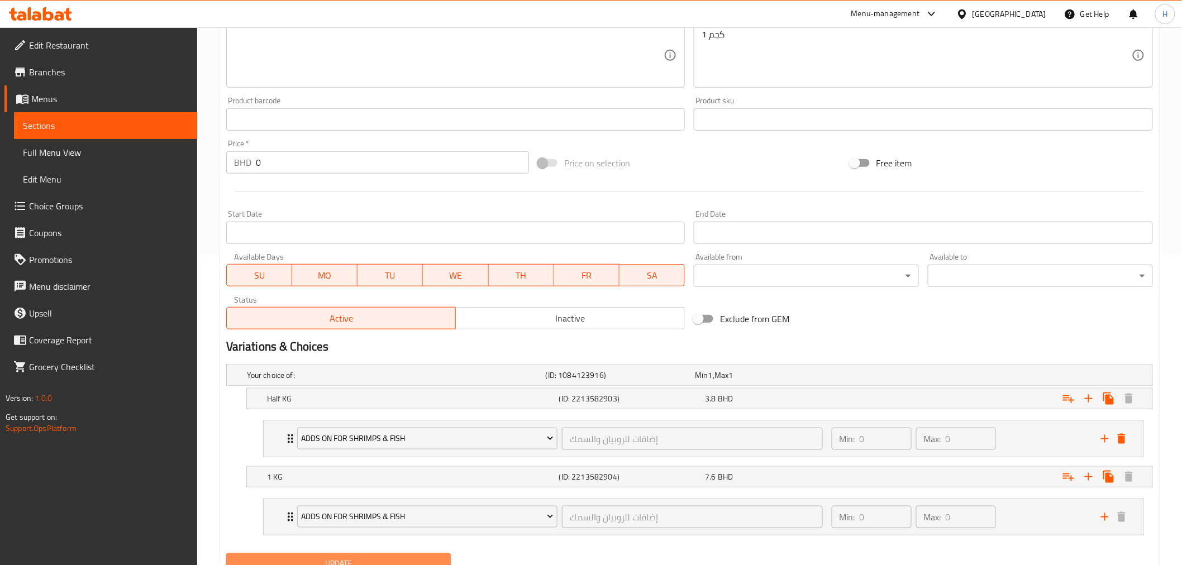
click at [317, 559] on span "Update" at bounding box center [338, 564] width 207 height 14
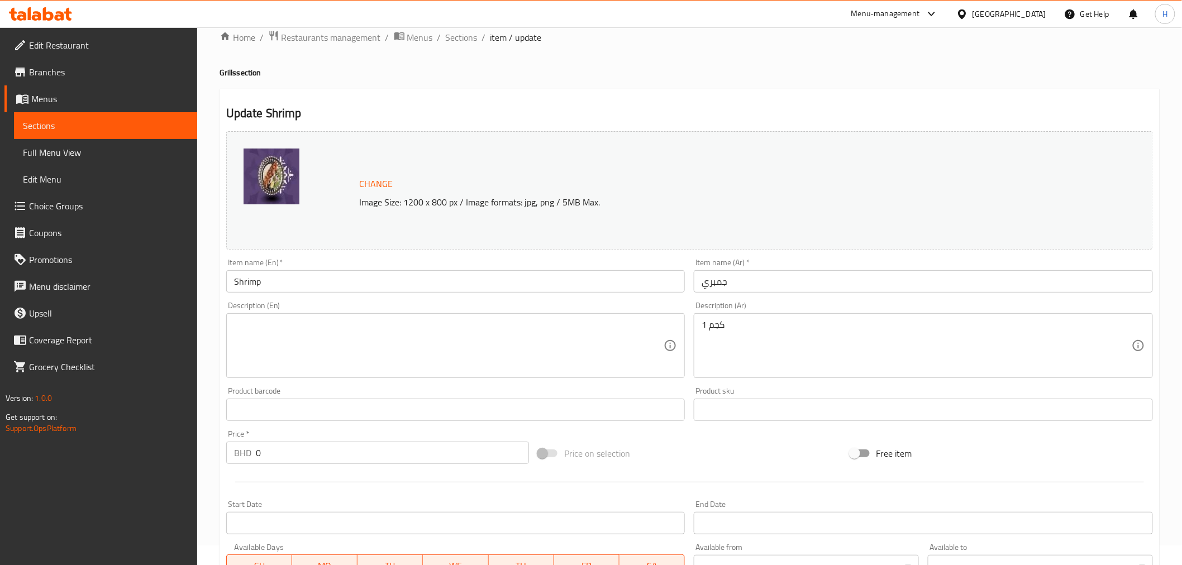
scroll to position [0, 0]
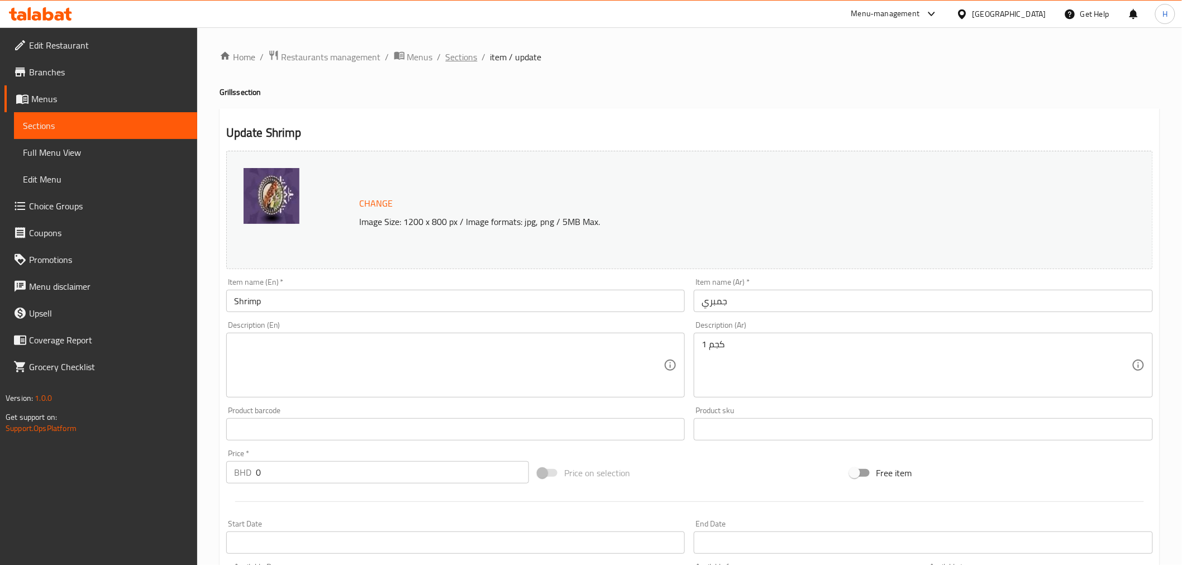
click at [451, 56] on span "Sections" at bounding box center [462, 56] width 32 height 13
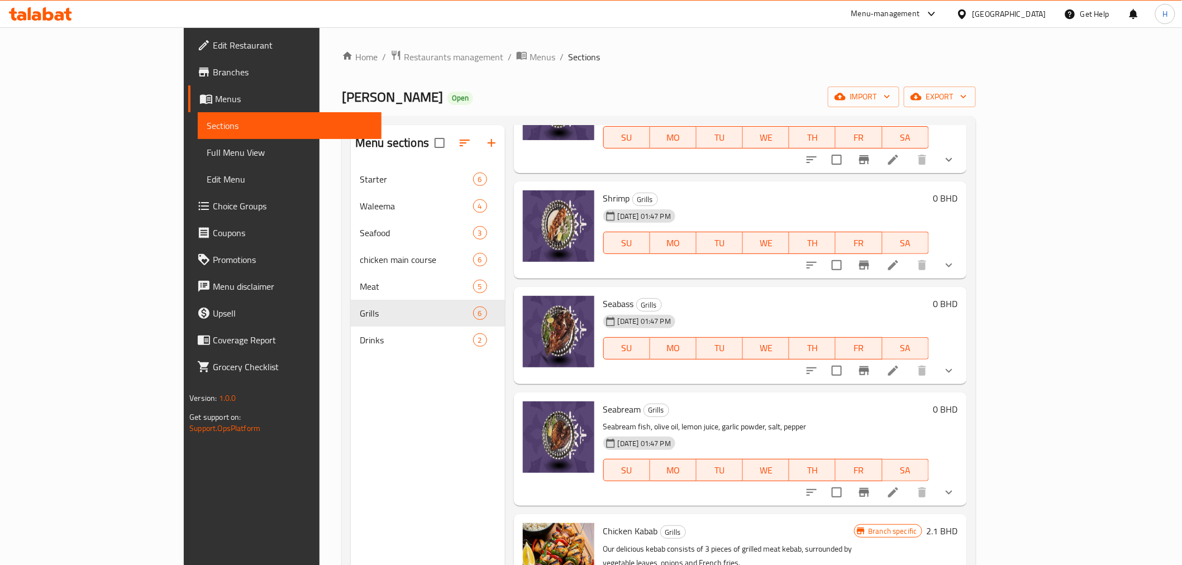
scroll to position [144, 0]
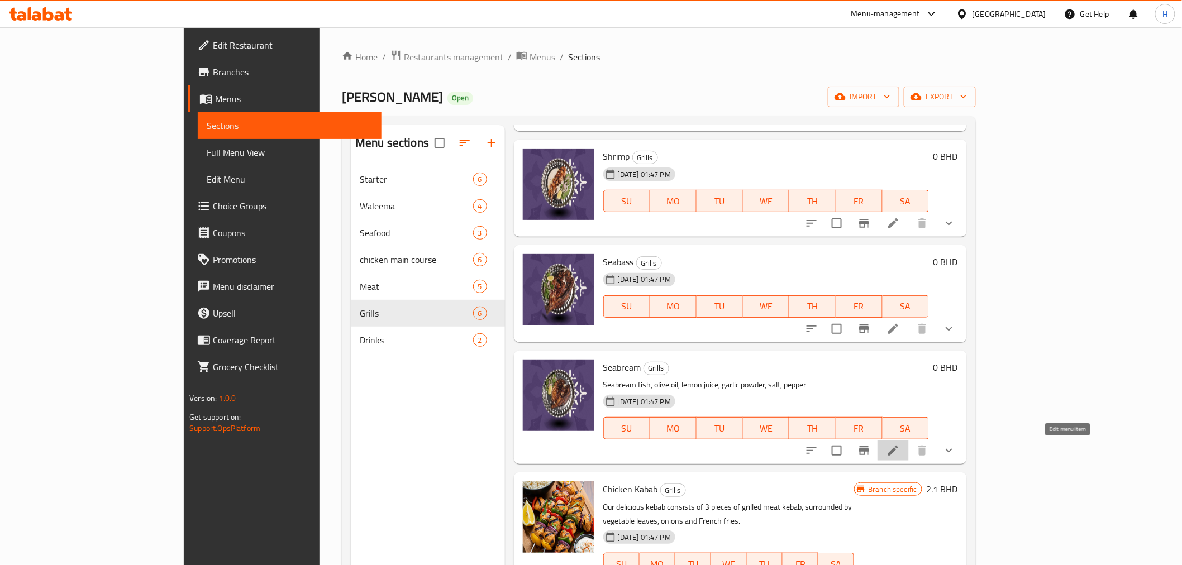
click at [900, 449] on icon at bounding box center [892, 450] width 13 height 13
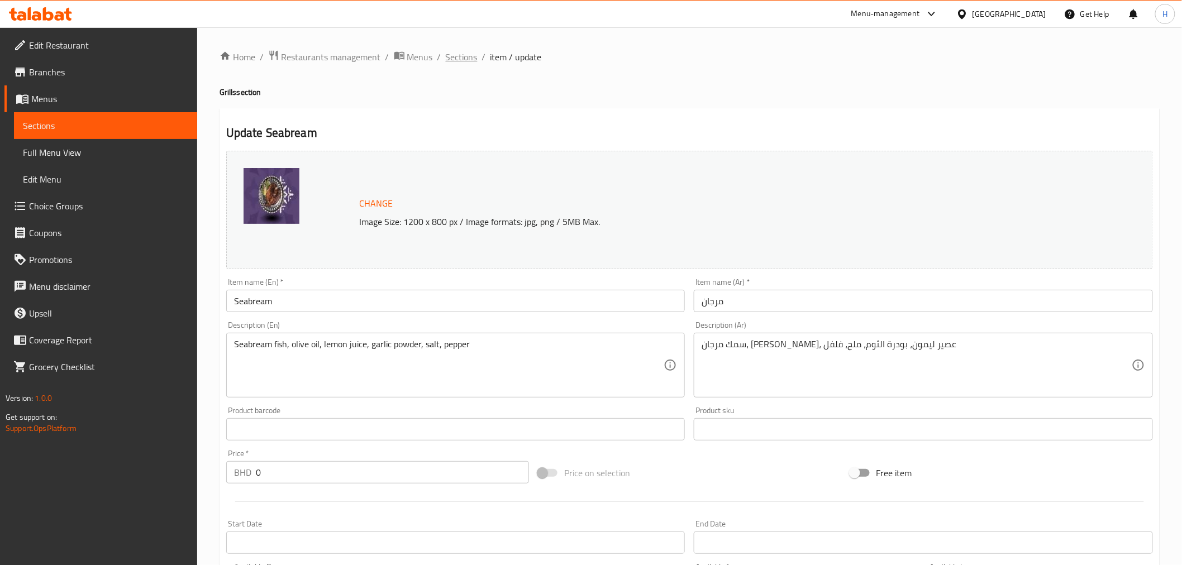
click at [459, 55] on span "Sections" at bounding box center [462, 56] width 32 height 13
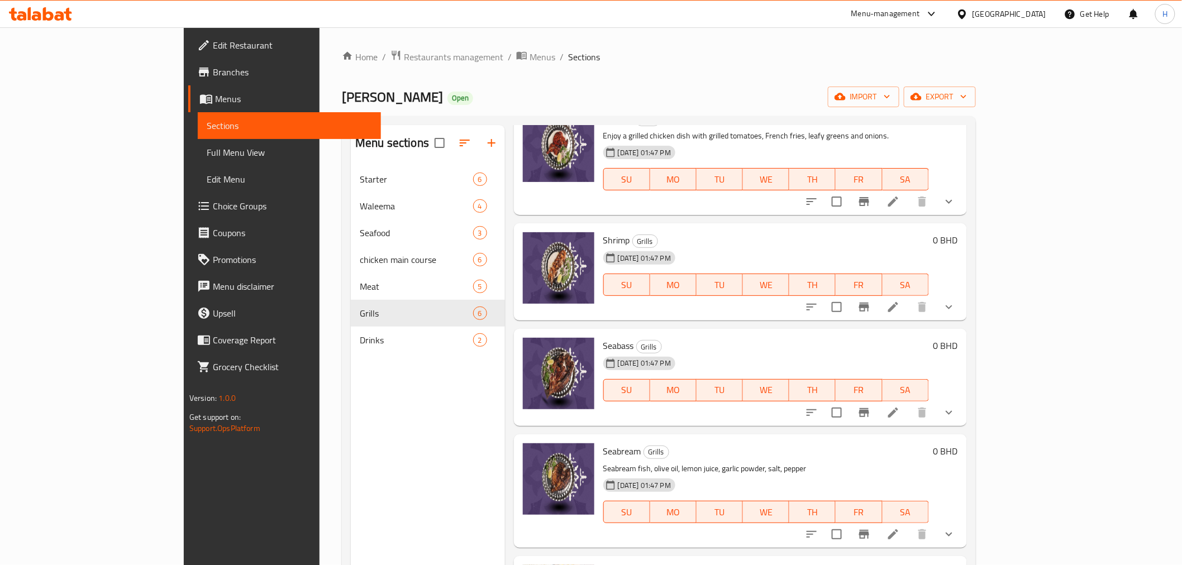
scroll to position [144, 0]
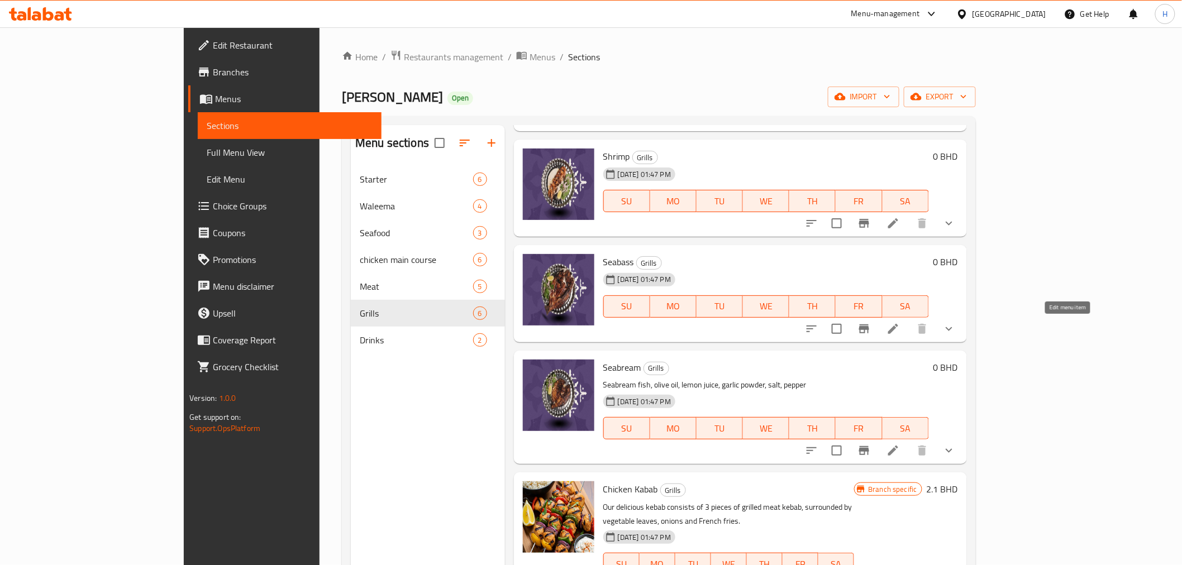
click at [900, 328] on icon at bounding box center [892, 328] width 13 height 13
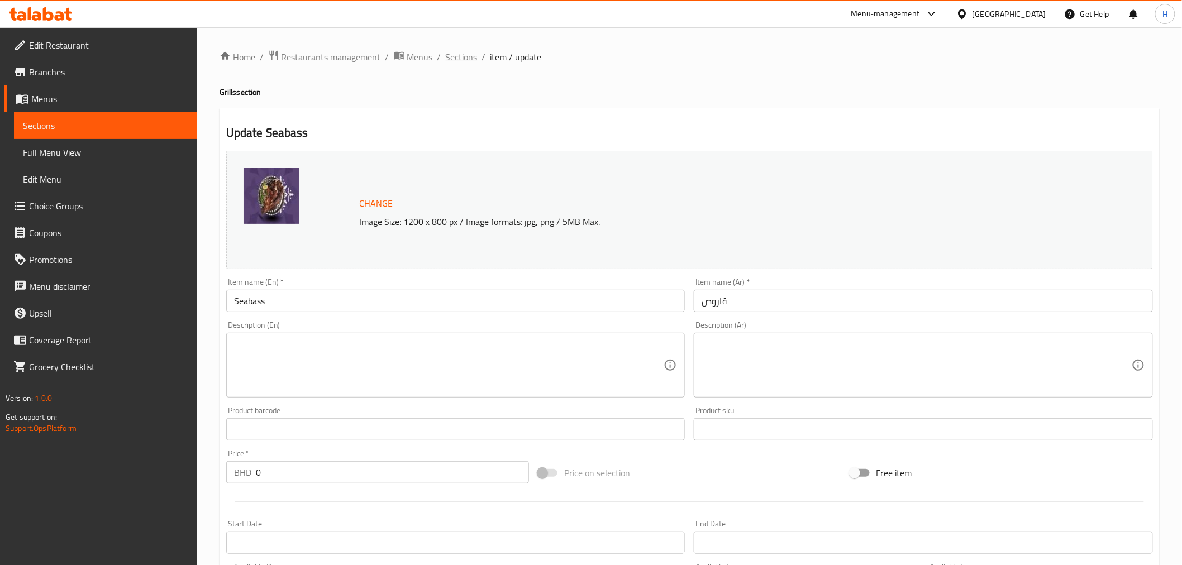
click at [448, 59] on span "Sections" at bounding box center [462, 56] width 32 height 13
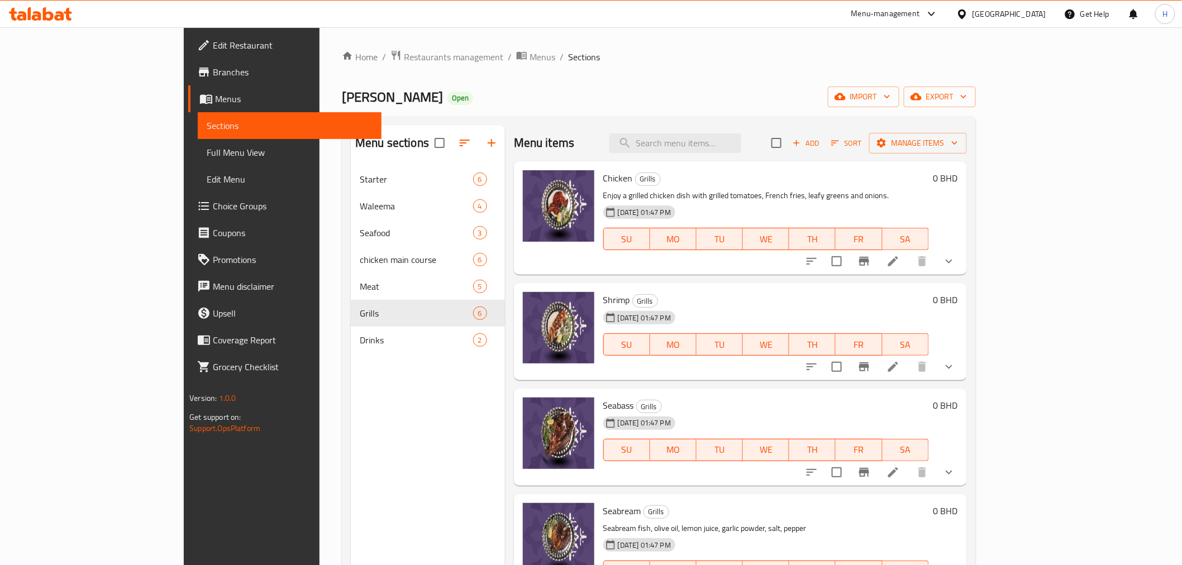
click at [908, 361] on li at bounding box center [892, 367] width 31 height 20
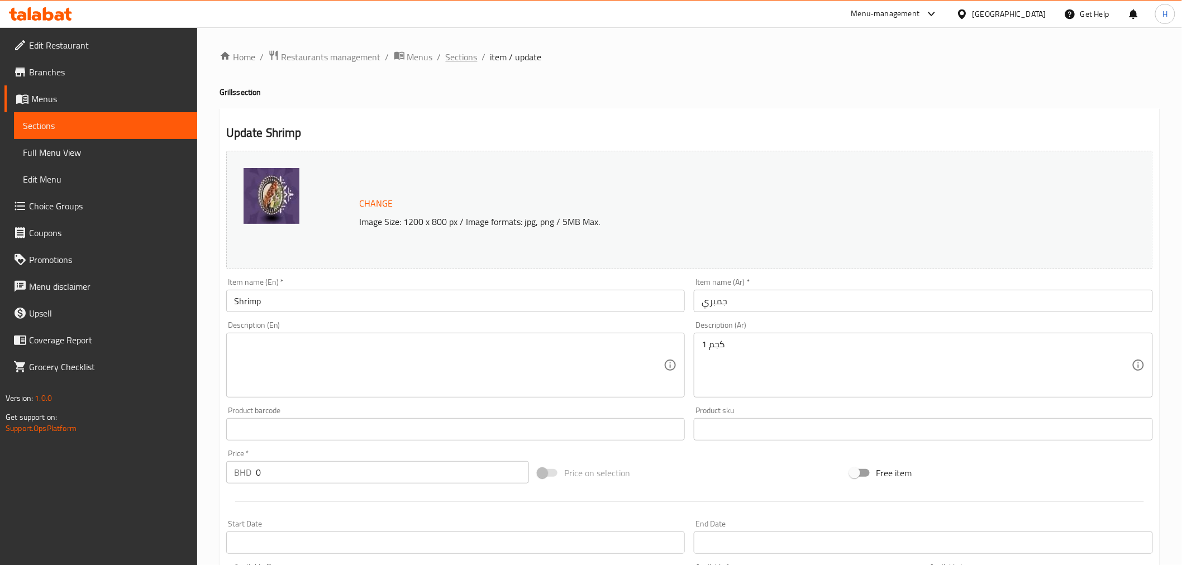
click at [458, 60] on span "Sections" at bounding box center [462, 56] width 32 height 13
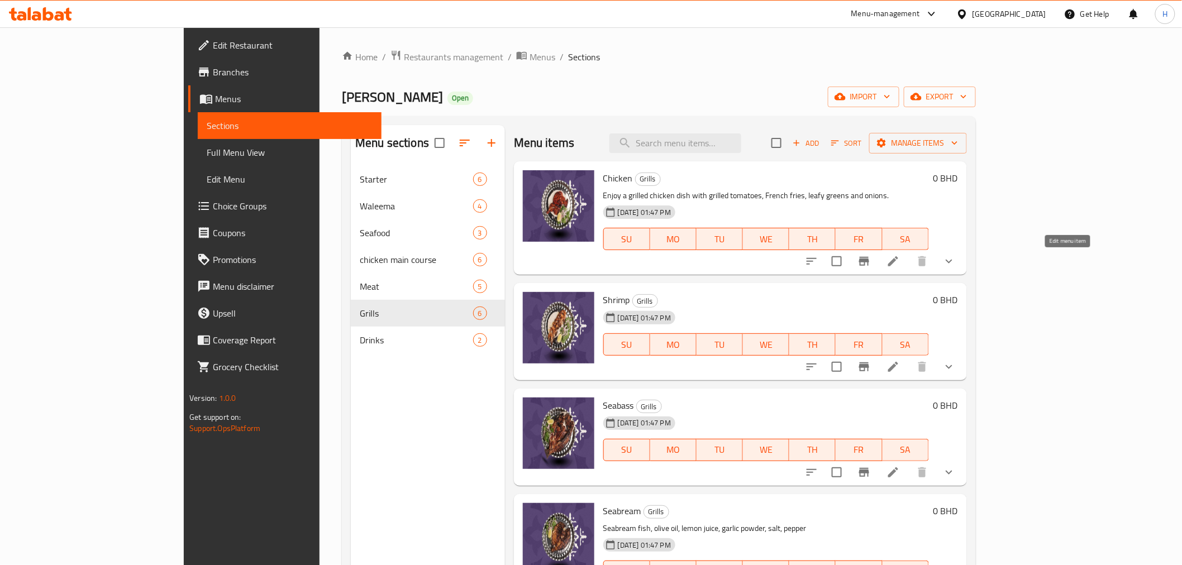
click at [900, 257] on icon at bounding box center [892, 261] width 13 height 13
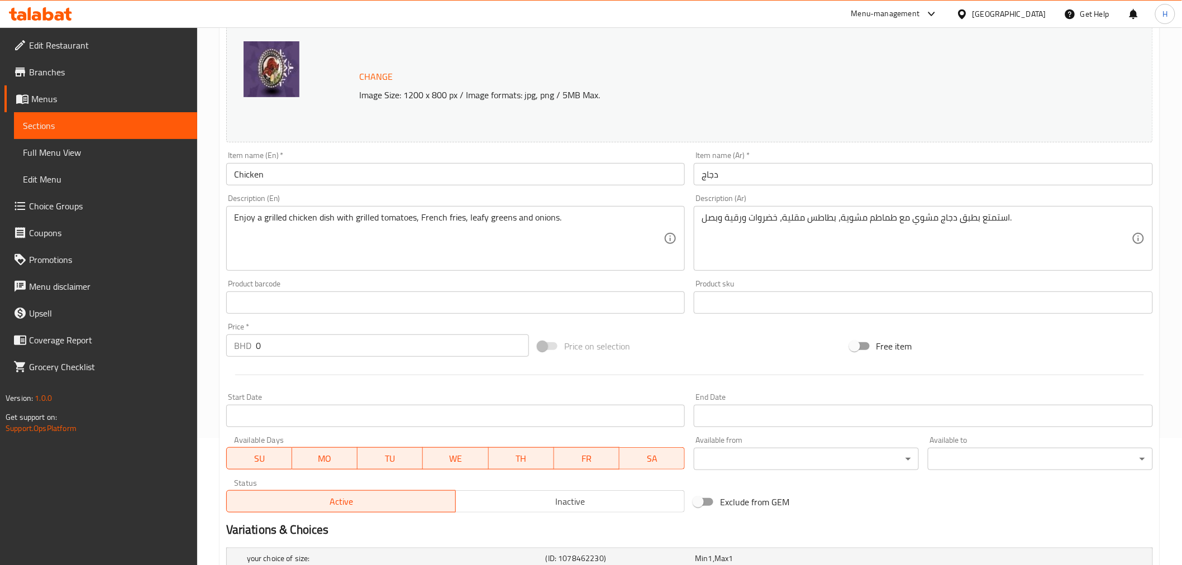
scroll to position [278, 0]
